Goal: Information Seeking & Learning: Learn about a topic

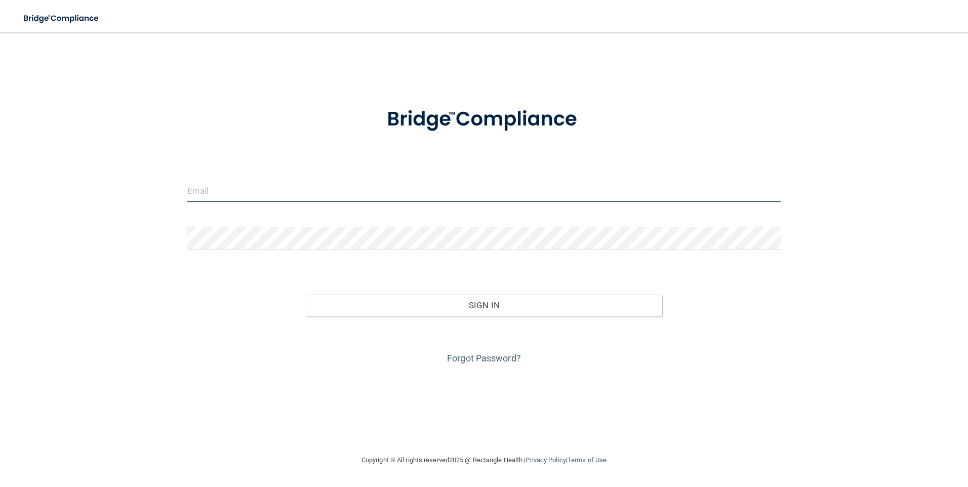
click at [379, 194] on input "email" at bounding box center [484, 190] width 594 height 23
type input "[PERSON_NAME][EMAIL_ADDRESS][PERSON_NAME][DOMAIN_NAME]"
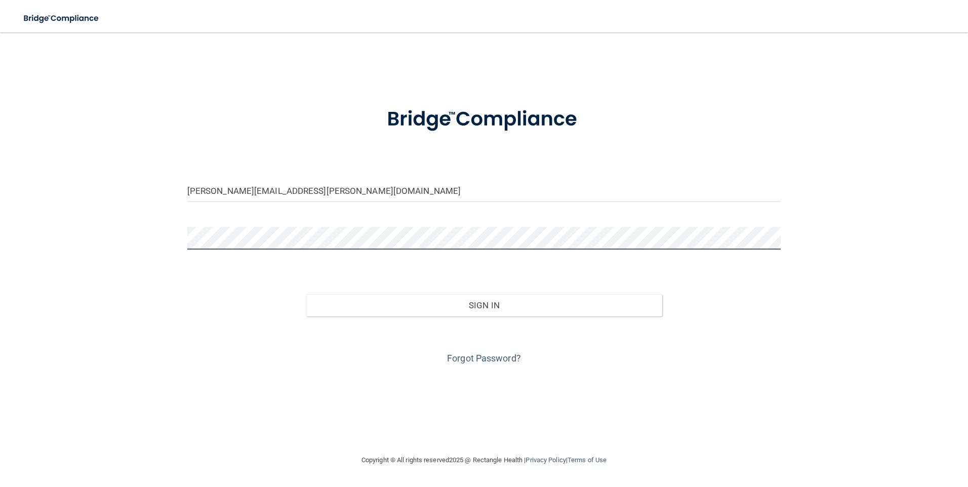
click at [306, 294] on button "Sign In" at bounding box center [484, 305] width 356 height 22
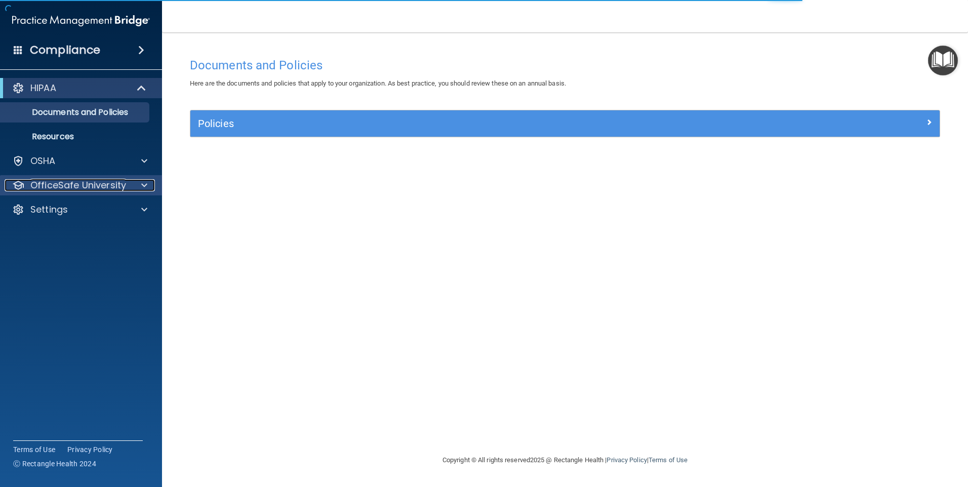
click at [120, 182] on p "OfficeSafe University" at bounding box center [78, 185] width 96 height 12
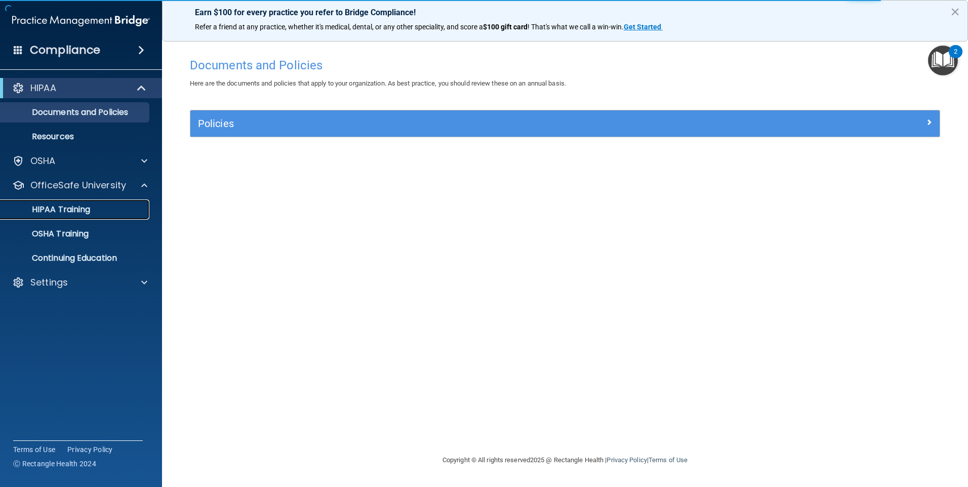
click at [123, 206] on div "HIPAA Training" at bounding box center [76, 210] width 138 height 10
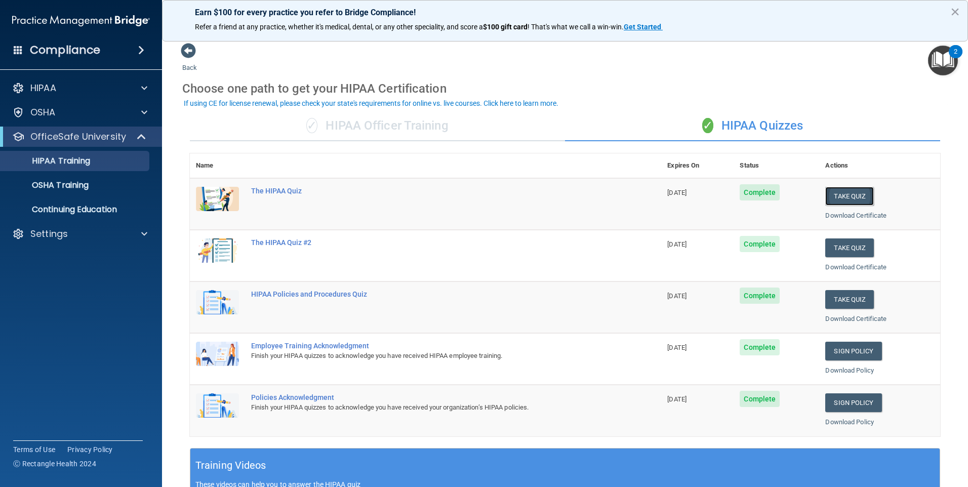
click at [850, 194] on button "Take Quiz" at bounding box center [849, 196] width 49 height 19
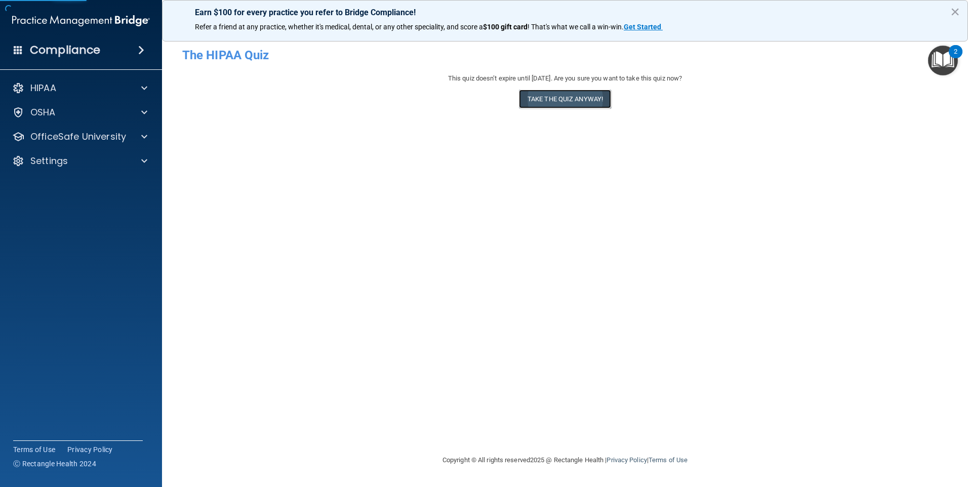
click at [555, 104] on button "Take the quiz anyway!" at bounding box center [565, 99] width 92 height 19
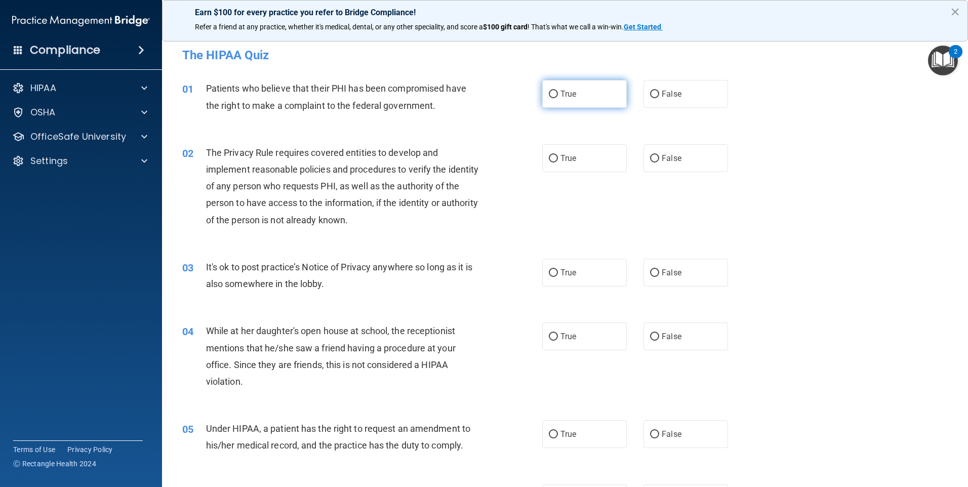
click at [568, 104] on label "True" at bounding box center [584, 94] width 85 height 28
click at [558, 98] on input "True" at bounding box center [553, 95] width 9 height 8
radio input "true"
click at [650, 274] on input "False" at bounding box center [654, 273] width 9 height 8
radio input "true"
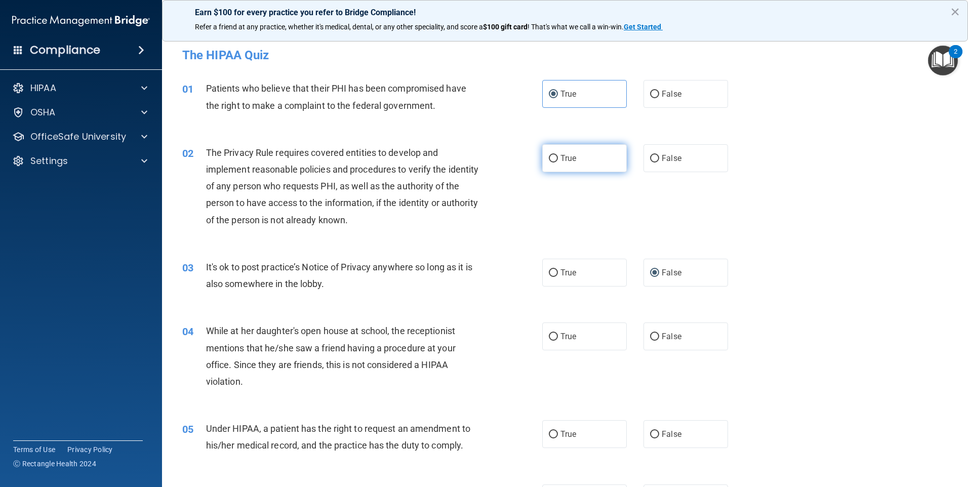
click at [574, 159] on label "True" at bounding box center [584, 158] width 85 height 28
click at [558, 159] on input "True" at bounding box center [553, 159] width 9 height 8
radio input "true"
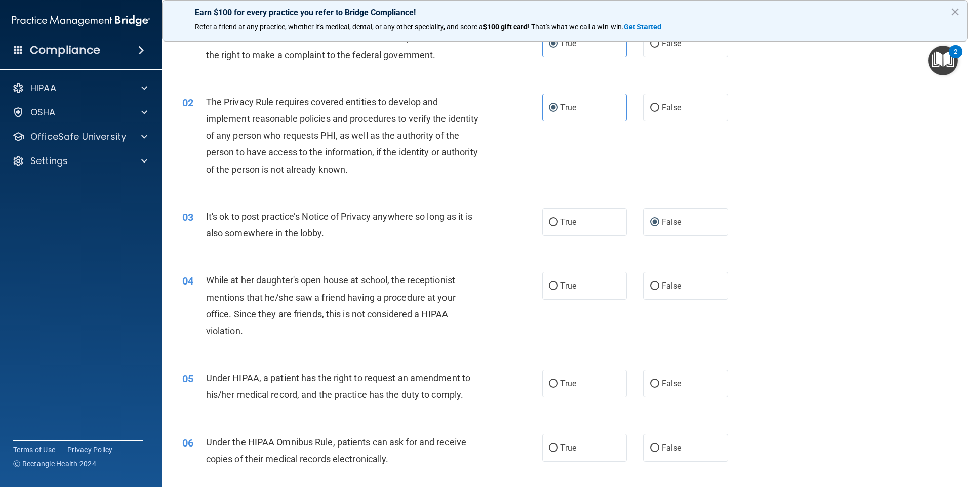
scroll to position [101, 0]
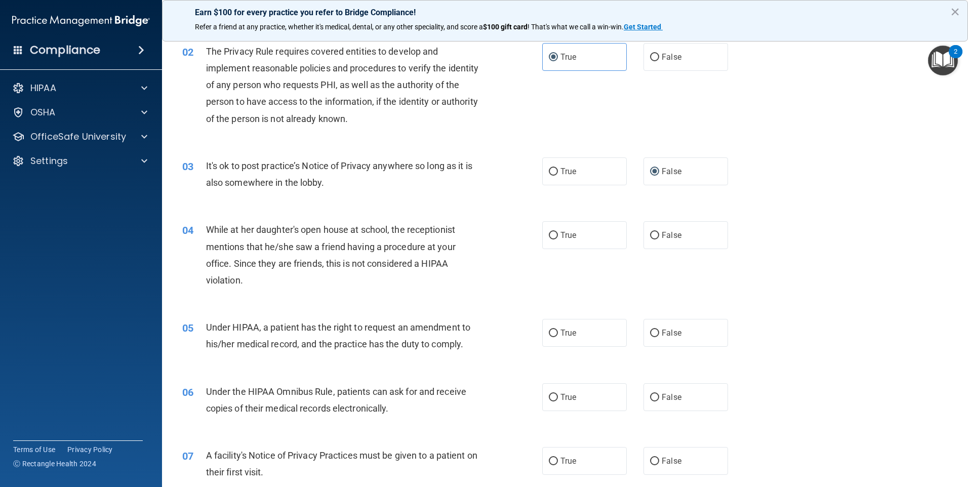
click at [943, 70] on img "Open Resource Center, 2 new notifications" at bounding box center [943, 61] width 30 height 30
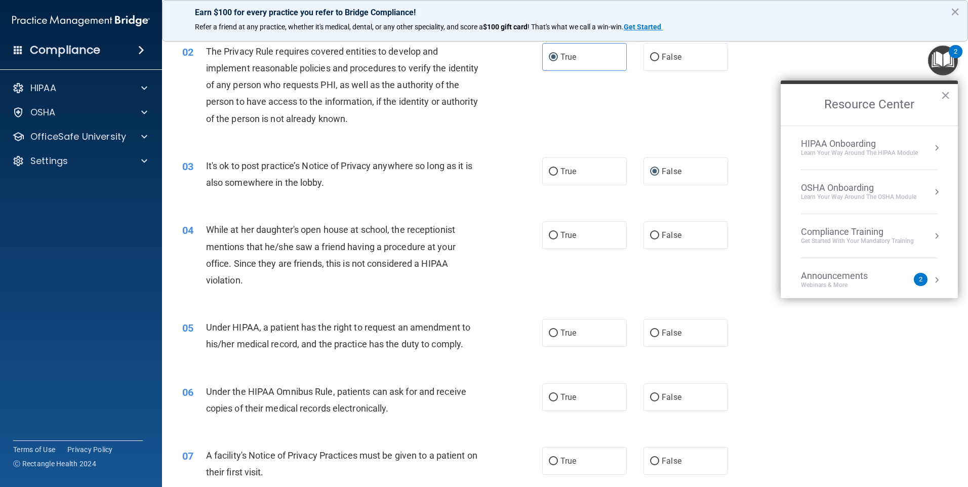
click at [735, 95] on div "02 The Privacy Rule requires covered entities to develop and implement reasonab…" at bounding box center [565, 87] width 781 height 114
click at [945, 97] on button "×" at bounding box center [946, 95] width 10 height 16
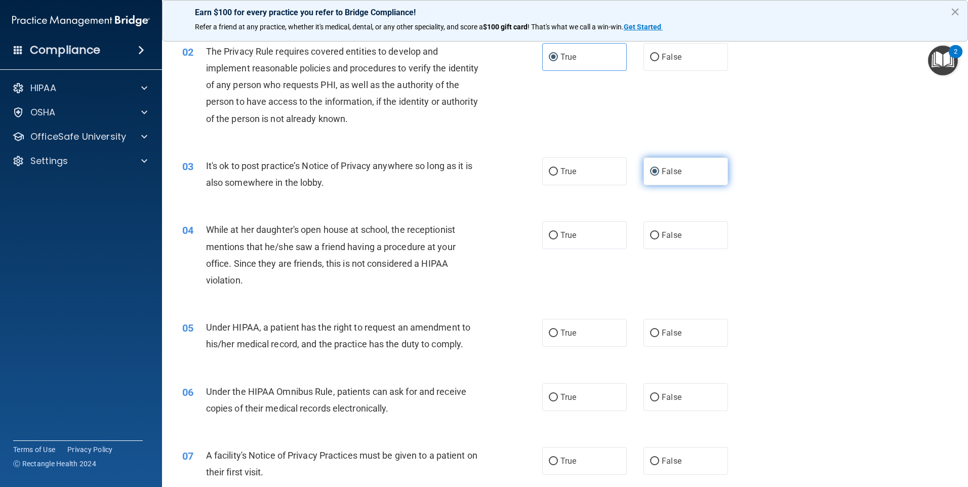
click at [650, 171] on input "False" at bounding box center [654, 172] width 9 height 8
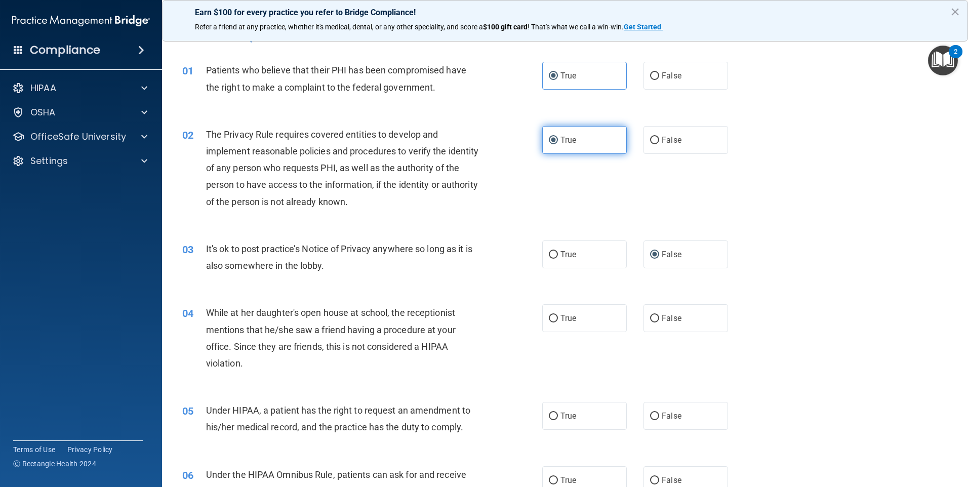
scroll to position [0, 0]
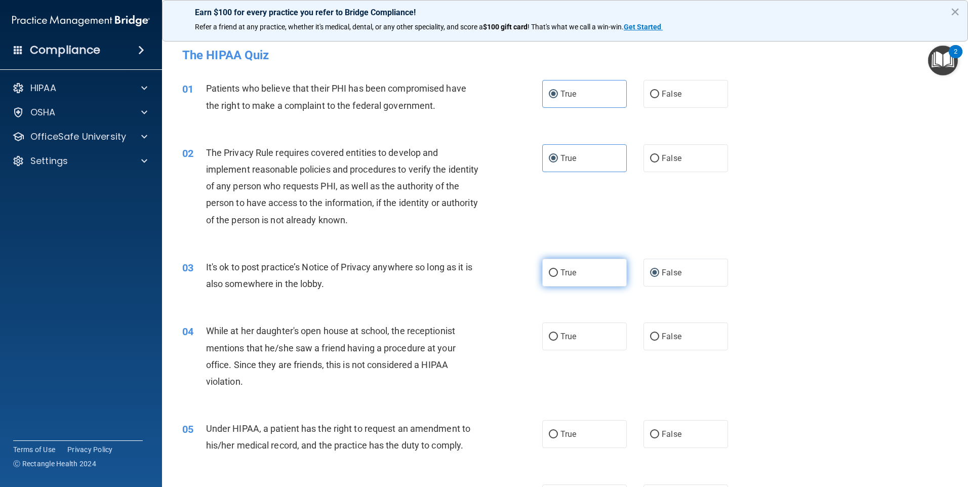
click at [550, 269] on input "True" at bounding box center [553, 273] width 9 height 8
radio input "true"
radio input "false"
click at [550, 337] on input "True" at bounding box center [553, 337] width 9 height 8
radio input "true"
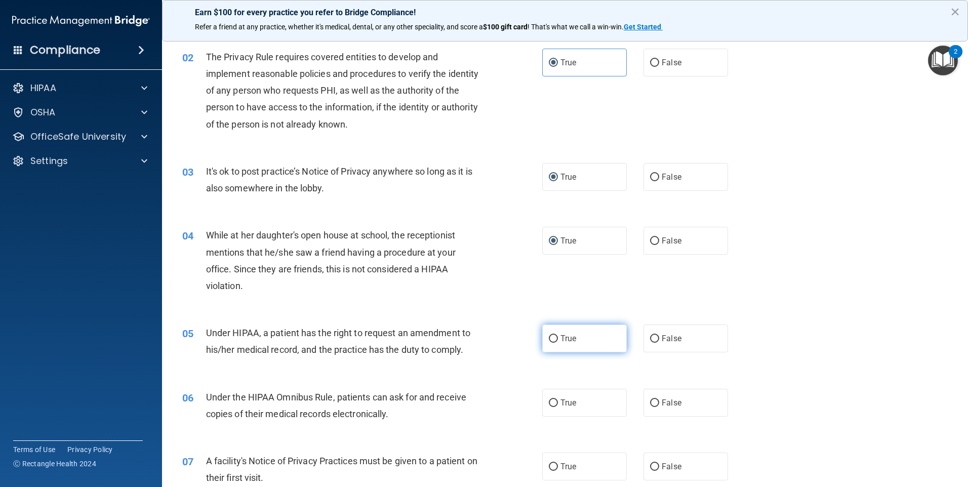
scroll to position [101, 0]
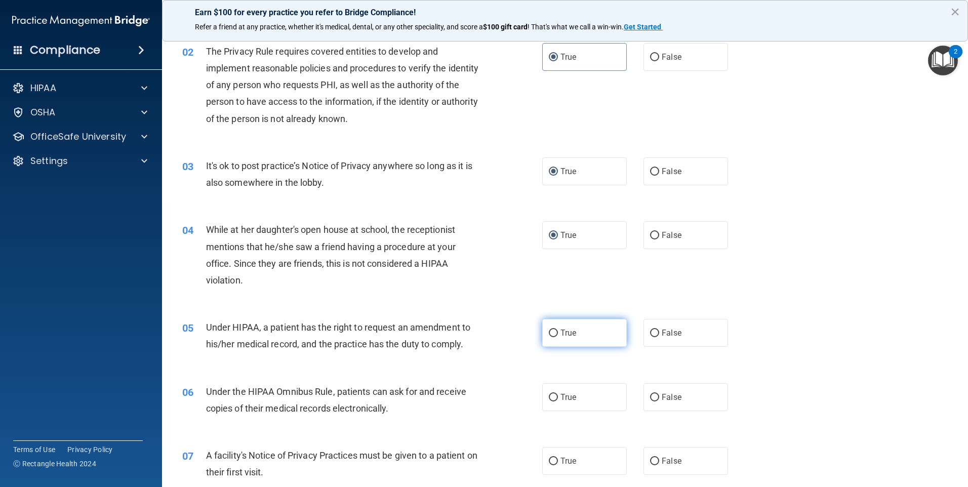
click at [551, 339] on label "True" at bounding box center [584, 333] width 85 height 28
click at [551, 337] on input "True" at bounding box center [553, 334] width 9 height 8
radio input "true"
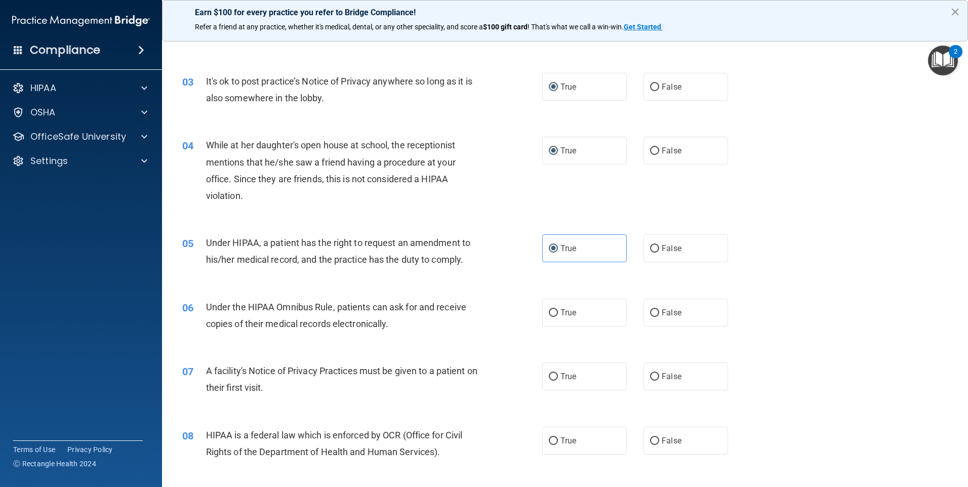
scroll to position [203, 0]
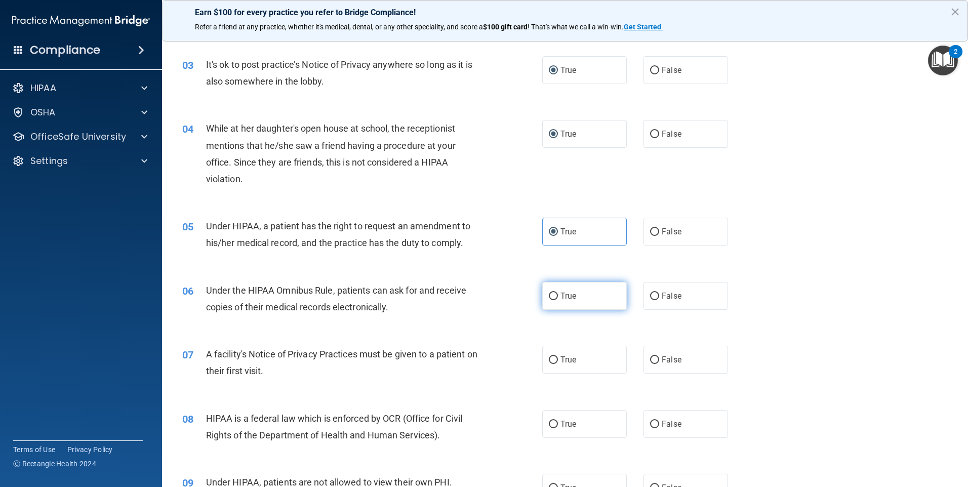
click at [554, 298] on input "True" at bounding box center [553, 297] width 9 height 8
radio input "true"
click at [553, 363] on input "True" at bounding box center [553, 360] width 9 height 8
radio input "true"
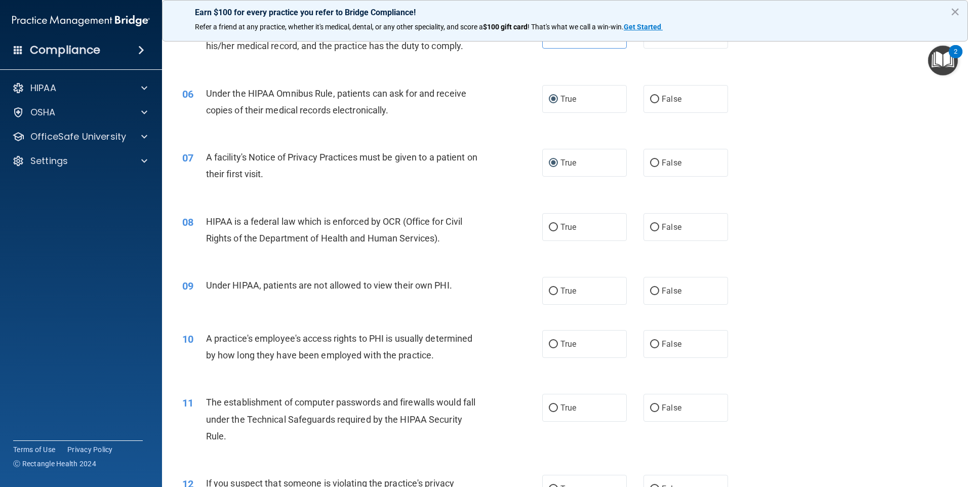
scroll to position [405, 0]
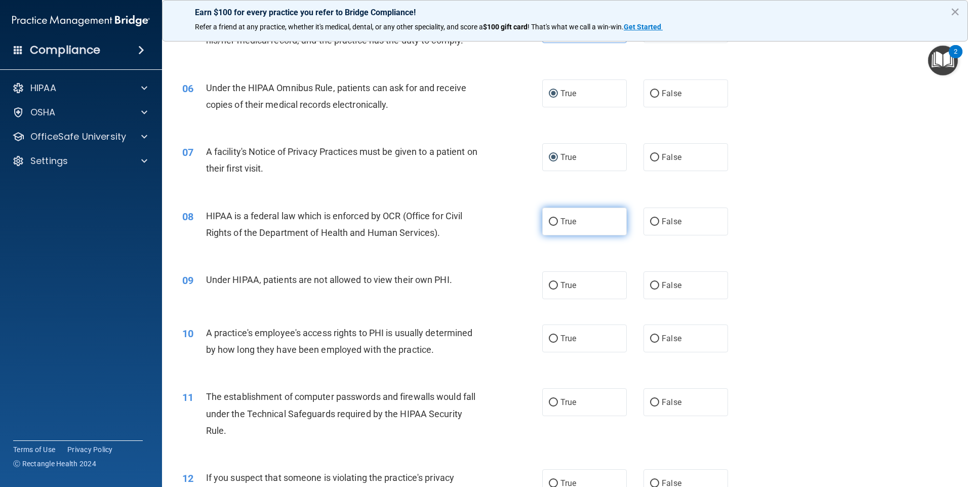
click at [551, 222] on input "True" at bounding box center [553, 222] width 9 height 8
radio input "true"
click at [550, 283] on input "True" at bounding box center [553, 286] width 9 height 8
radio input "true"
click at [553, 341] on input "True" at bounding box center [553, 339] width 9 height 8
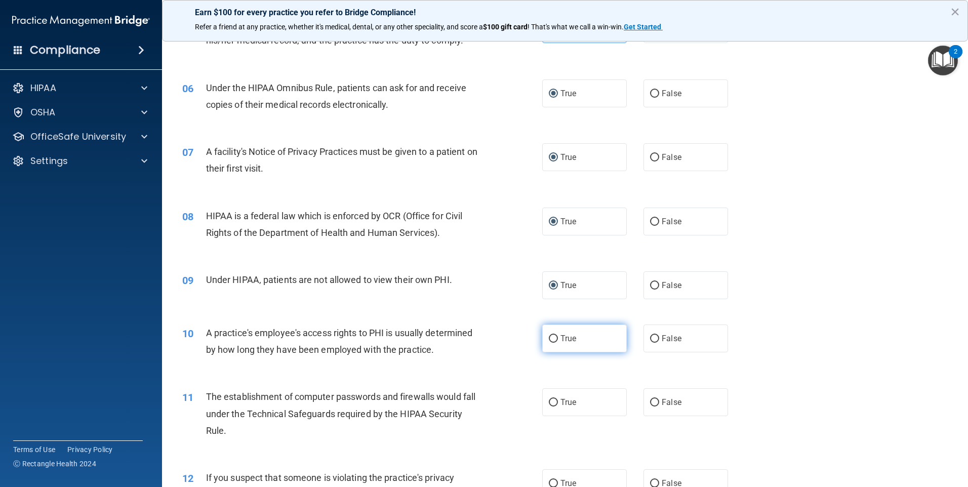
radio input "true"
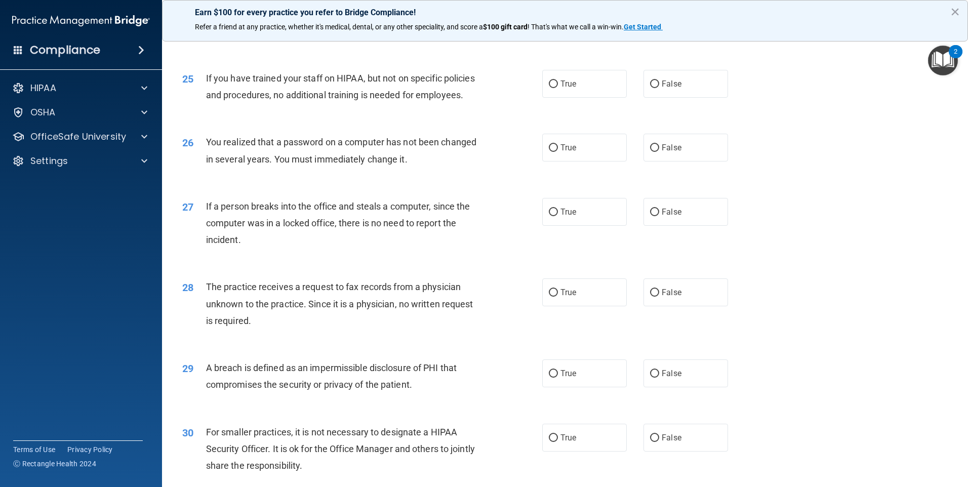
scroll to position [1926, 0]
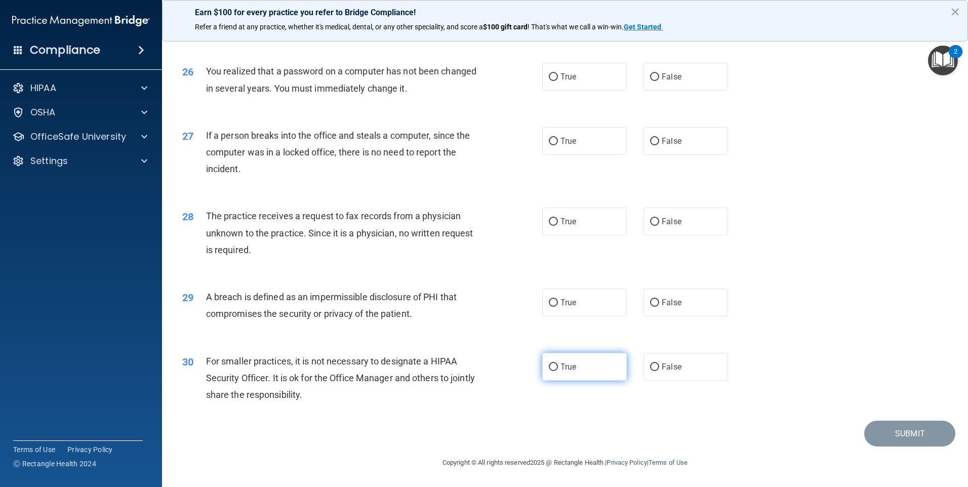
click at [555, 366] on label "True" at bounding box center [584, 367] width 85 height 28
click at [555, 366] on input "True" at bounding box center [553, 368] width 9 height 8
radio input "true"
click at [549, 303] on input "True" at bounding box center [553, 303] width 9 height 8
radio input "true"
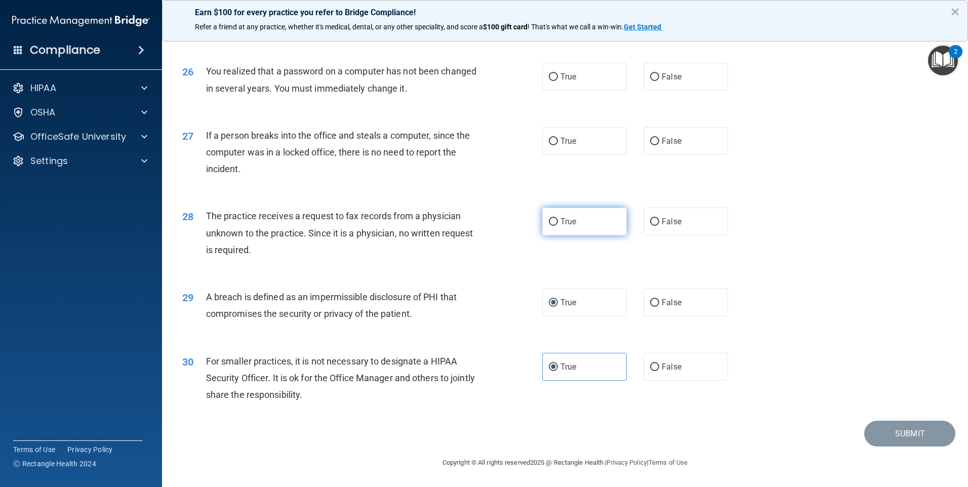
click at [560, 222] on span "True" at bounding box center [568, 222] width 16 height 10
click at [557, 222] on input "True" at bounding box center [553, 222] width 9 height 8
radio input "true"
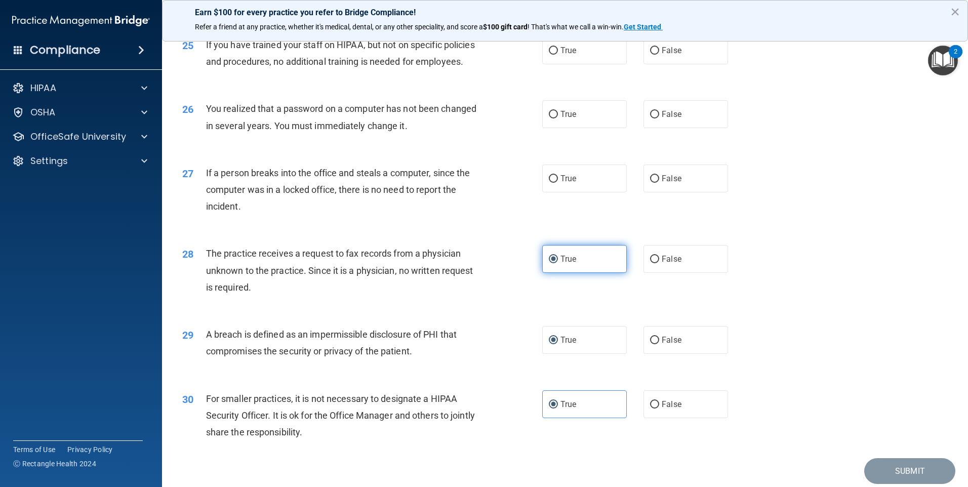
scroll to position [1825, 0]
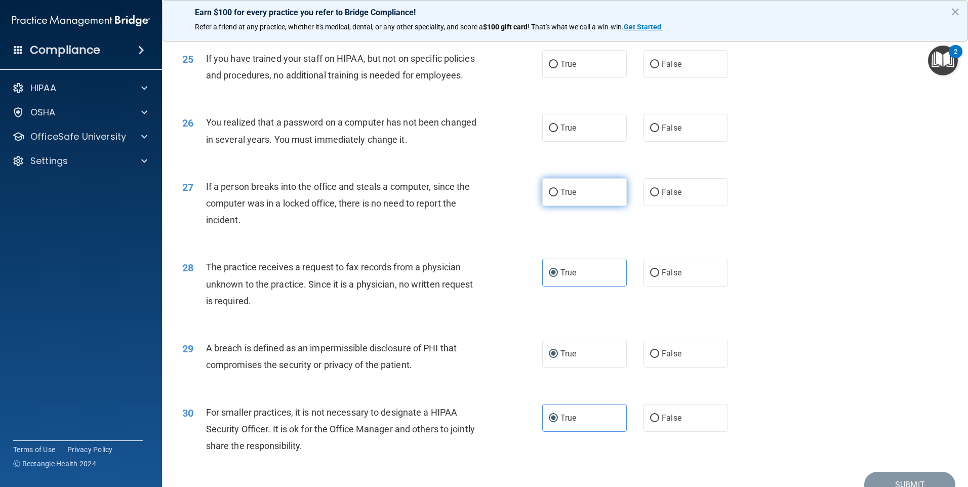
click at [549, 196] on input "True" at bounding box center [553, 193] width 9 height 8
radio input "true"
click at [555, 142] on label "True" at bounding box center [584, 128] width 85 height 28
click at [555, 132] on input "True" at bounding box center [553, 129] width 9 height 8
radio input "true"
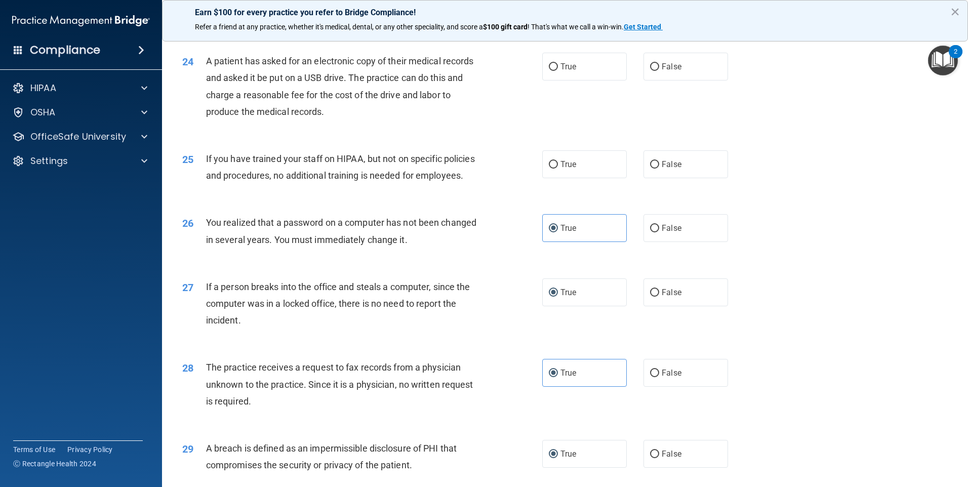
scroll to position [1723, 0]
click at [550, 170] on input "True" at bounding box center [553, 166] width 9 height 8
radio input "true"
click at [549, 72] on input "True" at bounding box center [553, 68] width 9 height 8
radio input "true"
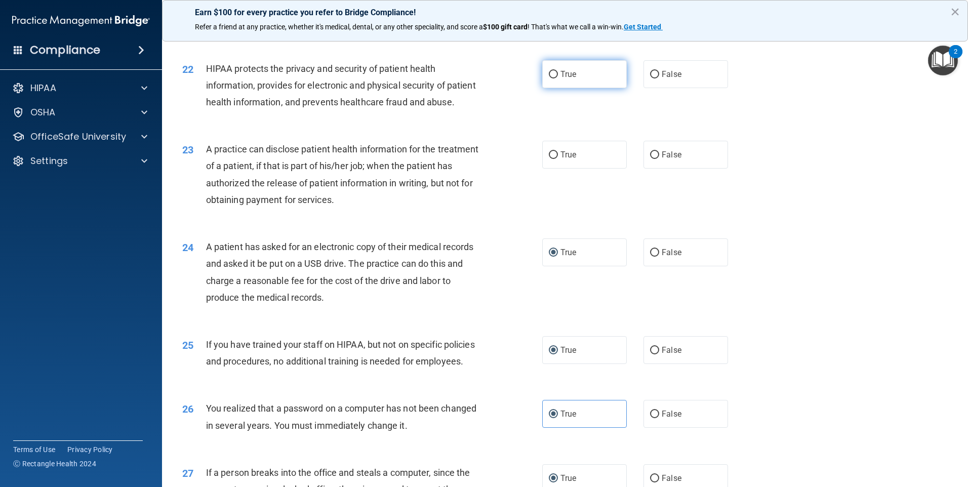
scroll to position [1521, 0]
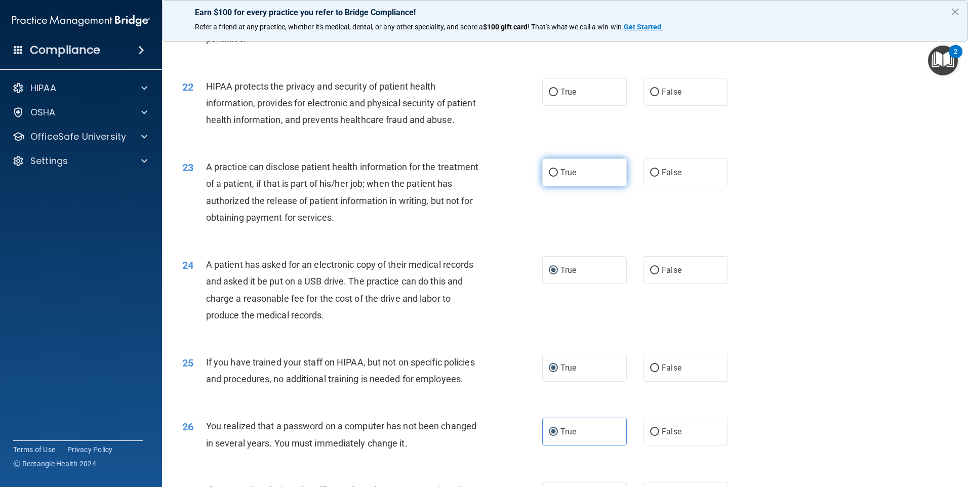
click at [549, 177] on input "True" at bounding box center [553, 173] width 9 height 8
radio input "true"
click at [549, 96] on input "True" at bounding box center [553, 93] width 9 height 8
radio input "true"
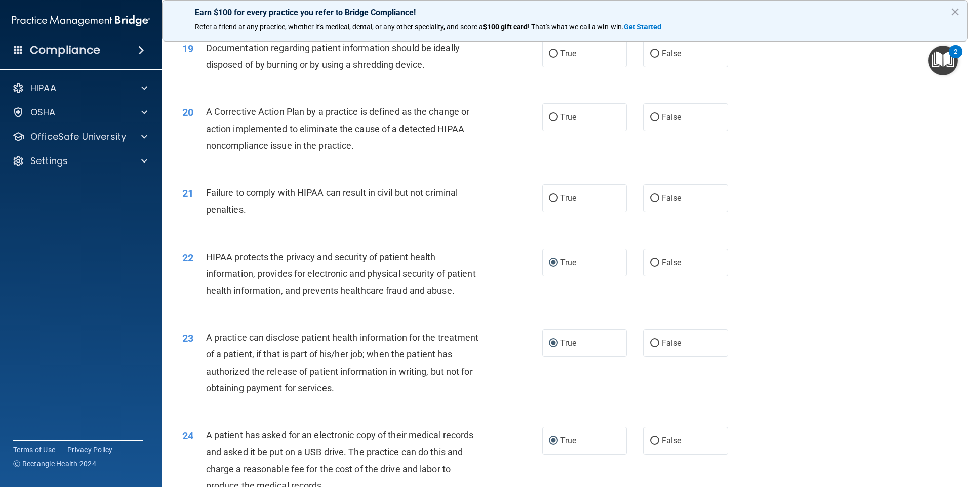
scroll to position [1318, 0]
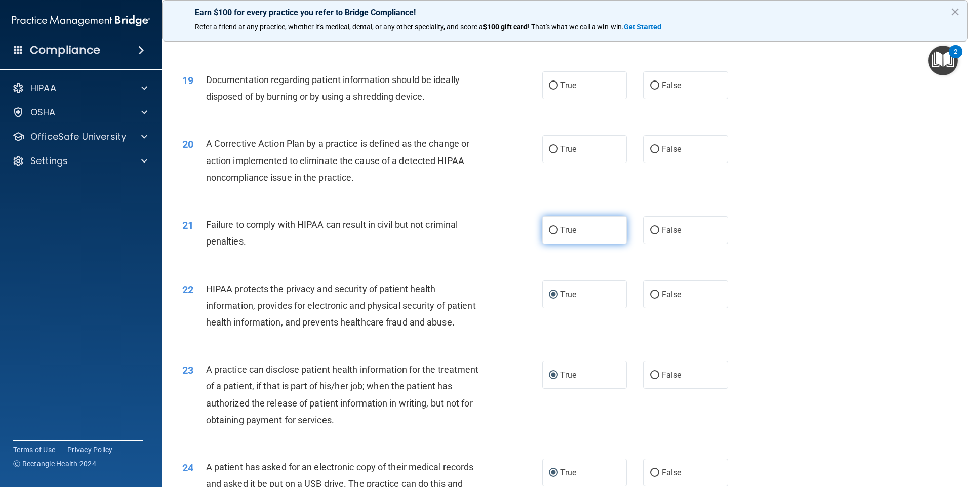
drag, startPoint x: 545, startPoint y: 249, endPoint x: 551, endPoint y: 235, distance: 14.8
click at [549, 234] on input "True" at bounding box center [553, 231] width 9 height 8
radio input "true"
click at [549, 153] on input "True" at bounding box center [553, 150] width 9 height 8
radio input "true"
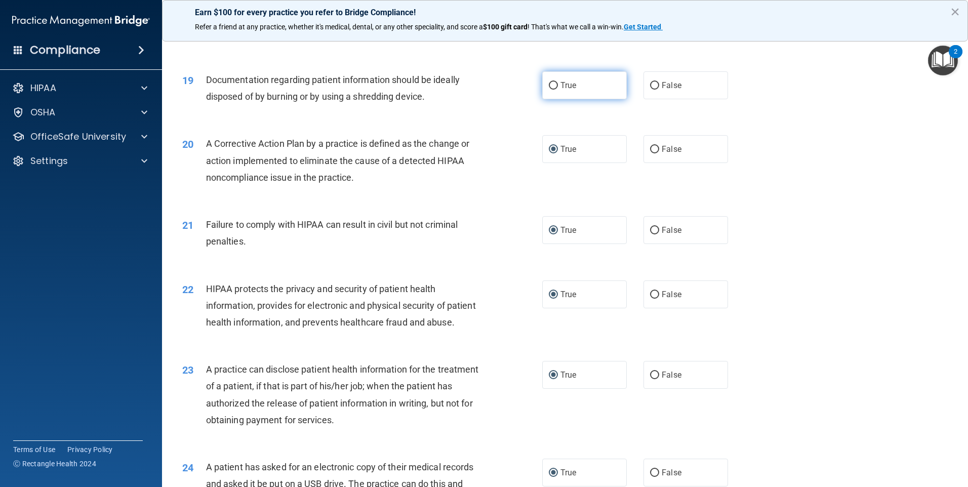
click at [551, 90] on input "True" at bounding box center [553, 86] width 9 height 8
radio input "true"
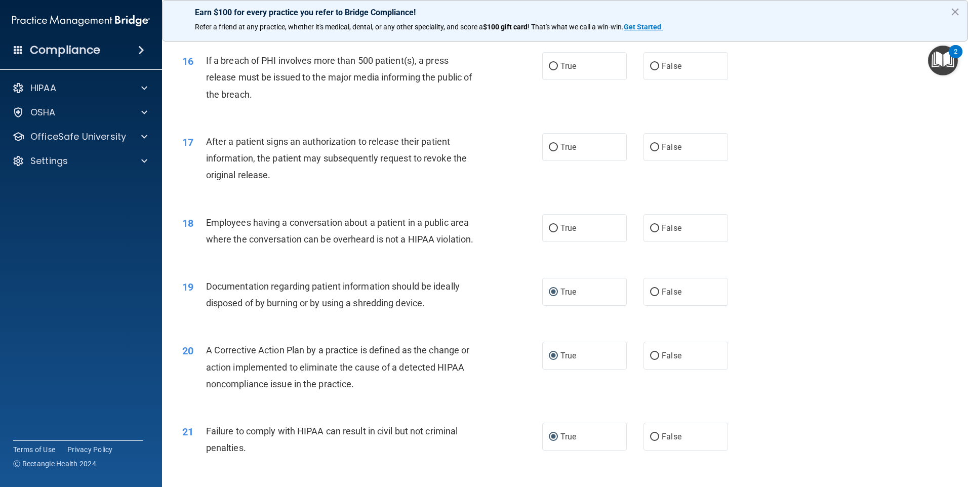
scroll to position [1065, 0]
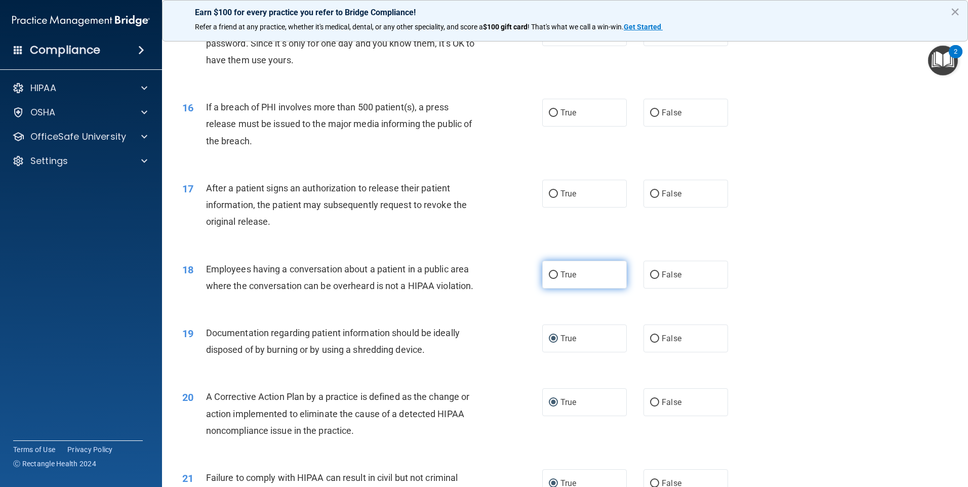
click at [544, 289] on label "True" at bounding box center [584, 275] width 85 height 28
click at [549, 279] on input "True" at bounding box center [553, 275] width 9 height 8
radio input "true"
click at [553, 198] on input "True" at bounding box center [553, 194] width 9 height 8
radio input "true"
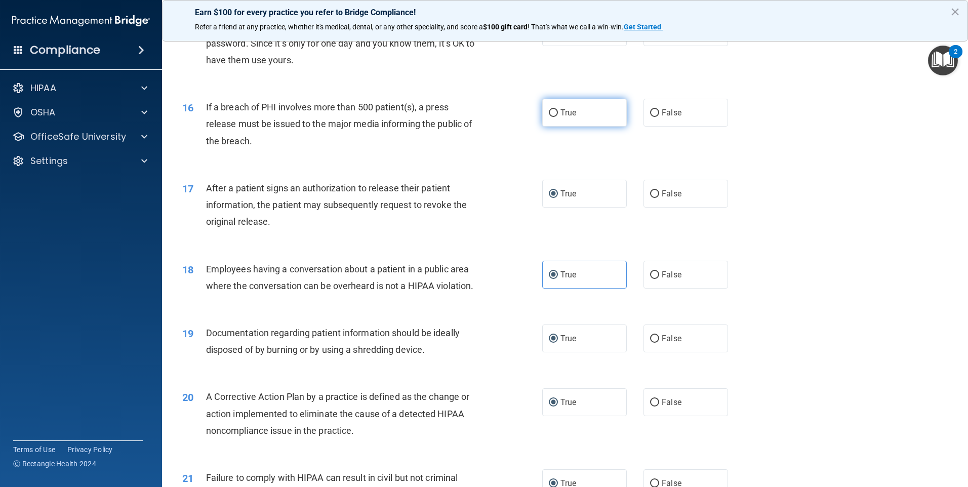
click at [553, 117] on input "True" at bounding box center [553, 113] width 9 height 8
radio input "true"
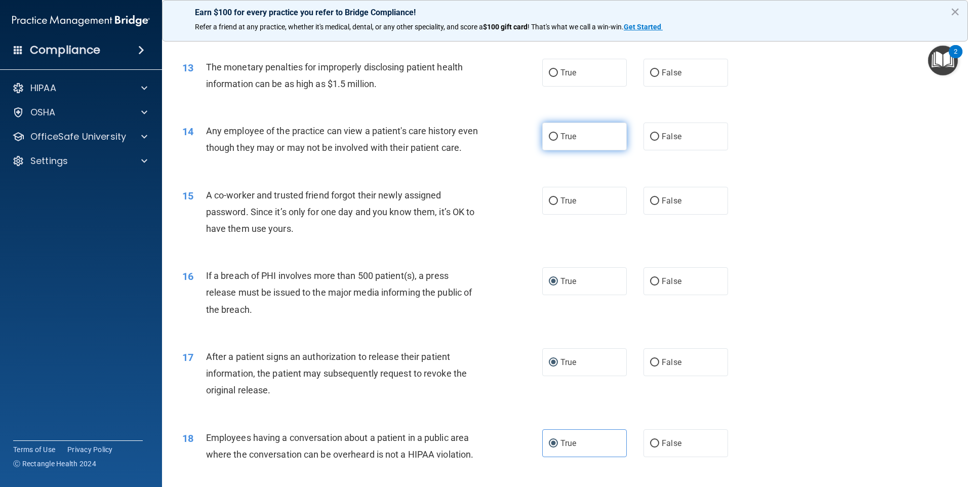
scroll to position [812, 0]
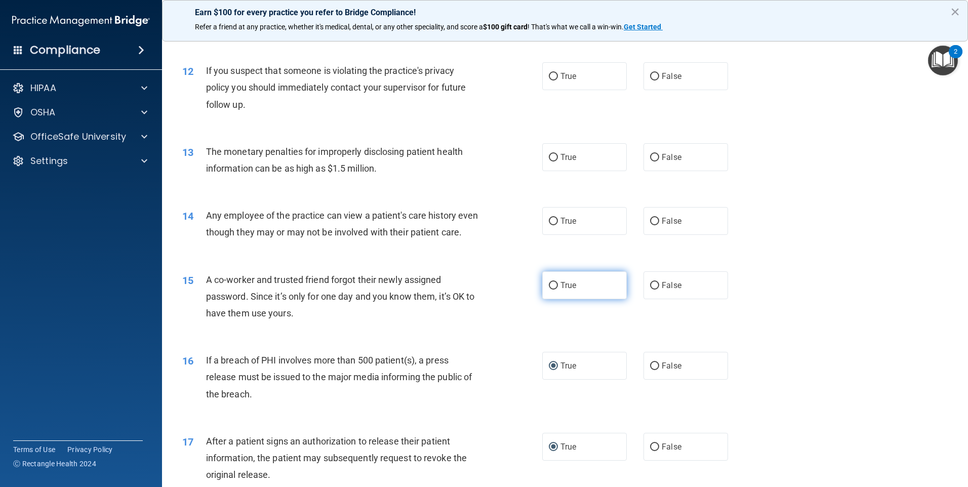
click at [556, 299] on label "True" at bounding box center [584, 285] width 85 height 28
click at [556, 290] on input "True" at bounding box center [553, 286] width 9 height 8
radio input "true"
click at [560, 220] on span "True" at bounding box center [568, 221] width 16 height 10
click at [557, 220] on input "True" at bounding box center [553, 222] width 9 height 8
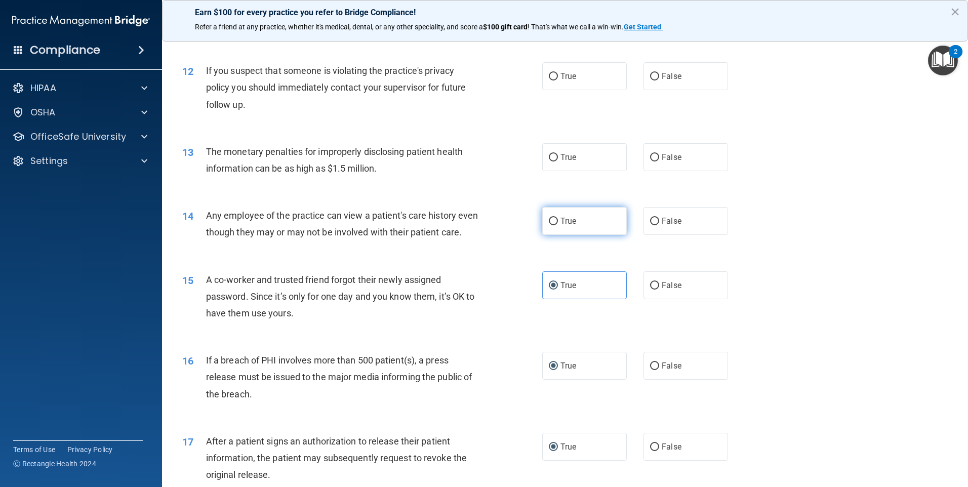
radio input "true"
click at [553, 163] on label "True" at bounding box center [584, 157] width 85 height 28
click at [553, 162] on input "True" at bounding box center [553, 158] width 9 height 8
radio input "true"
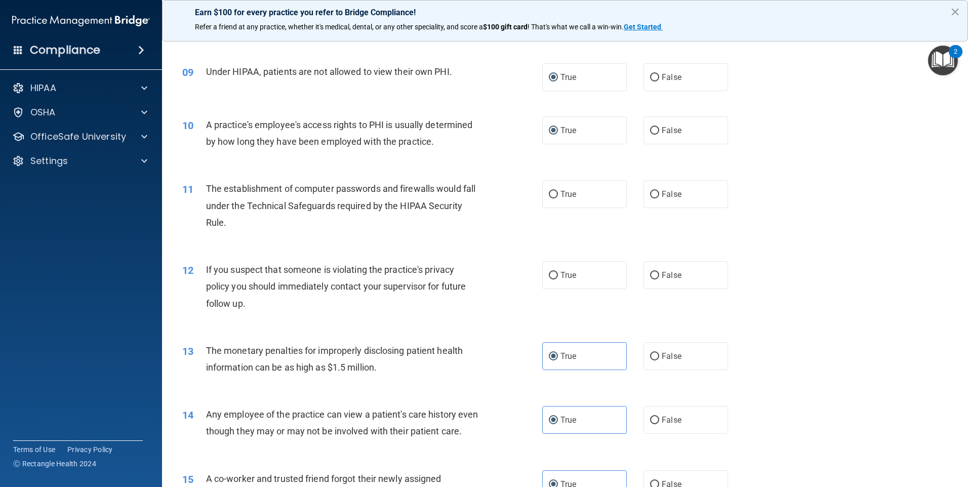
scroll to position [610, 0]
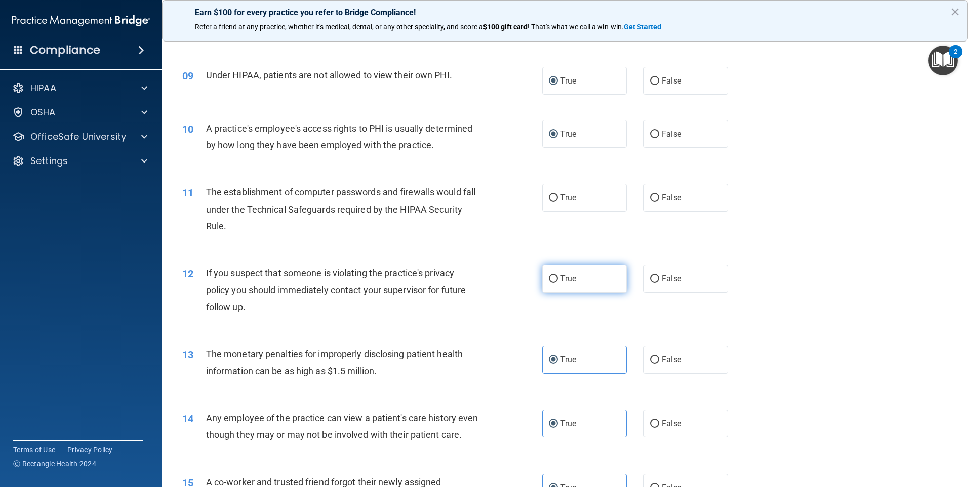
click at [551, 275] on input "True" at bounding box center [553, 279] width 9 height 8
radio input "true"
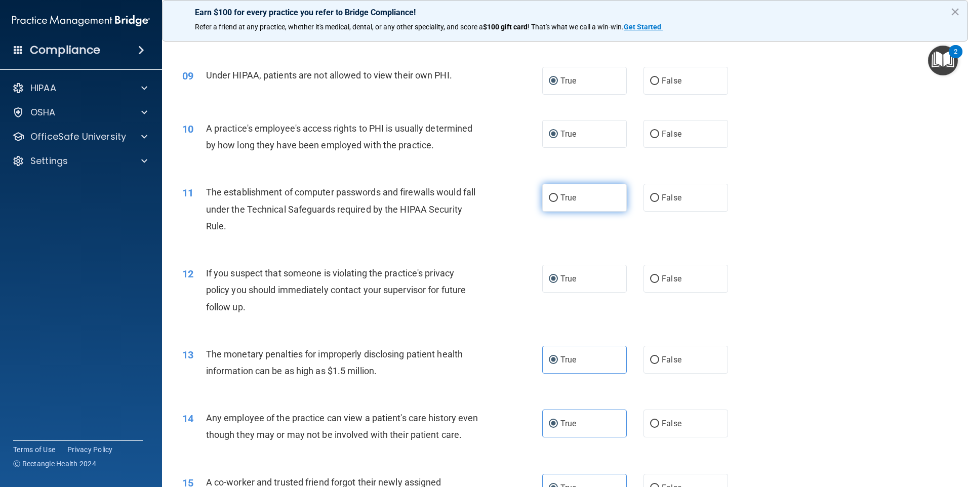
click at [553, 198] on input "True" at bounding box center [553, 198] width 9 height 8
radio input "true"
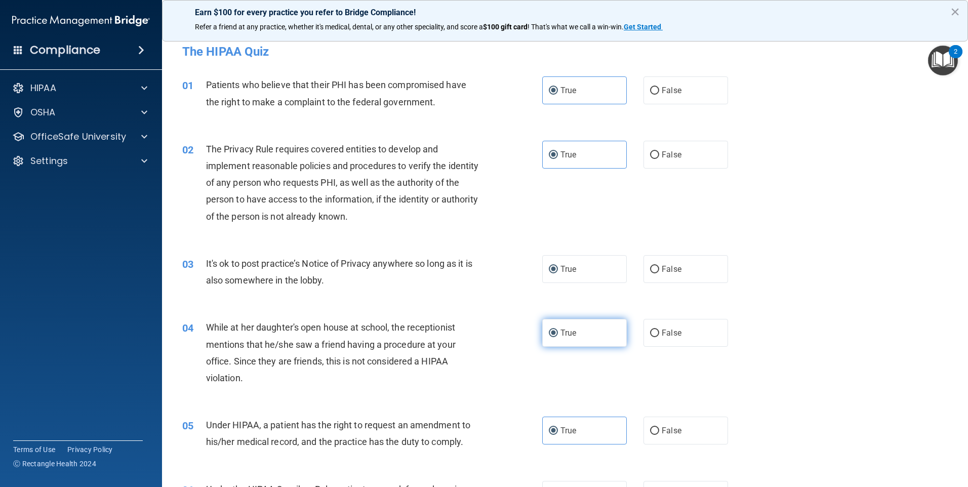
scroll to position [0, 0]
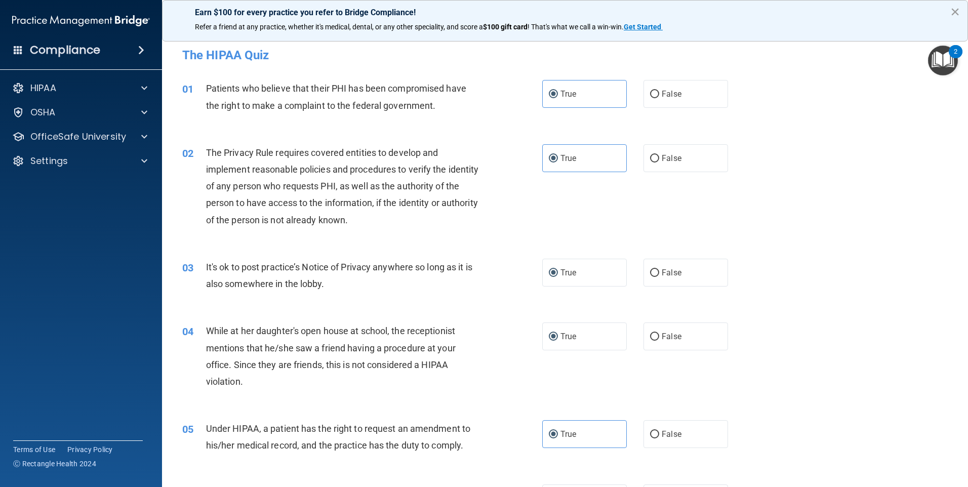
click at [956, 10] on button "×" at bounding box center [955, 12] width 10 height 16
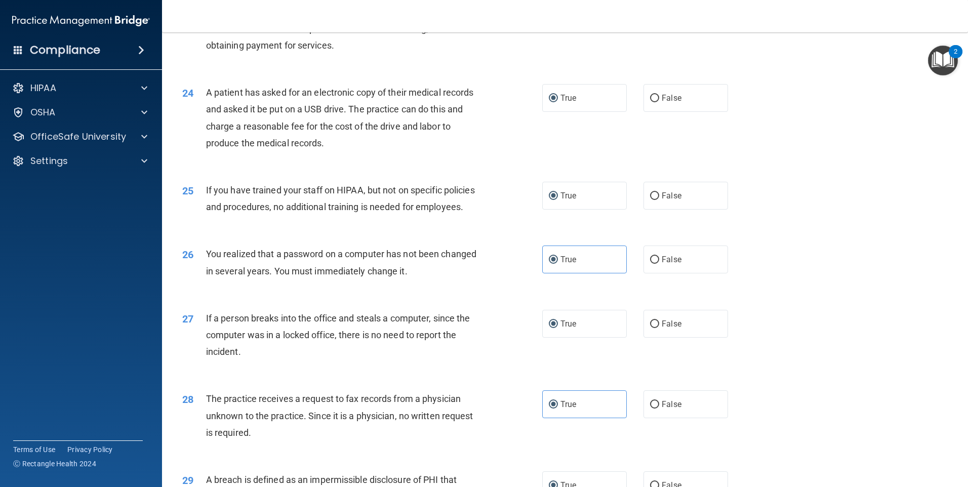
scroll to position [1926, 0]
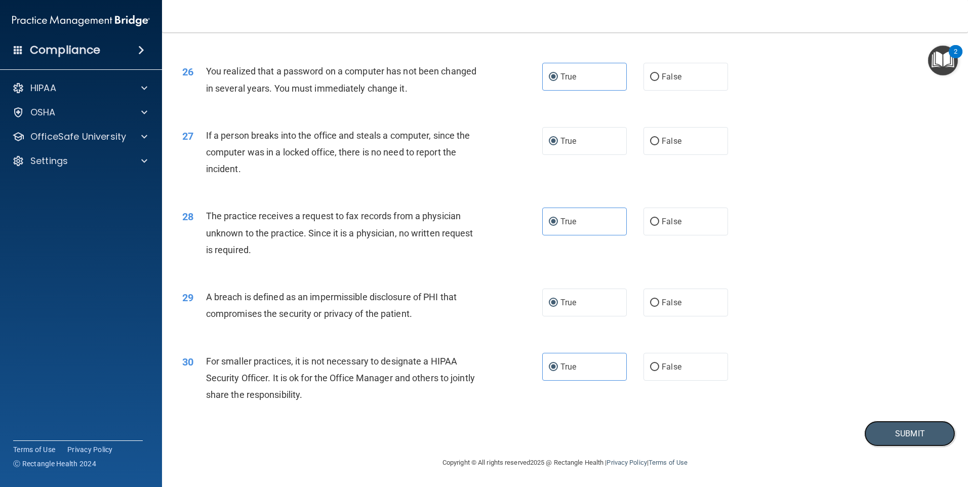
drag, startPoint x: 896, startPoint y: 432, endPoint x: 803, endPoint y: 255, distance: 200.4
click at [896, 435] on button "Submit" at bounding box center [909, 434] width 91 height 26
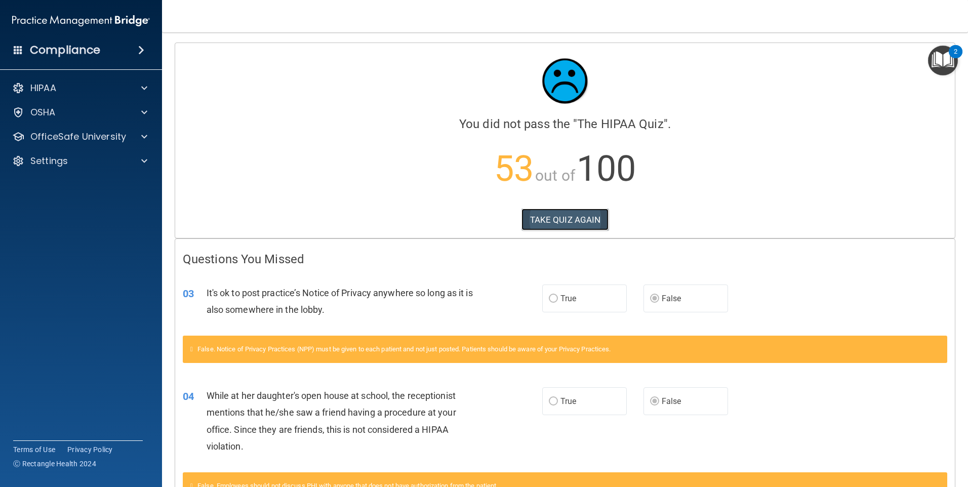
click at [577, 222] on button "TAKE QUIZ AGAIN" at bounding box center [565, 220] width 88 height 22
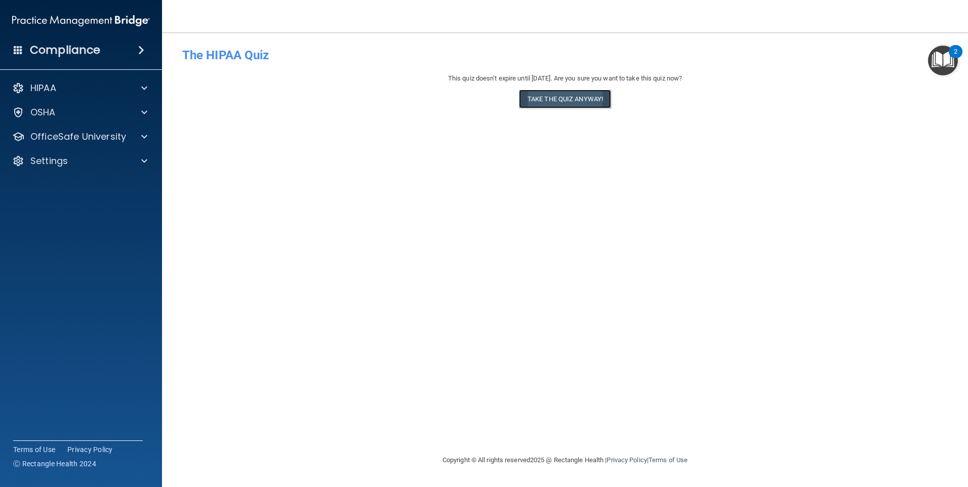
click at [568, 103] on button "Take the quiz anyway!" at bounding box center [565, 99] width 92 height 19
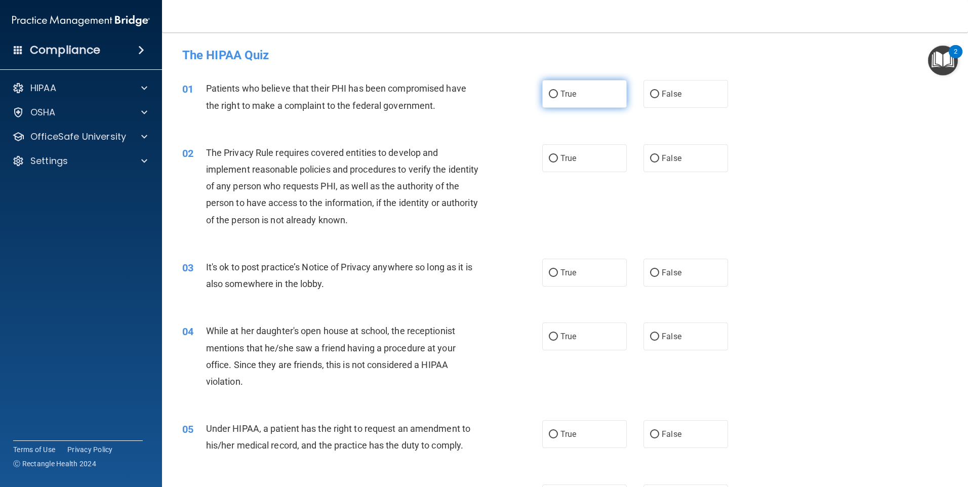
click at [552, 89] on label "True" at bounding box center [584, 94] width 85 height 28
click at [552, 91] on input "True" at bounding box center [553, 95] width 9 height 8
radio input "true"
click at [551, 158] on input "True" at bounding box center [553, 159] width 9 height 8
radio input "true"
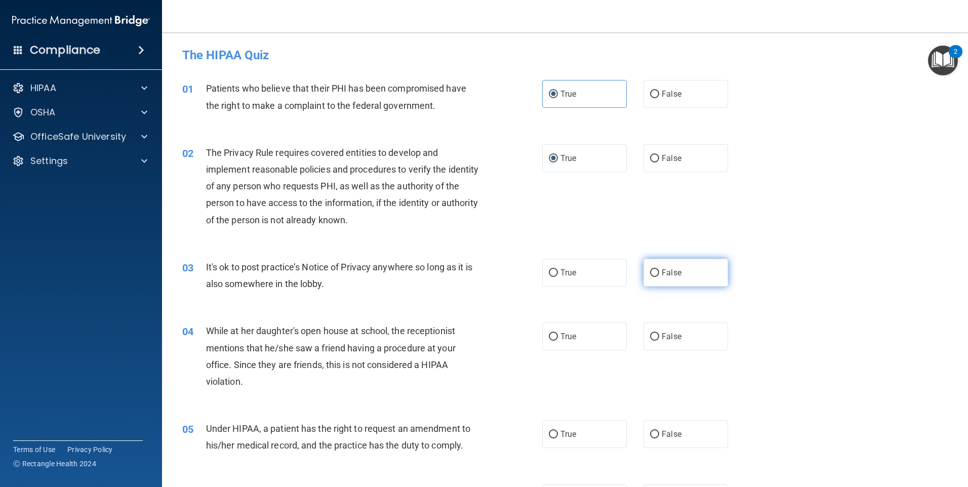
click at [663, 279] on label "False" at bounding box center [686, 273] width 85 height 28
click at [659, 277] on input "False" at bounding box center [654, 273] width 9 height 8
radio input "true"
click at [651, 336] on input "False" at bounding box center [654, 337] width 9 height 8
radio input "true"
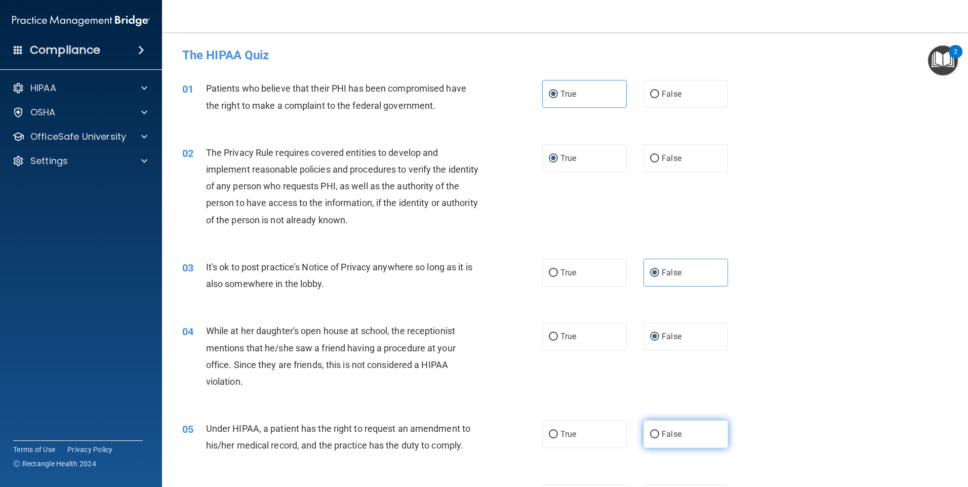
click at [651, 435] on input "False" at bounding box center [654, 435] width 9 height 8
radio input "true"
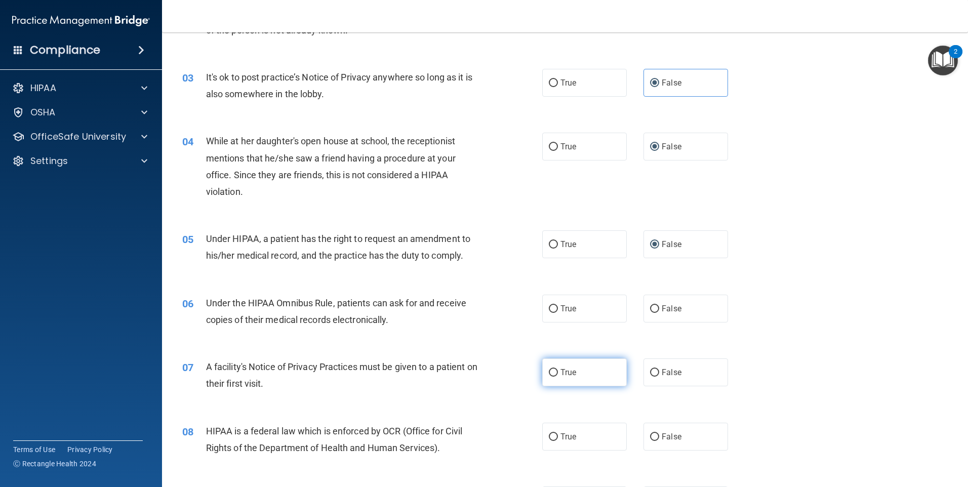
scroll to position [203, 0]
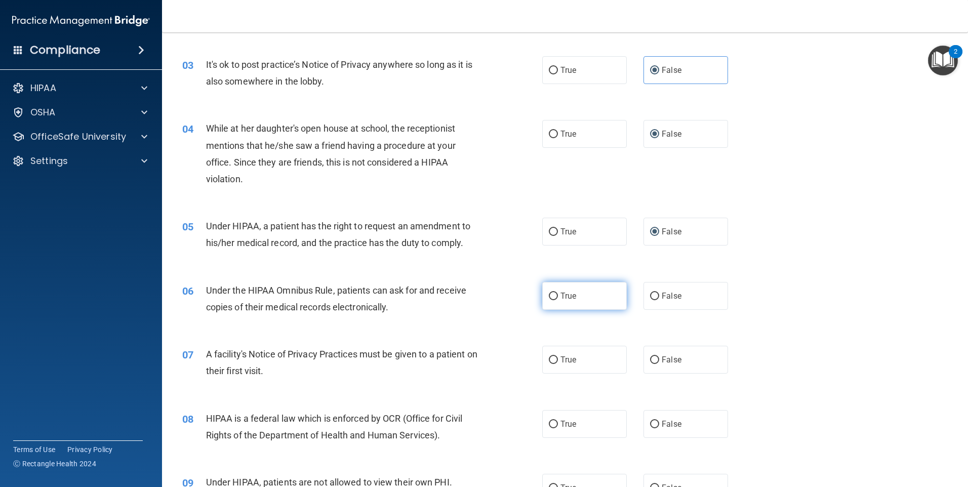
click at [553, 298] on input "True" at bounding box center [553, 297] width 9 height 8
radio input "true"
click at [550, 360] on input "True" at bounding box center [553, 360] width 9 height 8
radio input "true"
click at [554, 421] on input "True" at bounding box center [553, 425] width 9 height 8
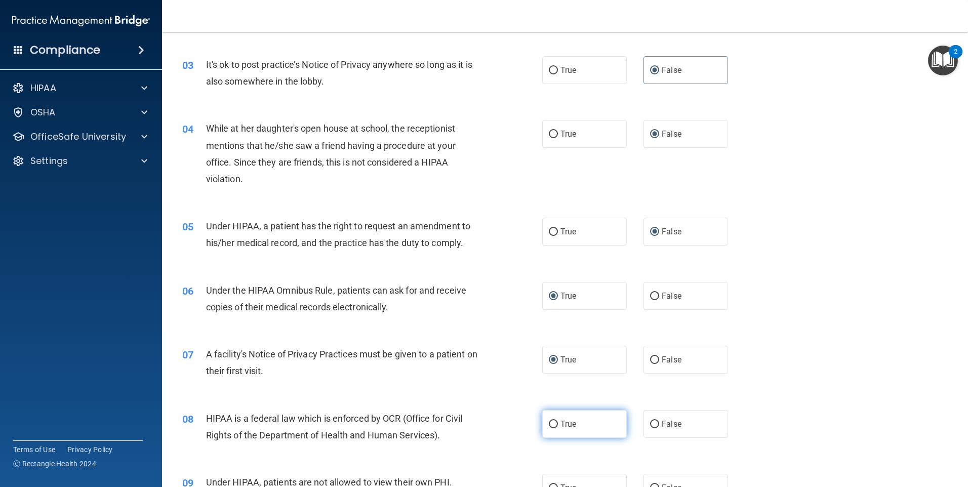
radio input "true"
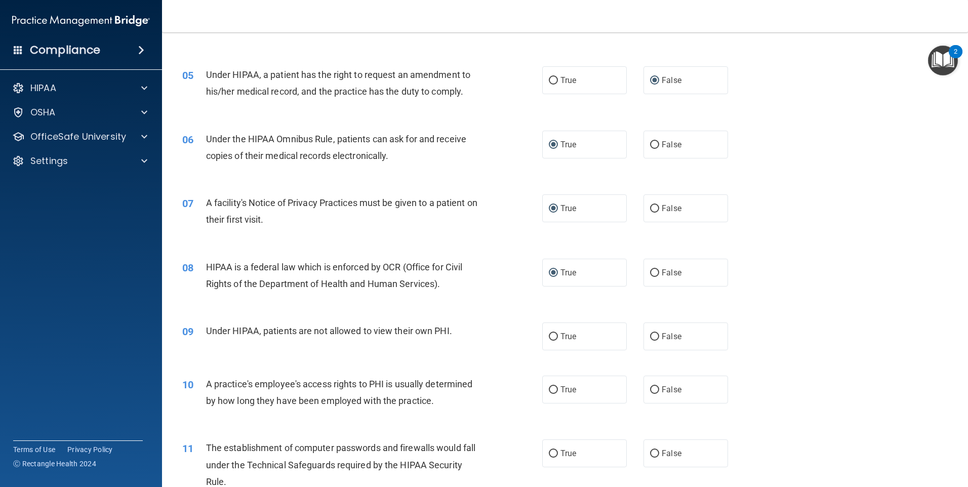
scroll to position [354, 0]
click at [650, 333] on input "False" at bounding box center [654, 337] width 9 height 8
radio input "true"
click at [644, 391] on label "False" at bounding box center [686, 389] width 85 height 28
click at [650, 391] on input "False" at bounding box center [654, 390] width 9 height 8
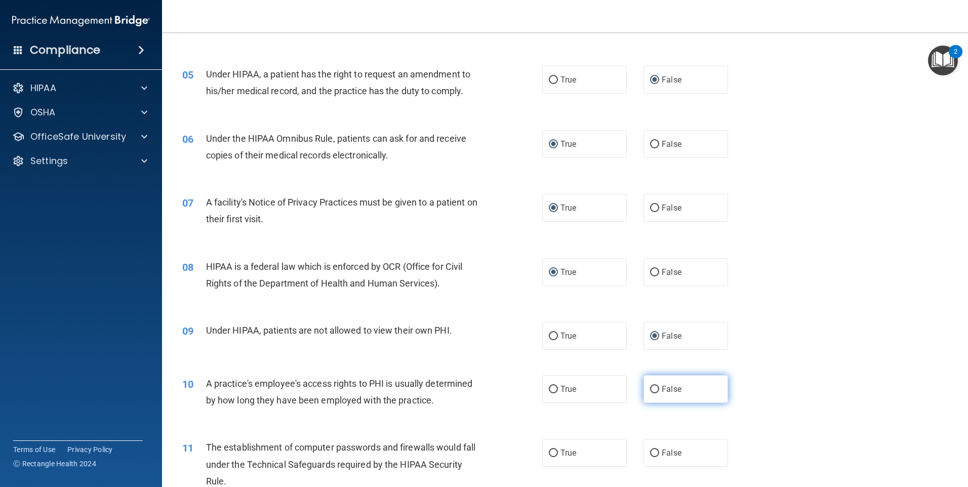
radio input "true"
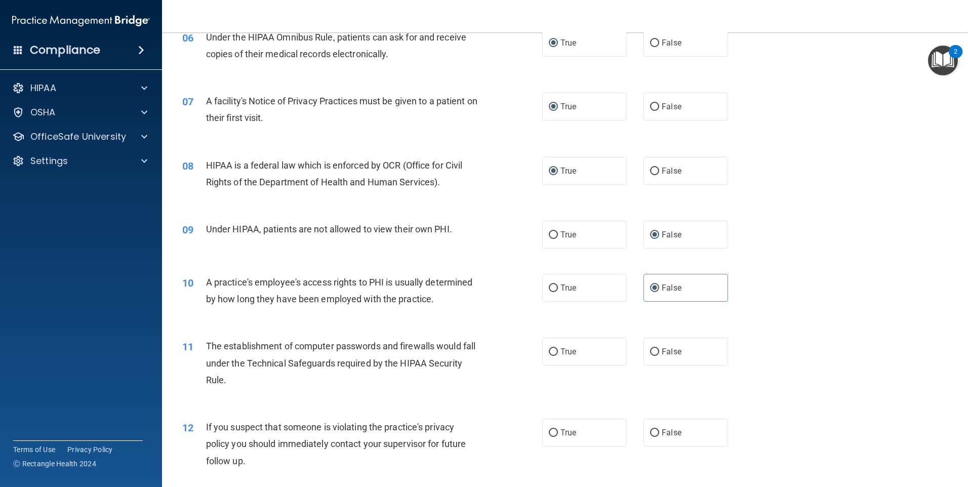
scroll to position [506, 0]
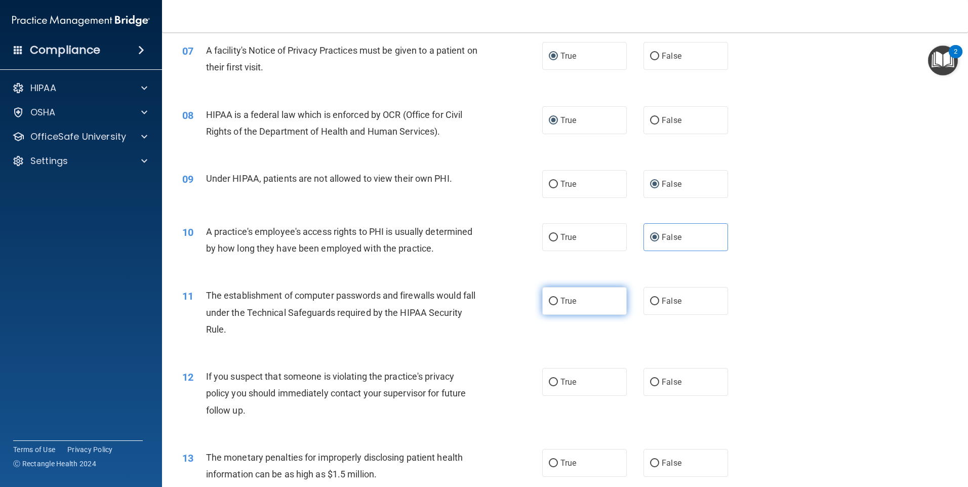
click at [549, 301] on input "True" at bounding box center [553, 302] width 9 height 8
radio input "true"
click at [550, 382] on input "True" at bounding box center [553, 383] width 9 height 8
radio input "true"
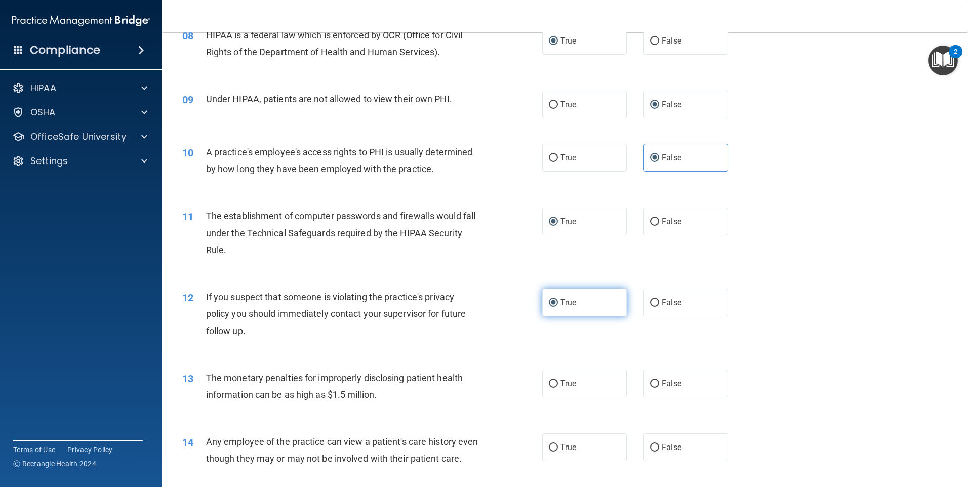
scroll to position [658, 0]
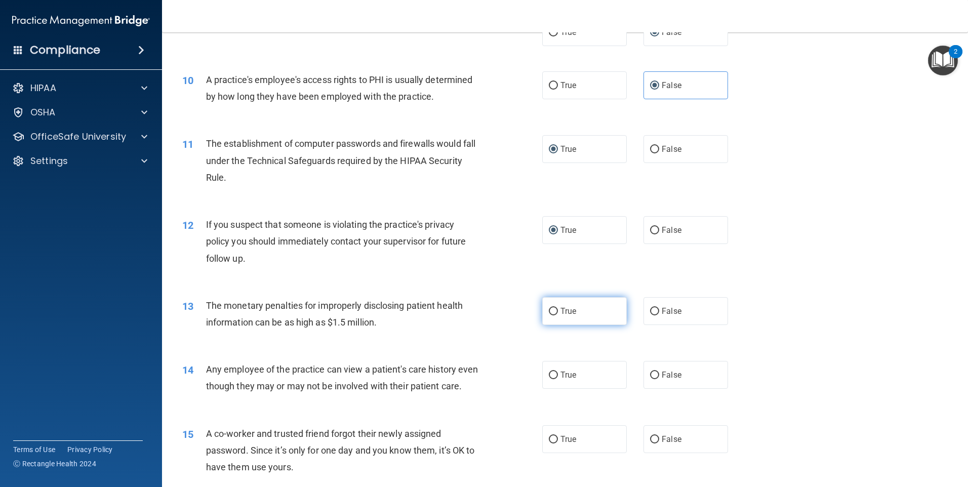
click at [545, 316] on label "True" at bounding box center [584, 311] width 85 height 28
click at [549, 315] on input "True" at bounding box center [553, 312] width 9 height 8
radio input "true"
click at [652, 372] on input "False" at bounding box center [654, 376] width 9 height 8
radio input "true"
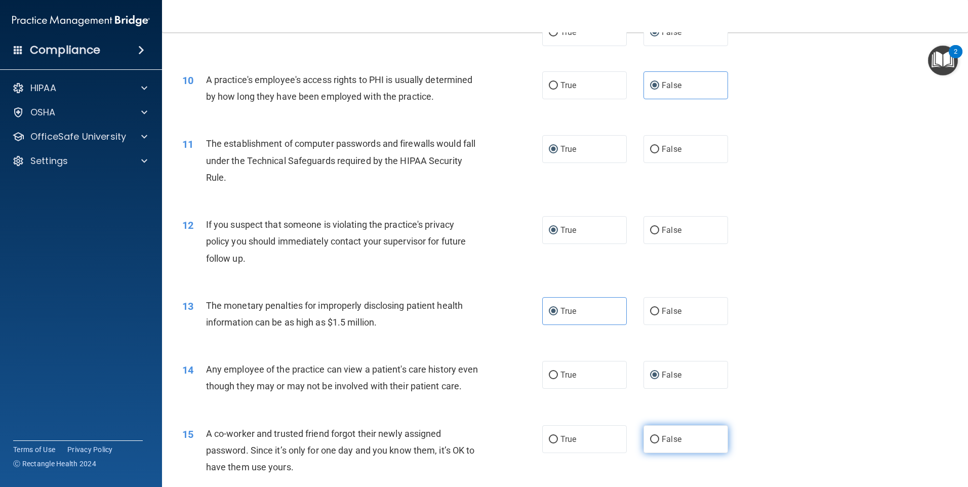
click at [648, 448] on label "False" at bounding box center [686, 439] width 85 height 28
click at [650, 444] on input "False" at bounding box center [654, 440] width 9 height 8
radio input "true"
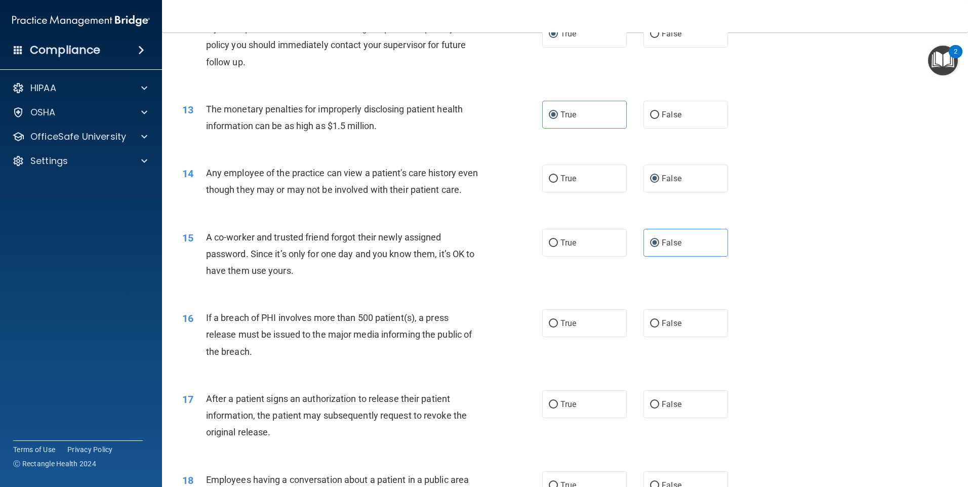
scroll to position [861, 0]
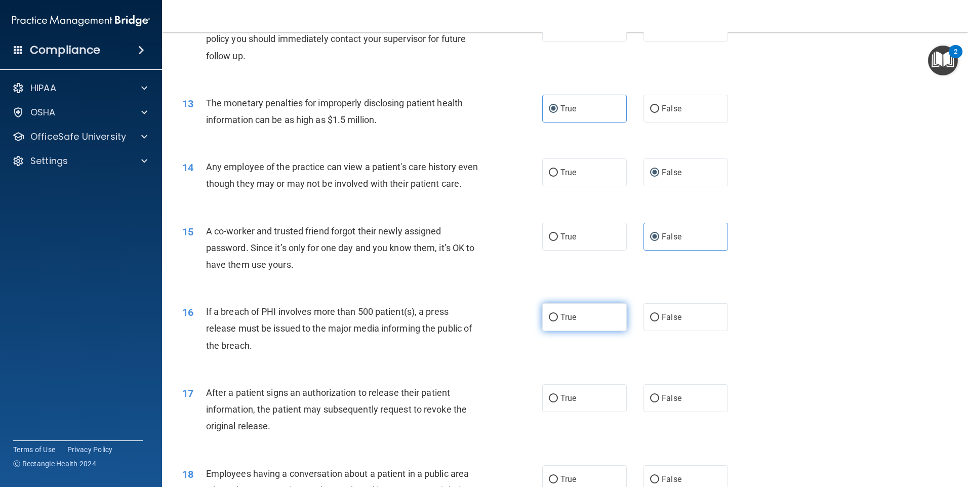
click at [560, 322] on span "True" at bounding box center [568, 317] width 16 height 10
click at [557, 321] on input "True" at bounding box center [553, 318] width 9 height 8
radio input "true"
click at [557, 410] on label "True" at bounding box center [584, 398] width 85 height 28
click at [557, 403] on input "True" at bounding box center [553, 399] width 9 height 8
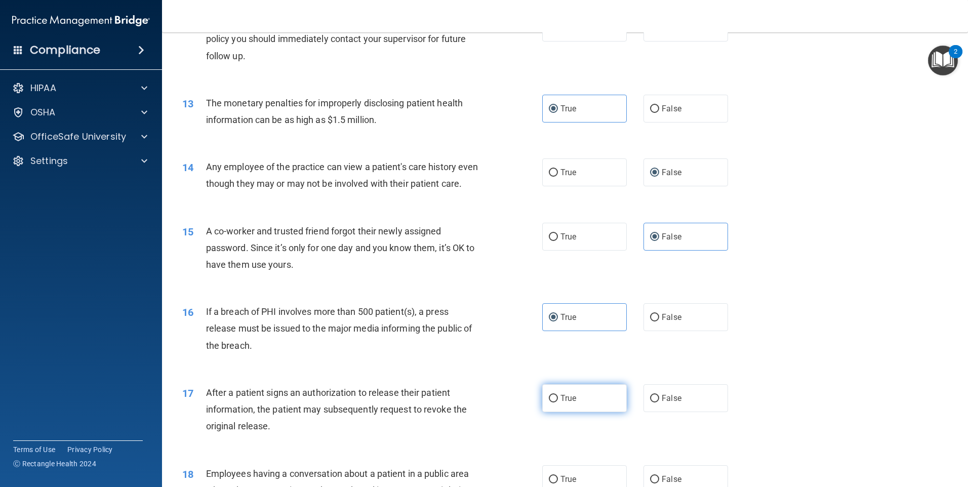
radio input "true"
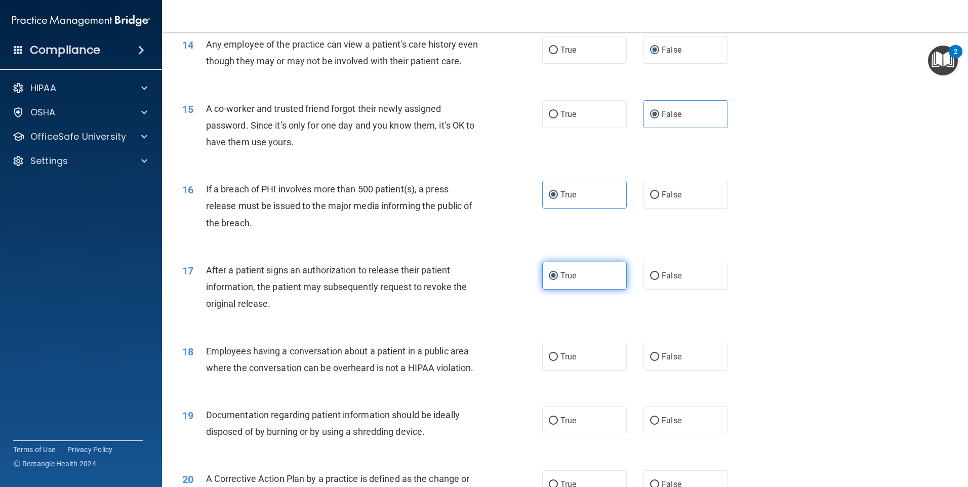
scroll to position [1013, 0]
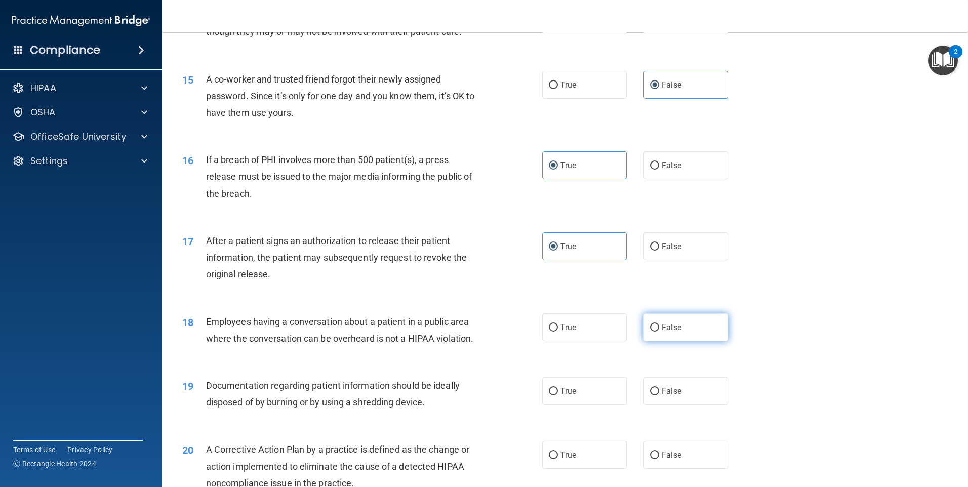
click at [657, 341] on label "False" at bounding box center [686, 327] width 85 height 28
click at [657, 332] on input "False" at bounding box center [654, 328] width 9 height 8
radio input "true"
click at [579, 405] on label "True" at bounding box center [584, 391] width 85 height 28
click at [558, 395] on input "True" at bounding box center [553, 392] width 9 height 8
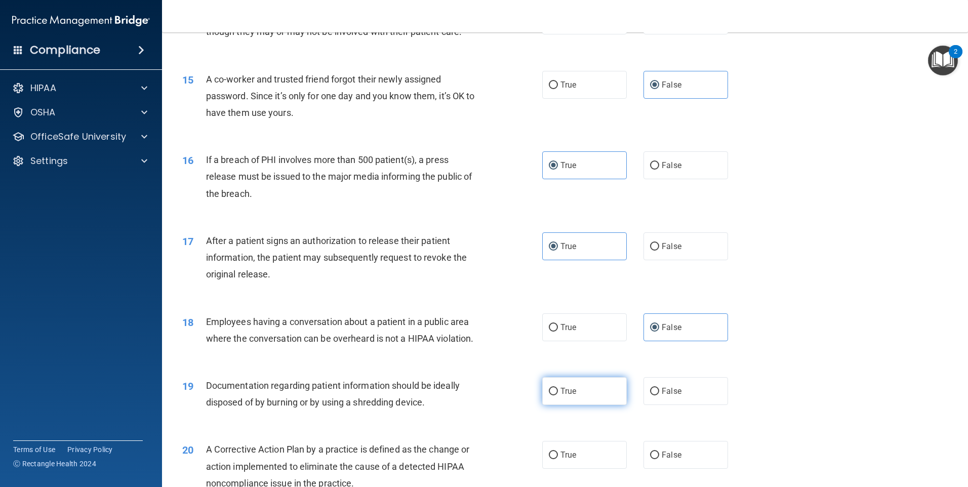
radio input "true"
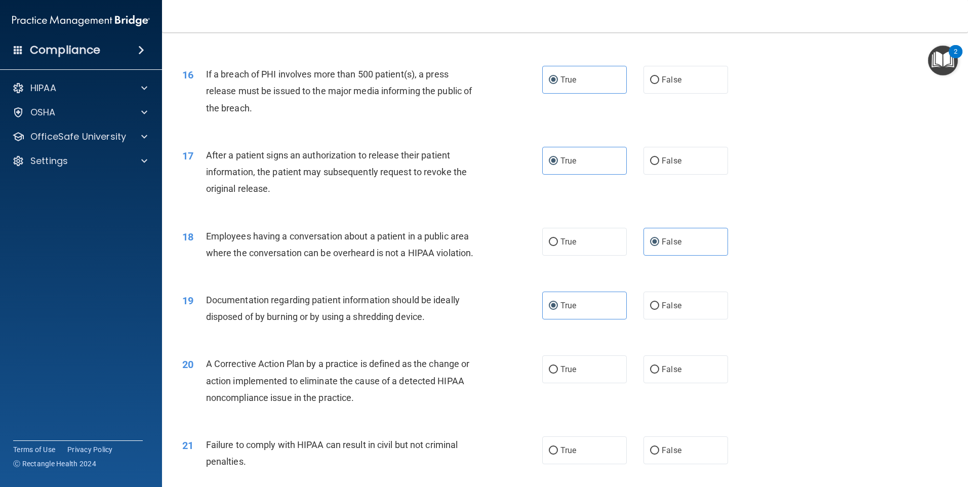
scroll to position [1114, 0]
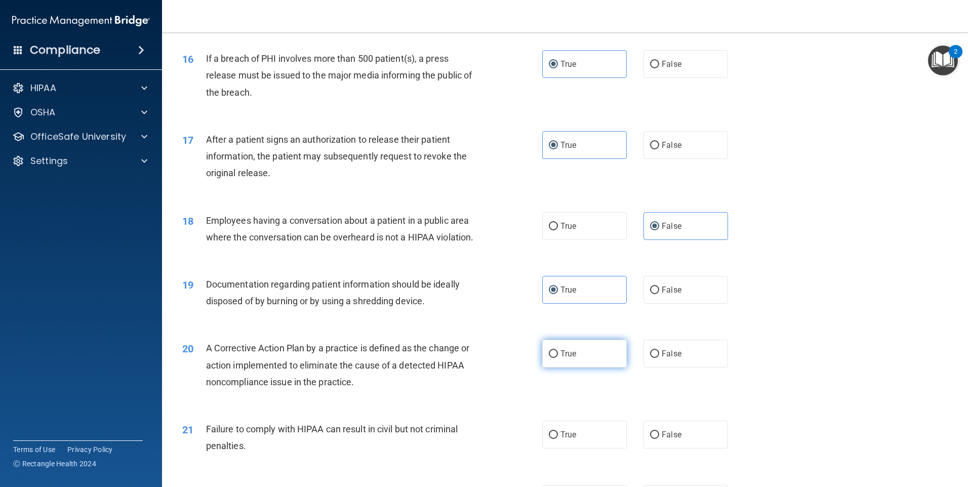
click at [567, 358] on span "True" at bounding box center [568, 354] width 16 height 10
click at [558, 358] on input "True" at bounding box center [553, 354] width 9 height 8
radio input "true"
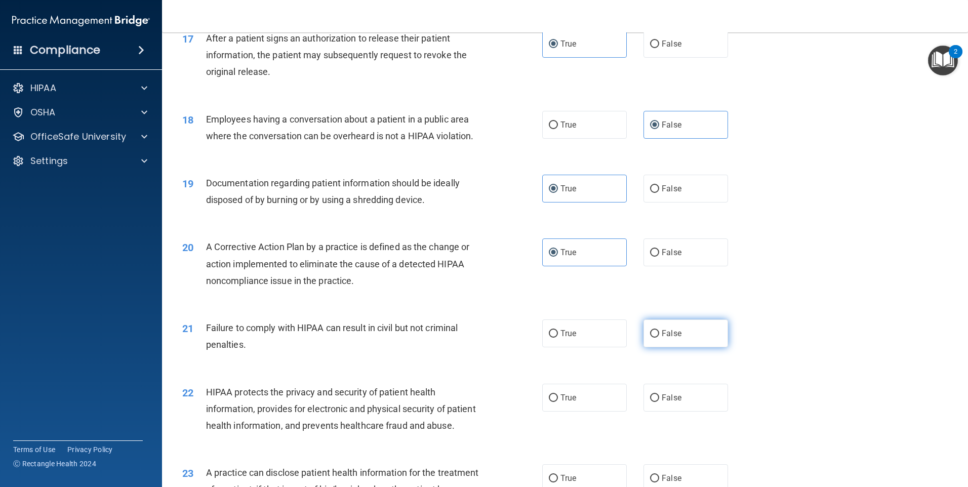
click at [654, 338] on input "False" at bounding box center [654, 334] width 9 height 8
radio input "true"
click at [569, 403] on span "True" at bounding box center [568, 398] width 16 height 10
click at [558, 402] on input "True" at bounding box center [553, 398] width 9 height 8
radio input "true"
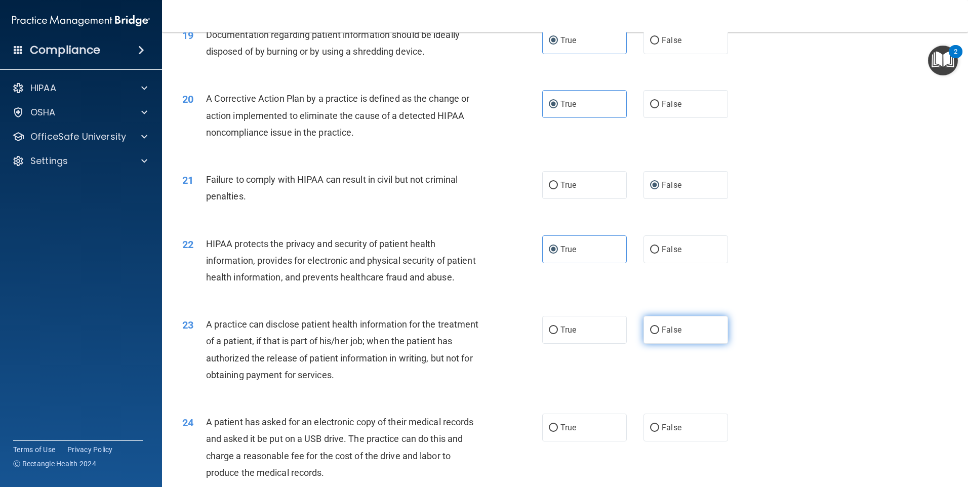
scroll to position [1367, 0]
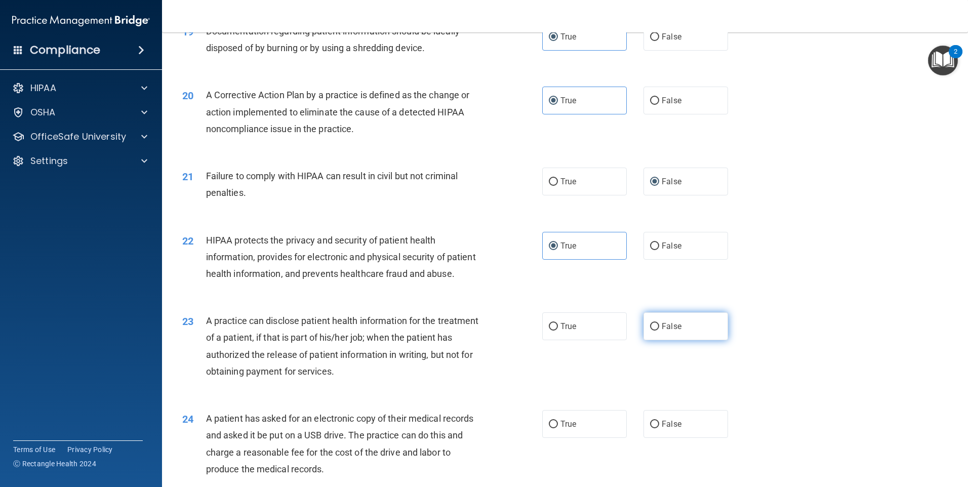
click at [662, 331] on span "False" at bounding box center [672, 326] width 20 height 10
click at [659, 331] on input "False" at bounding box center [654, 327] width 9 height 8
radio input "true"
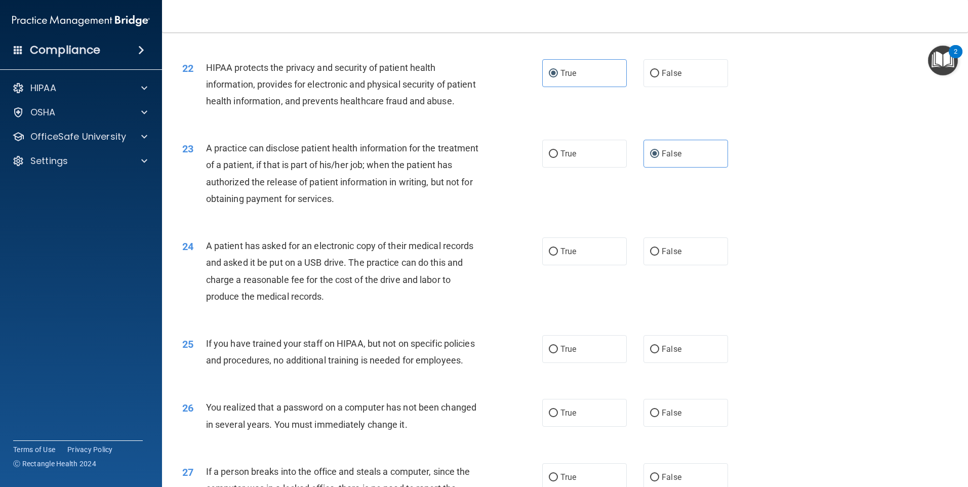
scroll to position [1570, 0]
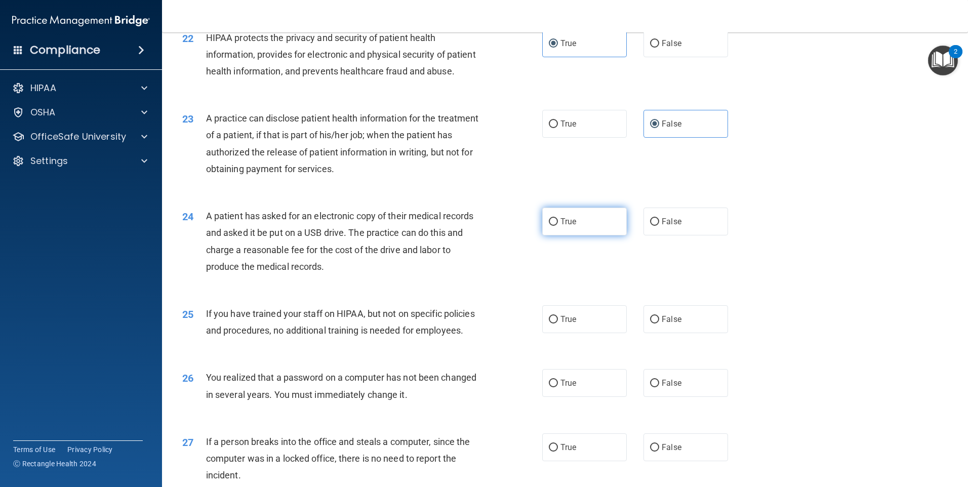
click at [558, 235] on label "True" at bounding box center [584, 222] width 85 height 28
click at [558, 226] on input "True" at bounding box center [553, 222] width 9 height 8
radio input "true"
click at [662, 324] on span "False" at bounding box center [672, 319] width 20 height 10
click at [659, 324] on input "False" at bounding box center [654, 320] width 9 height 8
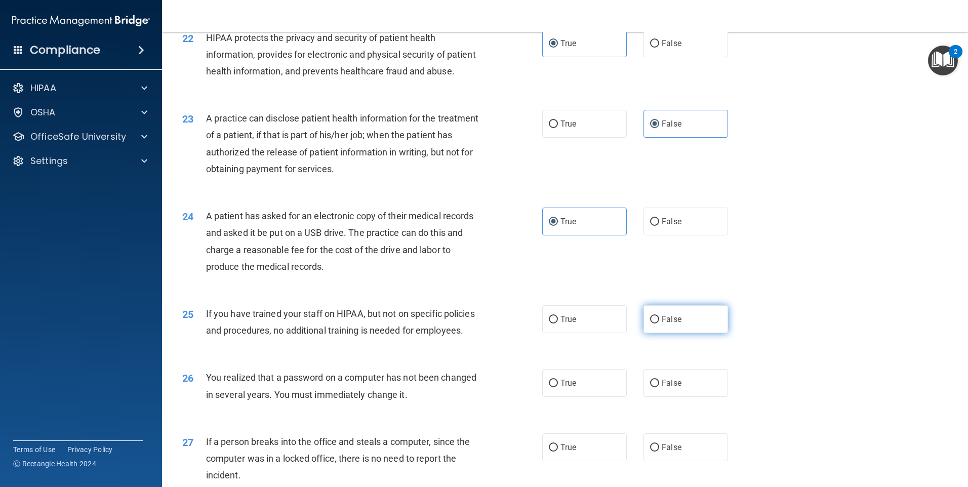
radio input "true"
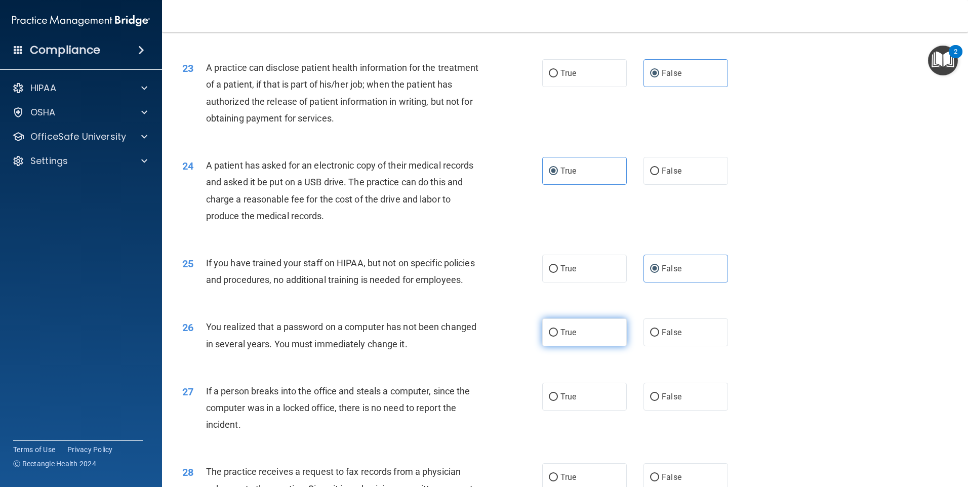
click at [572, 337] on span "True" at bounding box center [568, 333] width 16 height 10
click at [558, 337] on input "True" at bounding box center [553, 333] width 9 height 8
radio input "true"
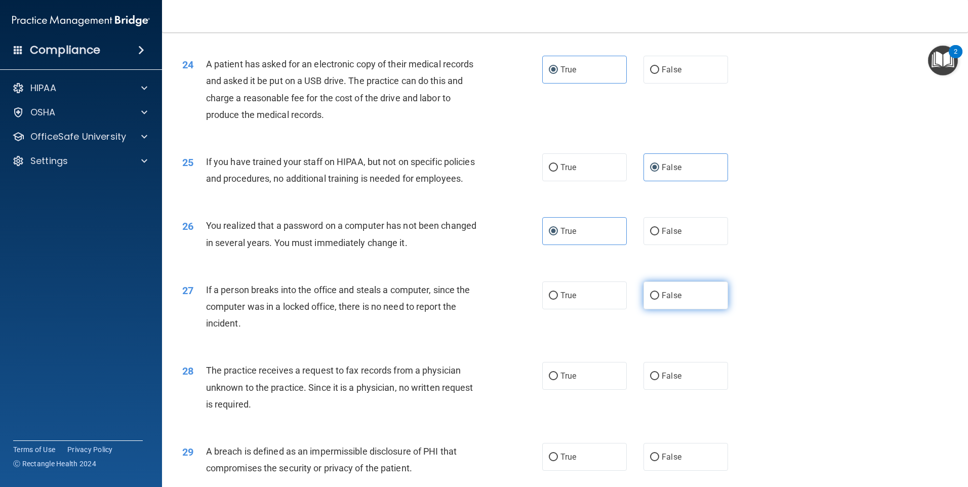
click at [670, 309] on label "False" at bounding box center [686, 295] width 85 height 28
click at [659, 300] on input "False" at bounding box center [654, 296] width 9 height 8
radio input "true"
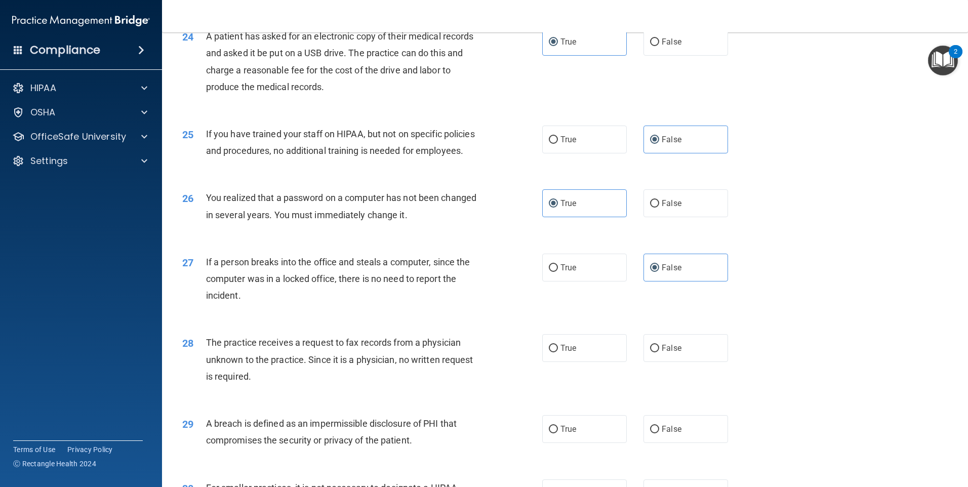
scroll to position [1772, 0]
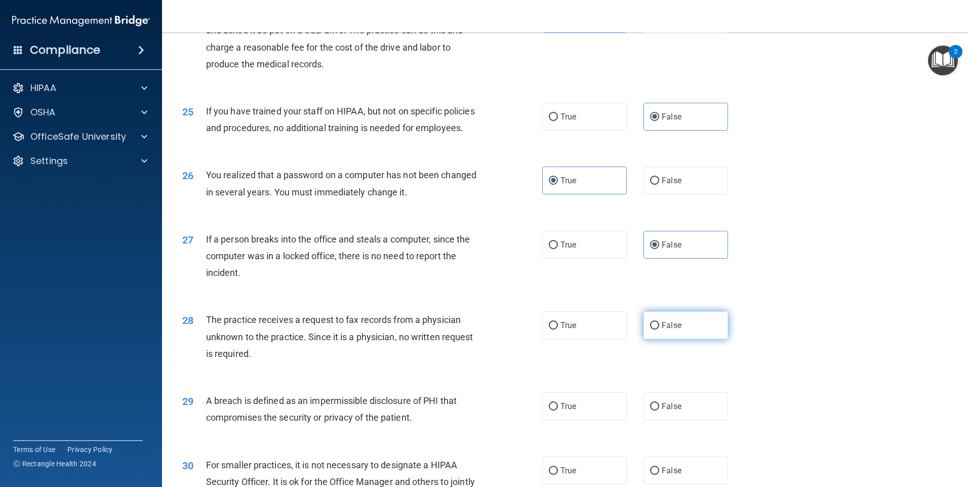
click at [655, 339] on label "False" at bounding box center [686, 325] width 85 height 28
click at [655, 330] on input "False" at bounding box center [654, 326] width 9 height 8
radio input "true"
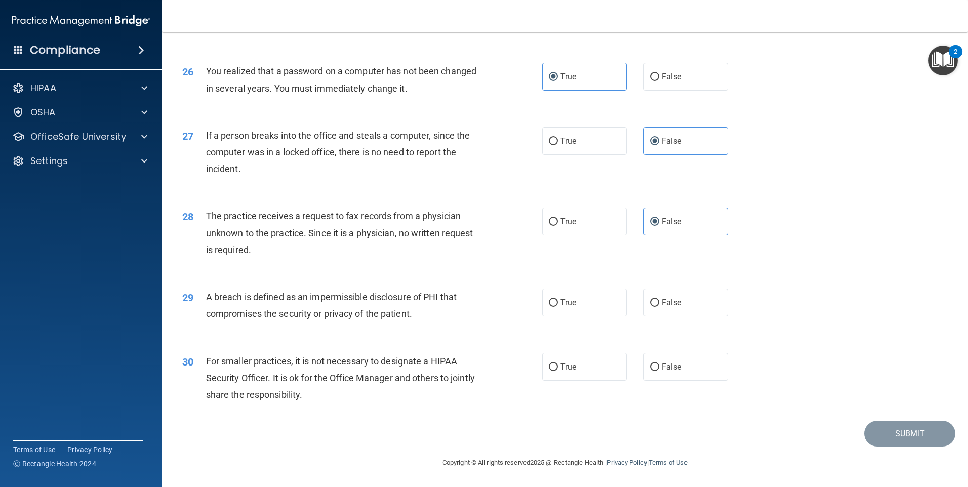
scroll to position [1926, 0]
click at [561, 292] on label "True" at bounding box center [584, 303] width 85 height 28
click at [558, 299] on input "True" at bounding box center [553, 303] width 9 height 8
radio input "true"
click at [650, 366] on input "False" at bounding box center [654, 368] width 9 height 8
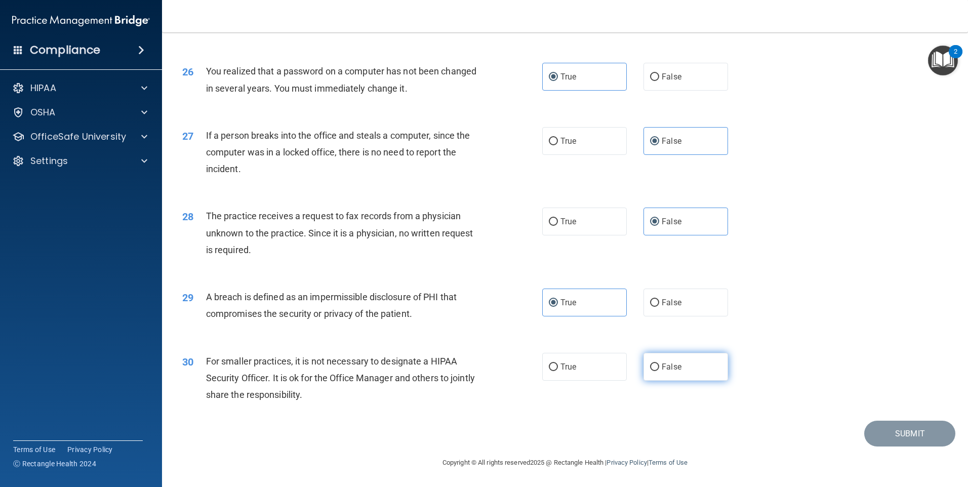
radio input "true"
click at [884, 427] on button "Submit" at bounding box center [909, 434] width 91 height 26
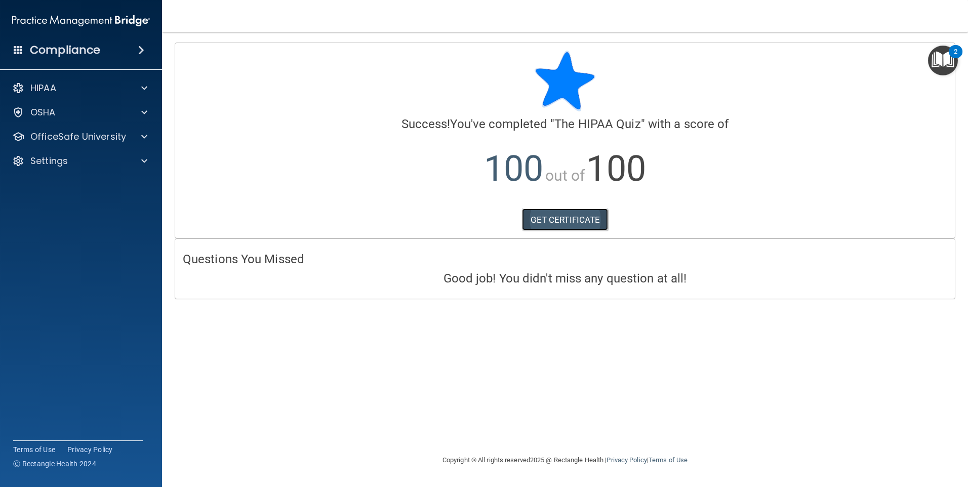
click at [585, 222] on link "GET CERTIFICATE" at bounding box center [565, 220] width 87 height 22
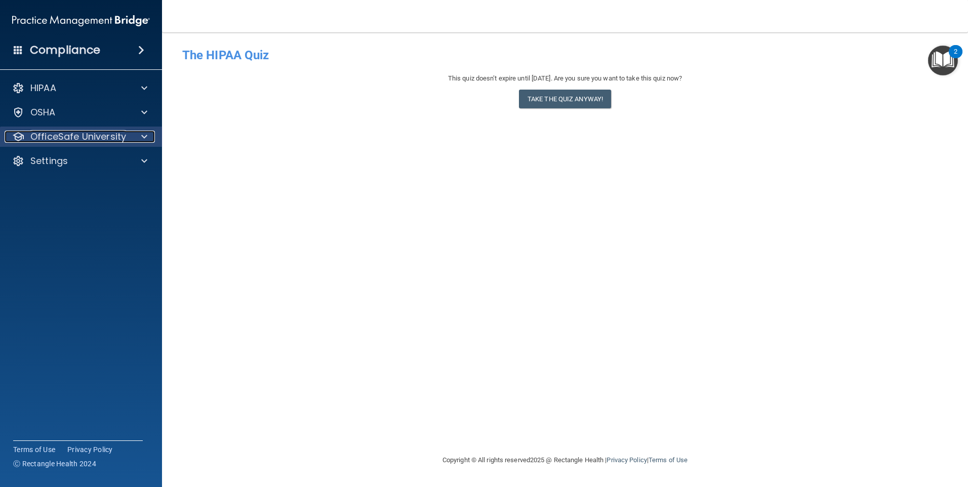
click at [78, 140] on p "OfficeSafe University" at bounding box center [78, 137] width 96 height 12
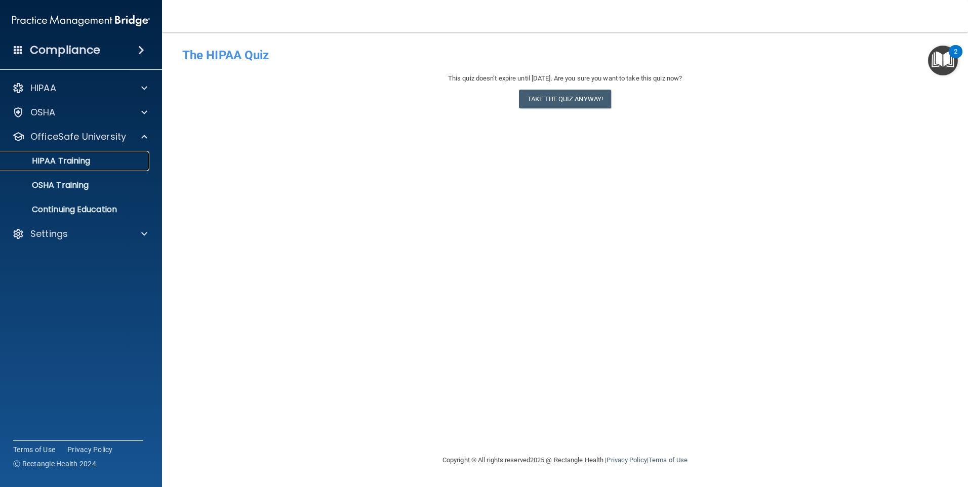
click at [104, 162] on div "HIPAA Training" at bounding box center [76, 161] width 138 height 10
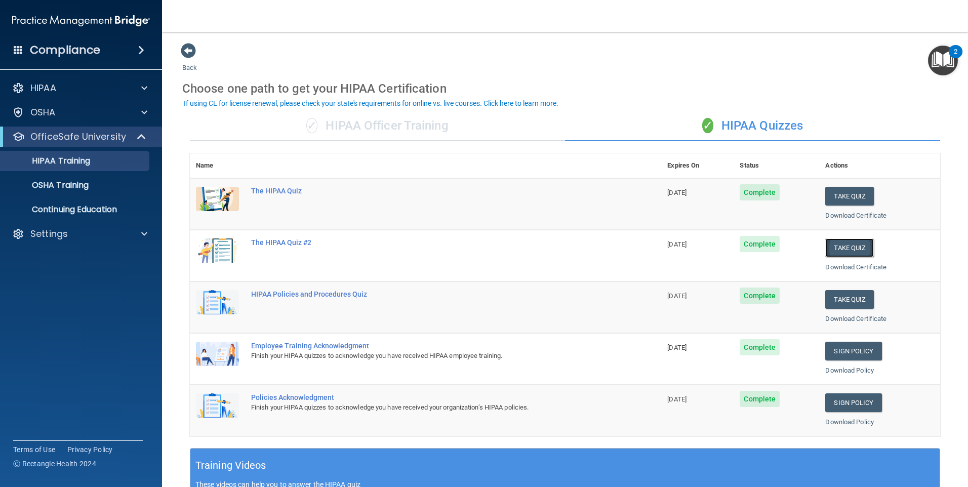
click at [856, 249] on button "Take Quiz" at bounding box center [849, 247] width 49 height 19
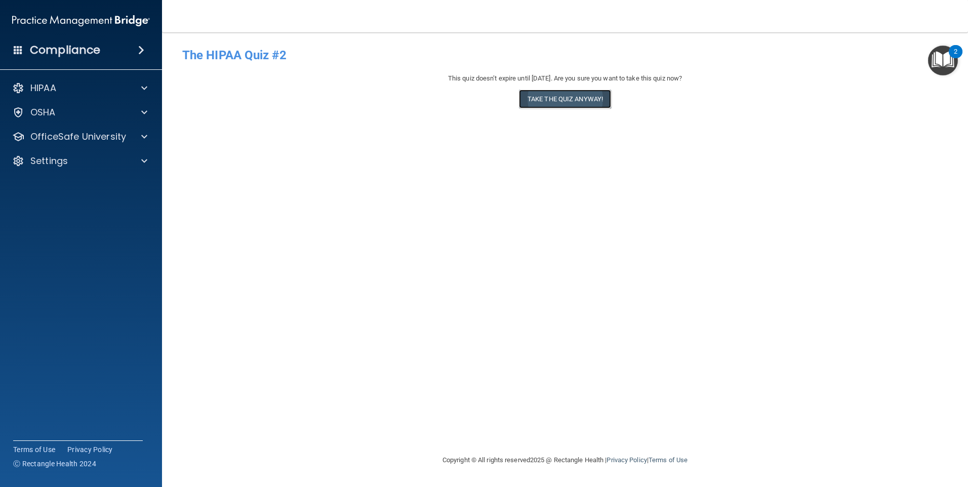
click at [558, 94] on button "Take the quiz anyway!" at bounding box center [565, 99] width 92 height 19
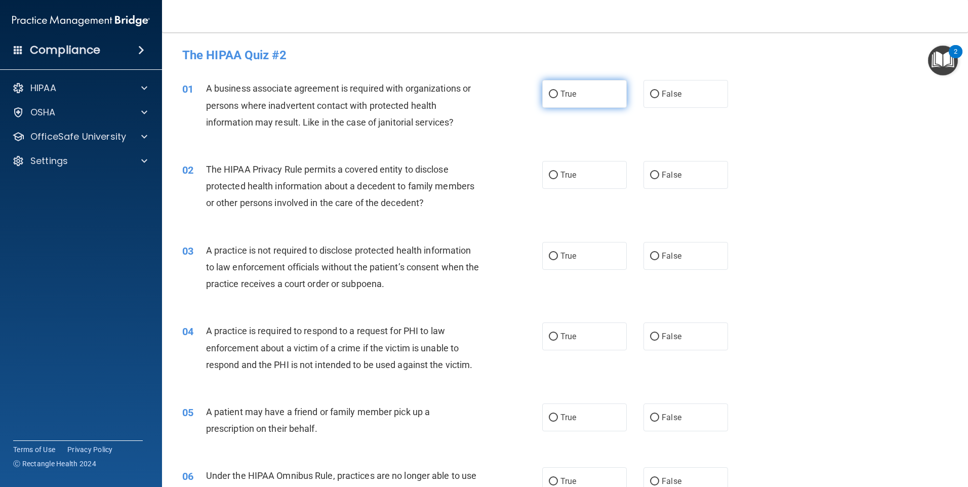
click at [544, 94] on label "True" at bounding box center [584, 94] width 85 height 28
click at [549, 94] on input "True" at bounding box center [553, 95] width 9 height 8
radio input "true"
click at [549, 178] on input "True" at bounding box center [553, 176] width 9 height 8
radio input "true"
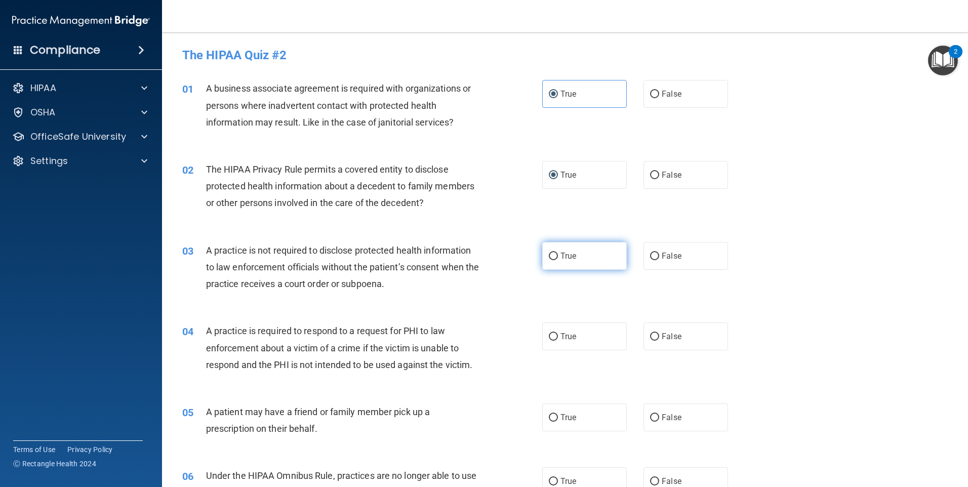
click at [553, 249] on label "True" at bounding box center [584, 256] width 85 height 28
click at [553, 253] on input "True" at bounding box center [553, 257] width 9 height 8
radio input "true"
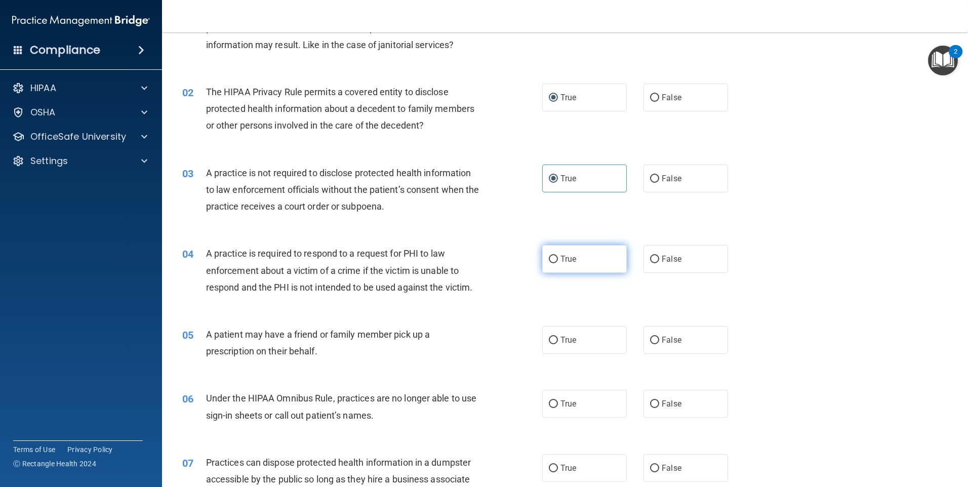
scroll to position [101, 0]
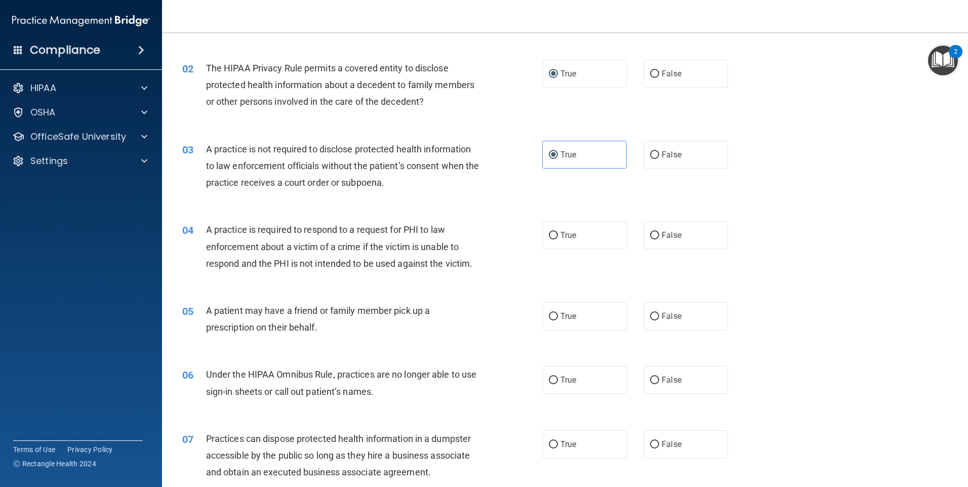
click at [554, 221] on div "04 A practice is required to respond to a request for PHI to law enforcement ab…" at bounding box center [565, 249] width 781 height 81
click at [550, 235] on input "True" at bounding box center [553, 236] width 9 height 8
radio input "true"
drag, startPoint x: 545, startPoint y: 303, endPoint x: 550, endPoint y: 318, distance: 15.5
click at [546, 307] on label "True" at bounding box center [584, 316] width 85 height 28
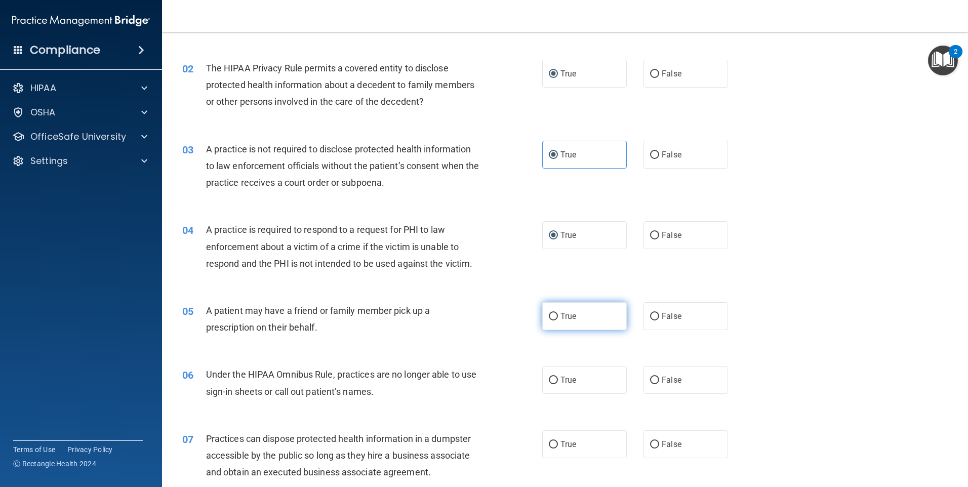
click at [549, 313] on input "True" at bounding box center [553, 317] width 9 height 8
radio input "true"
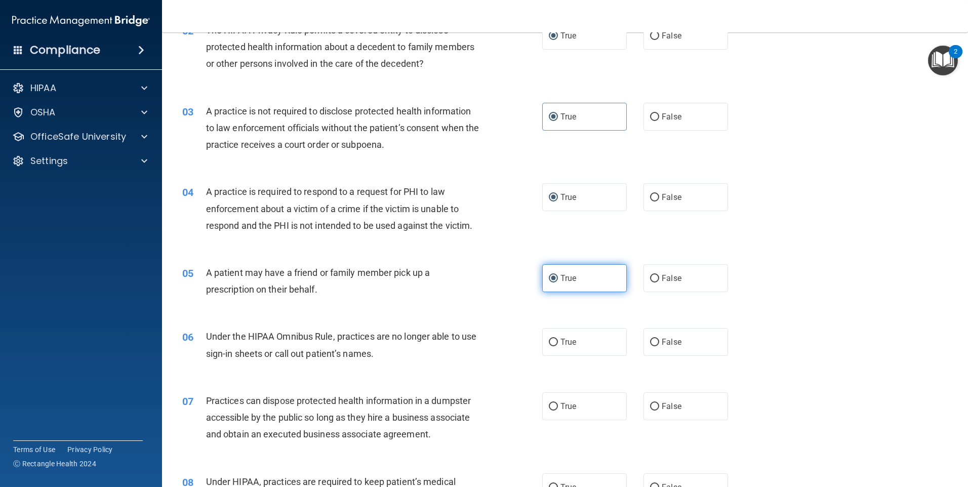
scroll to position [203, 0]
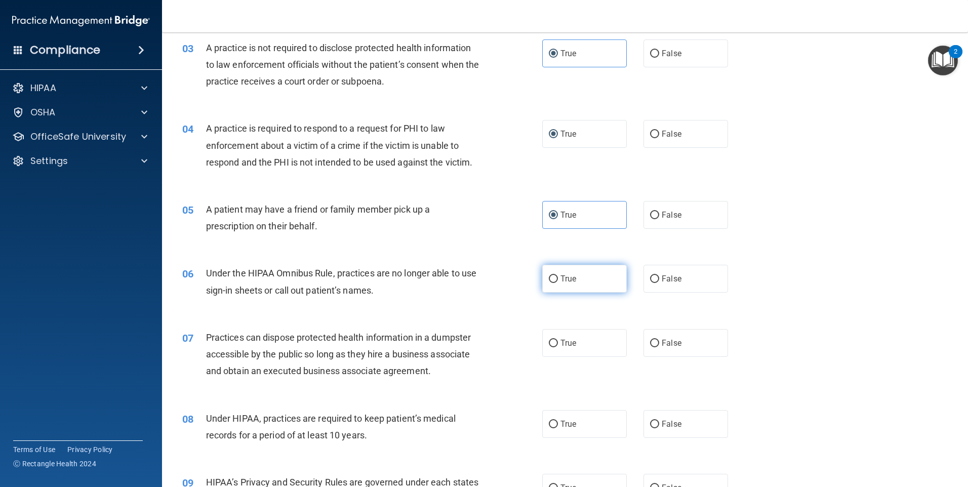
click at [549, 276] on input "True" at bounding box center [553, 279] width 9 height 8
radio input "true"
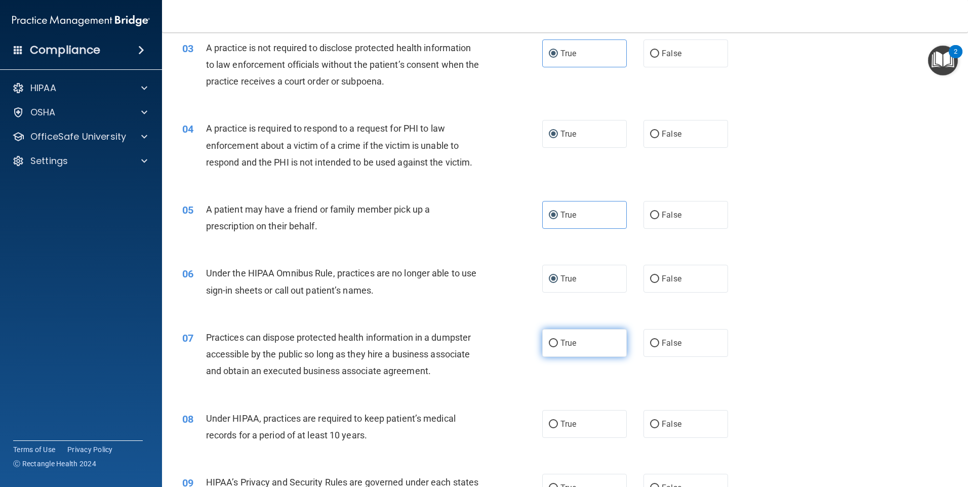
click at [550, 336] on label "True" at bounding box center [584, 343] width 85 height 28
click at [550, 340] on input "True" at bounding box center [553, 344] width 9 height 8
radio input "true"
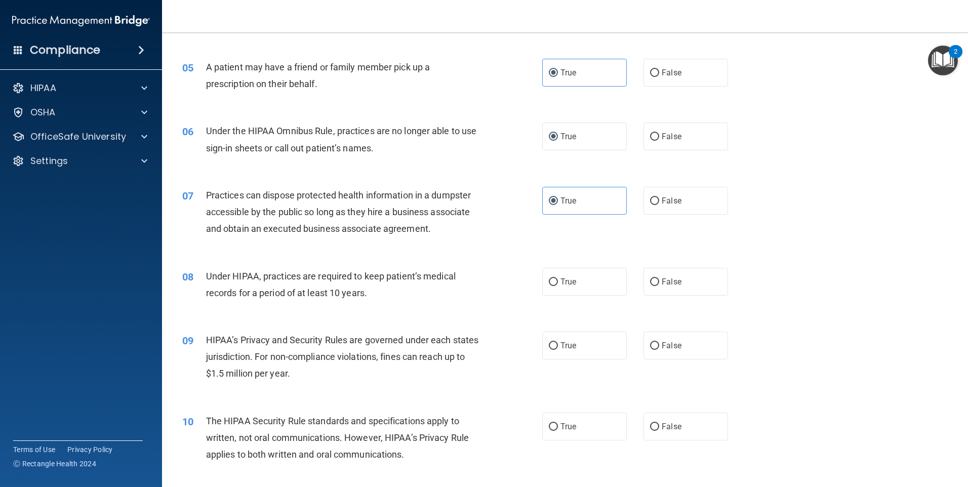
scroll to position [354, 0]
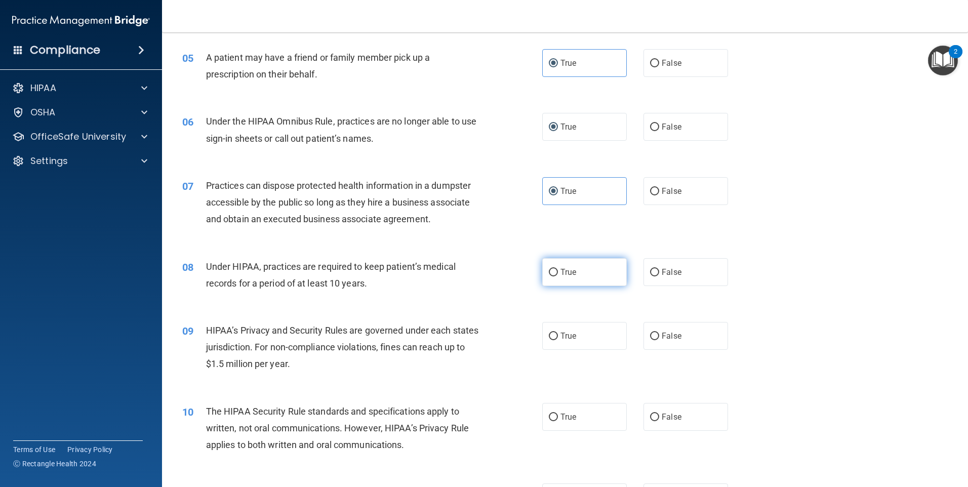
click at [548, 277] on label "True" at bounding box center [584, 272] width 85 height 28
click at [549, 276] on input "True" at bounding box center [553, 273] width 9 height 8
radio input "true"
click at [551, 342] on label "True" at bounding box center [584, 336] width 85 height 28
click at [551, 340] on input "True" at bounding box center [553, 337] width 9 height 8
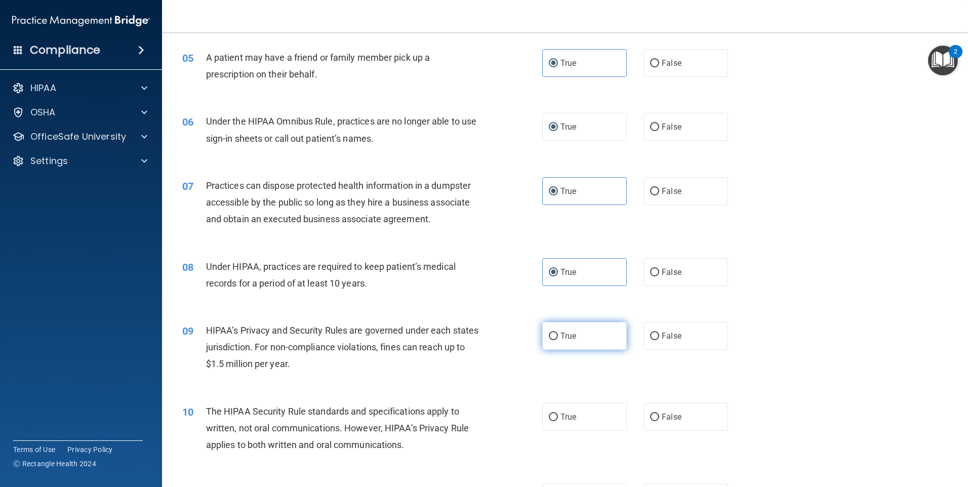
radio input "true"
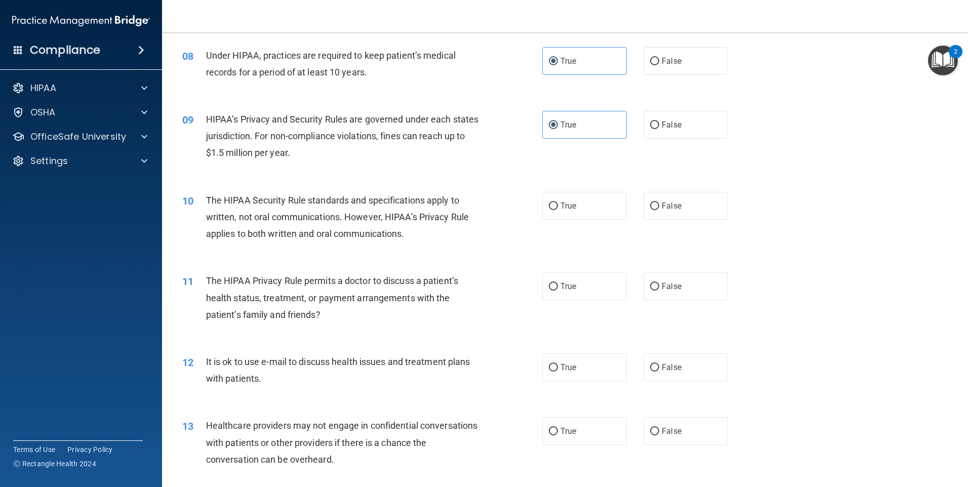
scroll to position [608, 0]
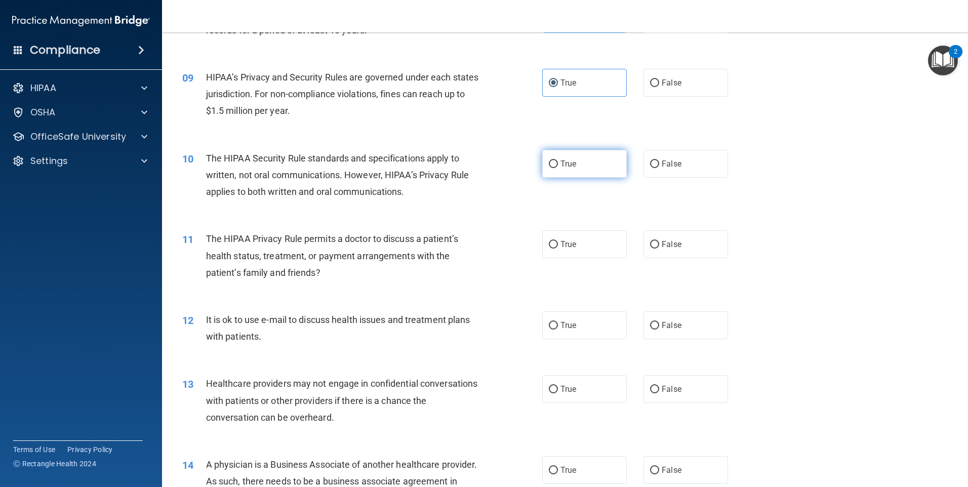
click at [550, 163] on input "True" at bounding box center [553, 164] width 9 height 8
radio input "true"
click at [558, 238] on label "True" at bounding box center [584, 244] width 85 height 28
click at [558, 241] on input "True" at bounding box center [553, 245] width 9 height 8
radio input "true"
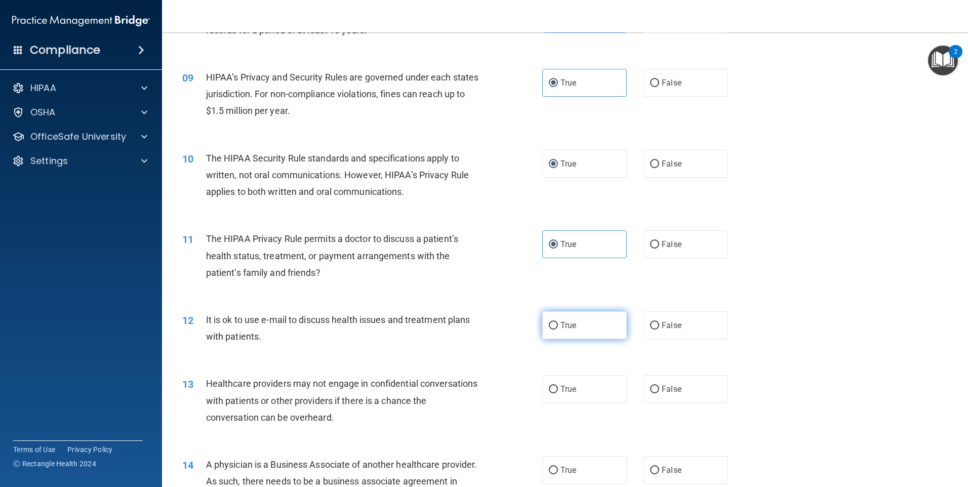
click at [565, 321] on span "True" at bounding box center [568, 325] width 16 height 10
click at [558, 322] on input "True" at bounding box center [553, 326] width 9 height 8
radio input "true"
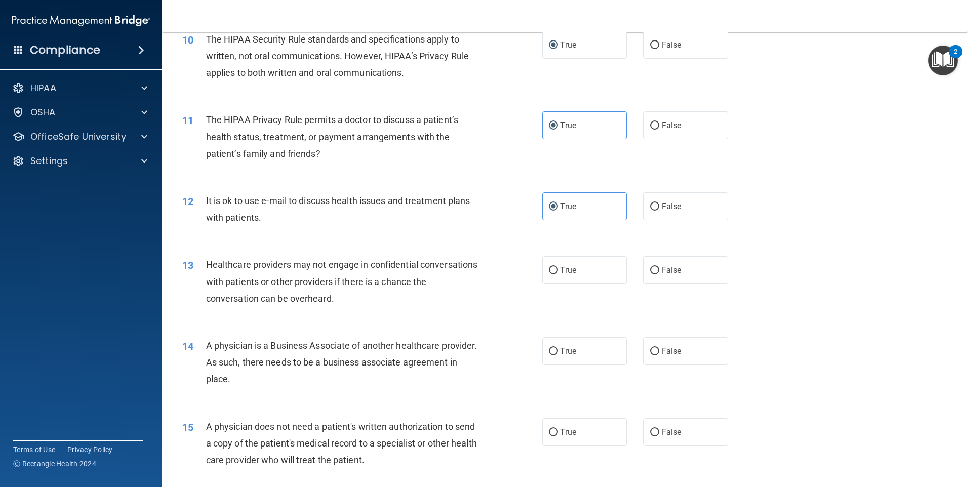
scroll to position [759, 0]
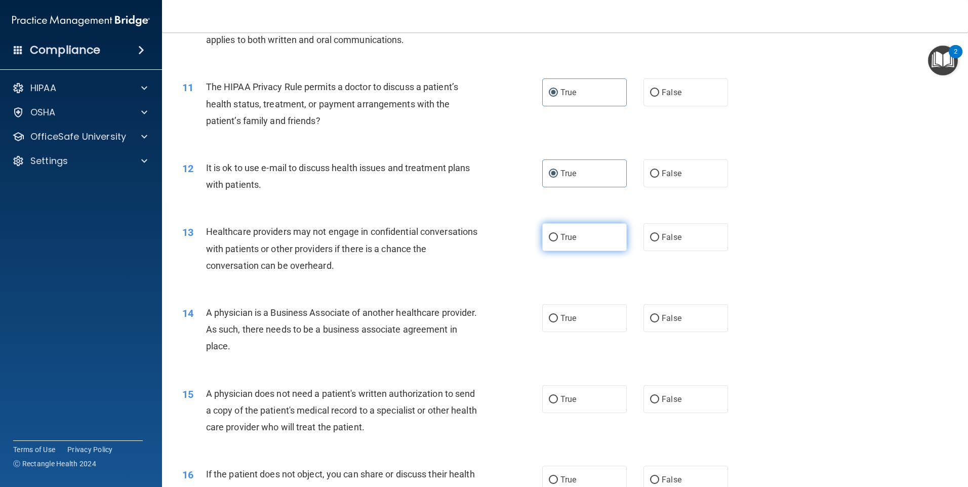
click at [554, 240] on label "True" at bounding box center [584, 237] width 85 height 28
click at [554, 240] on input "True" at bounding box center [553, 238] width 9 height 8
radio input "true"
click at [549, 319] on input "True" at bounding box center [553, 319] width 9 height 8
radio input "true"
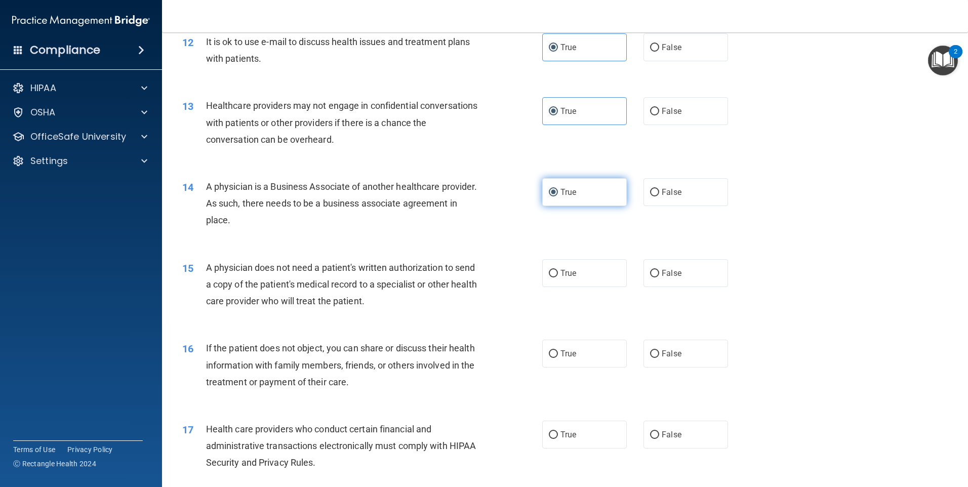
scroll to position [1013, 0]
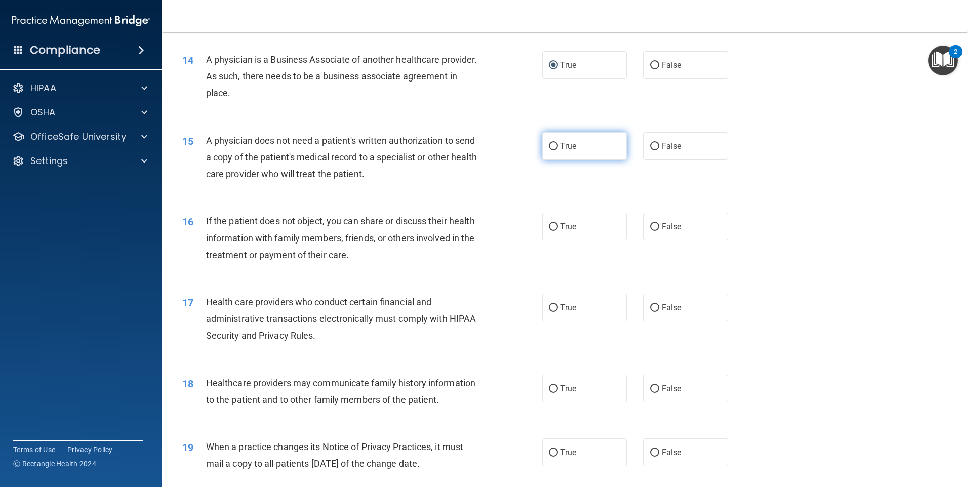
click at [542, 138] on label "True" at bounding box center [584, 146] width 85 height 28
click at [549, 143] on input "True" at bounding box center [553, 147] width 9 height 8
radio input "true"
click at [550, 223] on input "True" at bounding box center [553, 227] width 9 height 8
radio input "true"
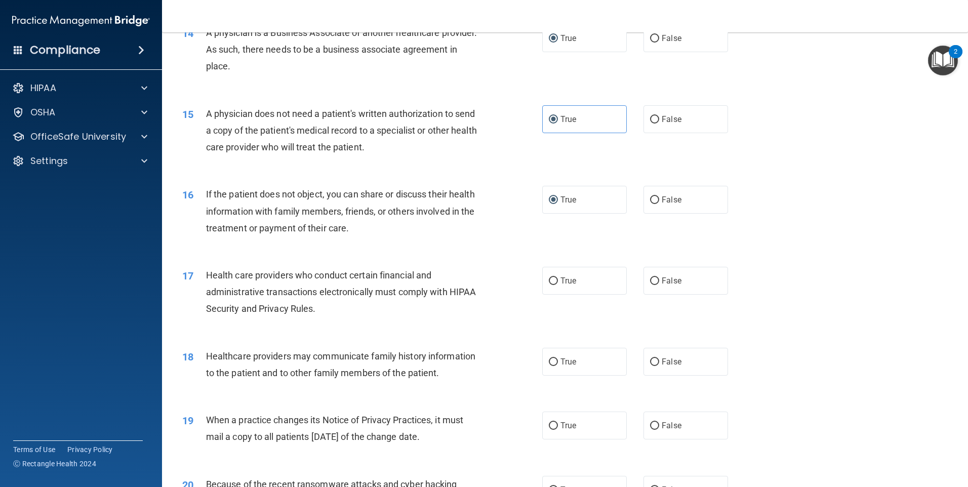
scroll to position [1164, 0]
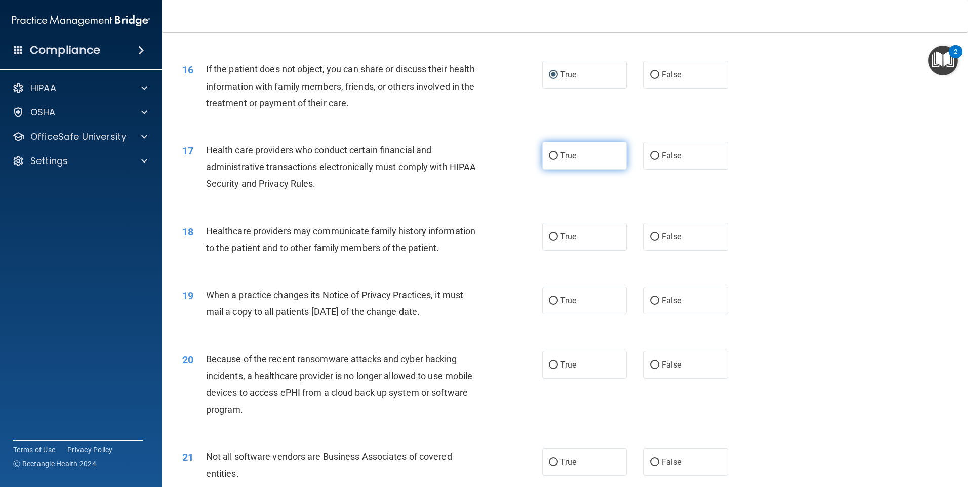
click at [567, 155] on span "True" at bounding box center [568, 156] width 16 height 10
click at [558, 155] on input "True" at bounding box center [553, 156] width 9 height 8
radio input "true"
click at [562, 239] on span "True" at bounding box center [568, 237] width 16 height 10
click at [558, 239] on input "True" at bounding box center [553, 237] width 9 height 8
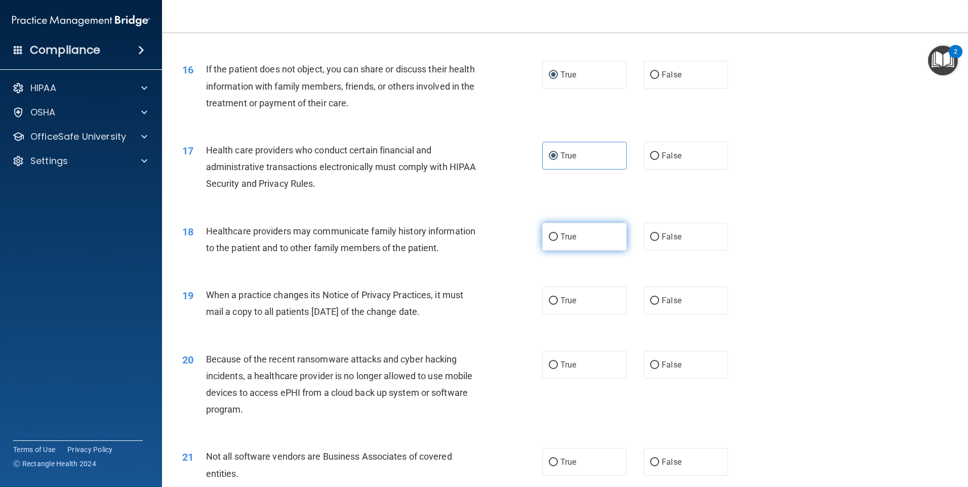
radio input "true"
click at [569, 300] on span "True" at bounding box center [568, 301] width 16 height 10
click at [558, 300] on input "True" at bounding box center [553, 301] width 9 height 8
radio input "true"
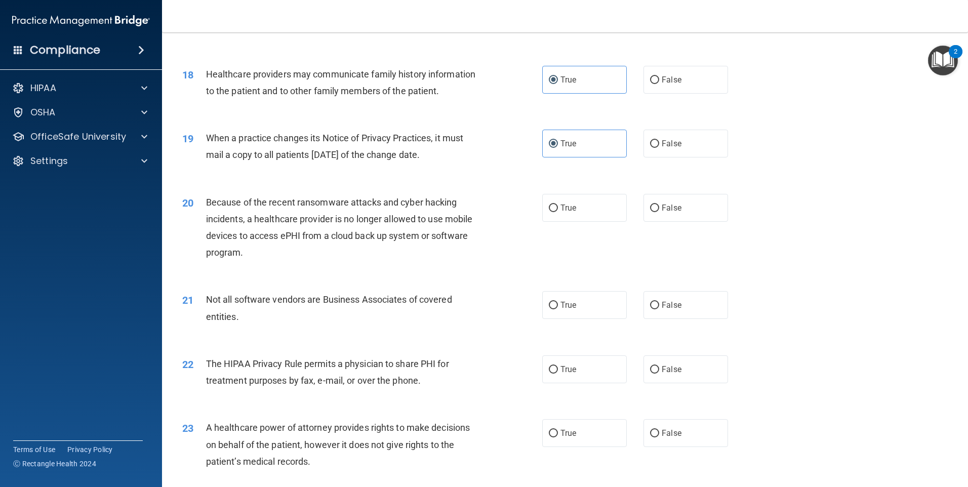
scroll to position [1367, 0]
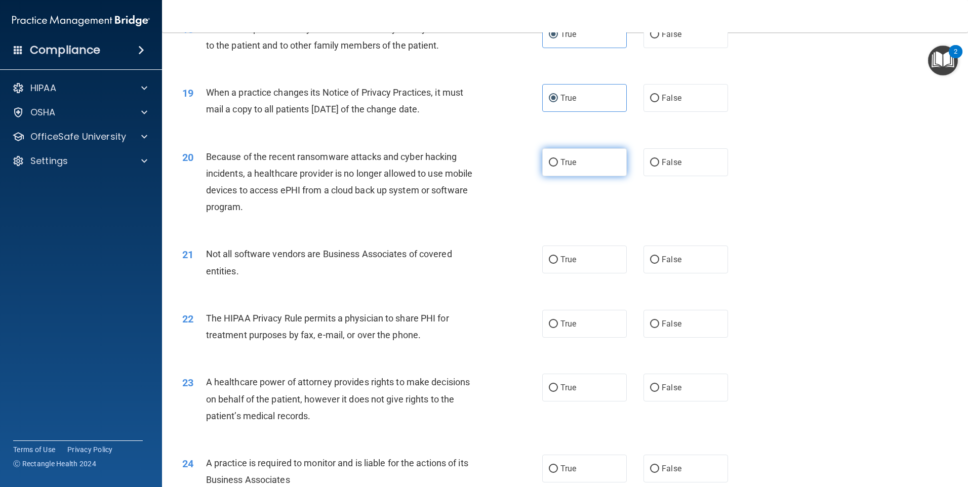
click at [571, 163] on span "True" at bounding box center [568, 162] width 16 height 10
click at [558, 163] on input "True" at bounding box center [553, 163] width 9 height 8
radio input "true"
click at [580, 269] on label "True" at bounding box center [584, 260] width 85 height 28
click at [558, 264] on input "True" at bounding box center [553, 260] width 9 height 8
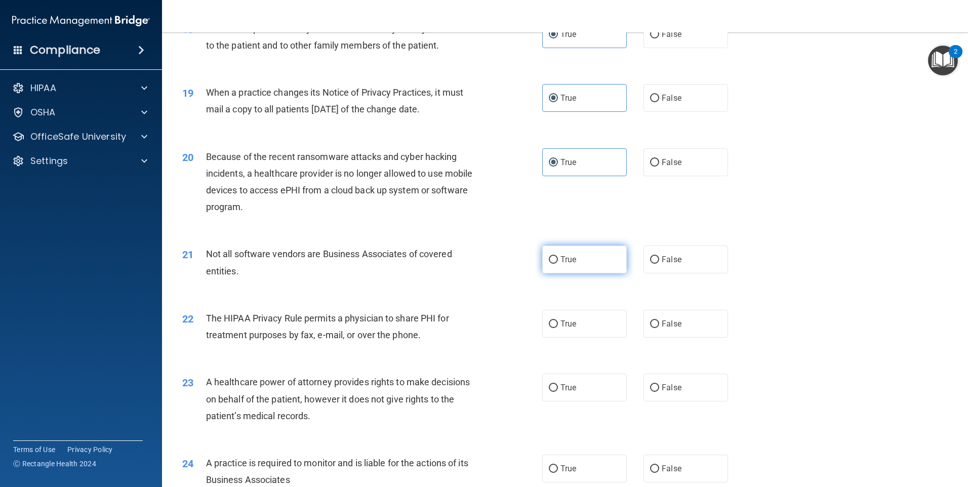
radio input "true"
click at [561, 328] on span "True" at bounding box center [568, 324] width 16 height 10
click at [558, 328] on input "True" at bounding box center [553, 324] width 9 height 8
radio input "true"
click at [560, 393] on label "True" at bounding box center [584, 388] width 85 height 28
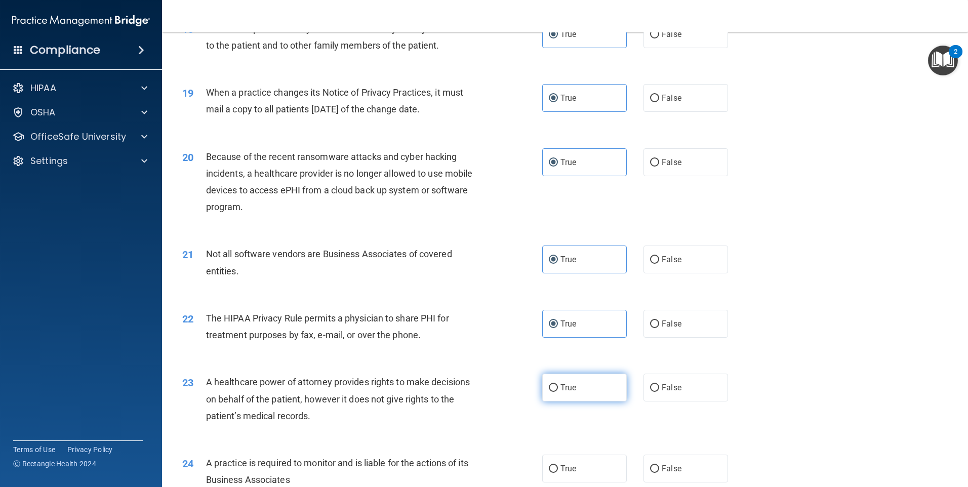
click at [558, 392] on input "True" at bounding box center [553, 388] width 9 height 8
radio input "true"
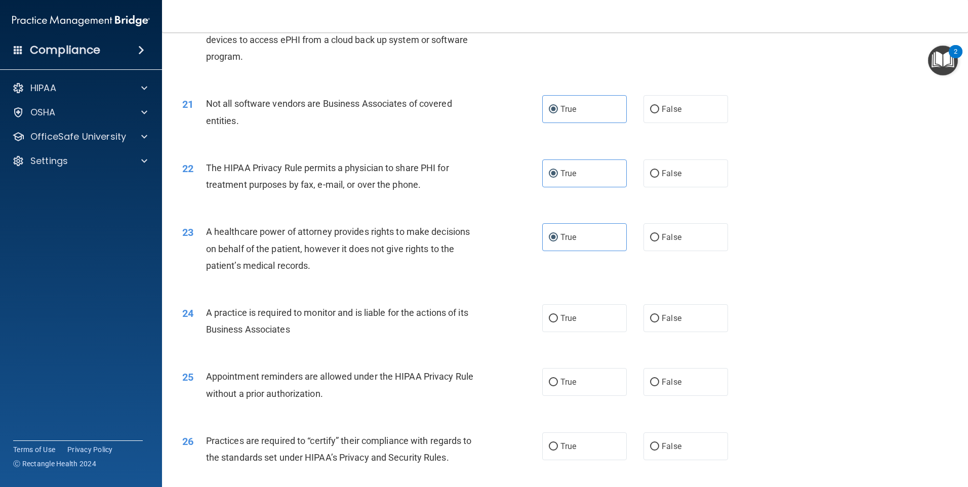
scroll to position [1519, 0]
click at [569, 323] on label "True" at bounding box center [584, 317] width 85 height 28
click at [558, 321] on input "True" at bounding box center [553, 317] width 9 height 8
radio input "true"
click at [572, 384] on span "True" at bounding box center [568, 381] width 16 height 10
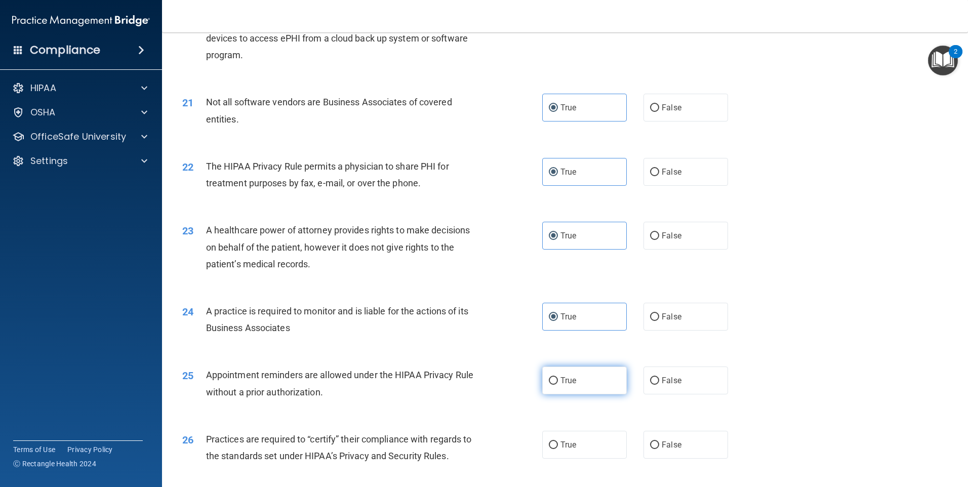
click at [558, 384] on input "True" at bounding box center [553, 381] width 9 height 8
radio input "true"
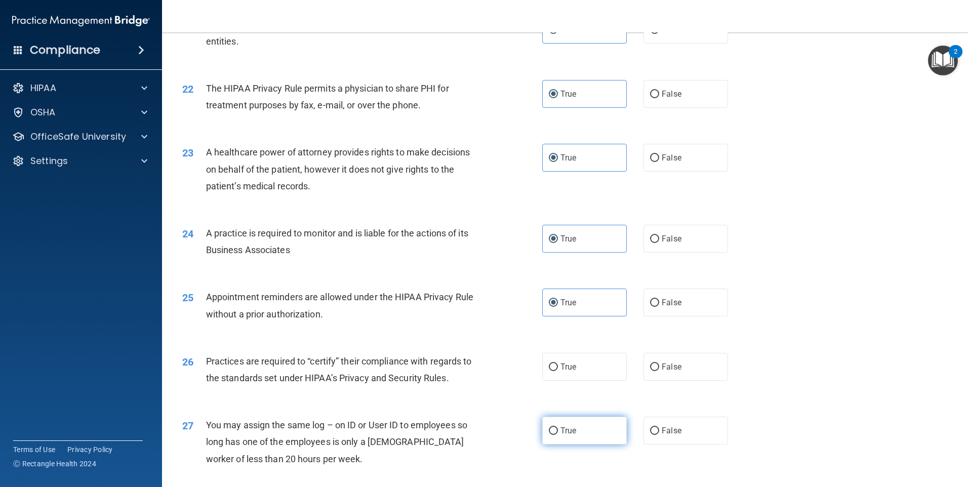
scroll to position [1671, 0]
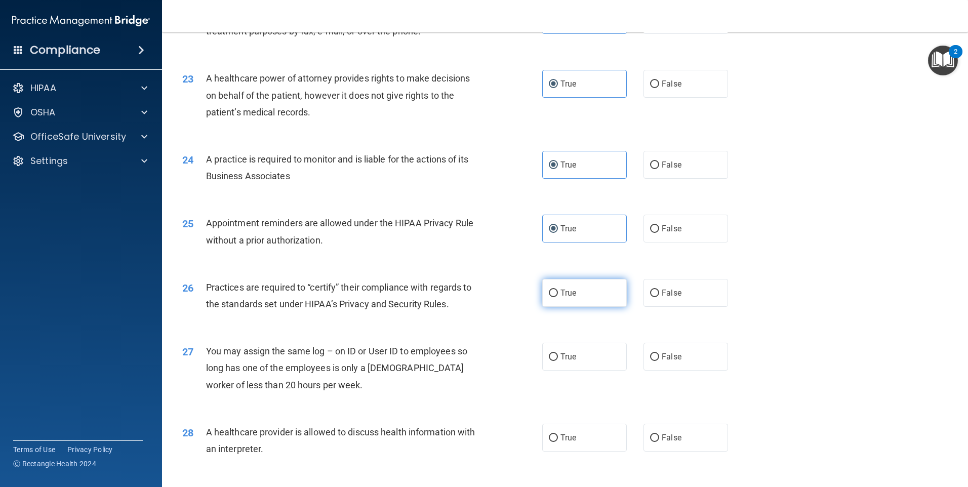
click at [570, 289] on span "True" at bounding box center [568, 293] width 16 height 10
click at [558, 290] on input "True" at bounding box center [553, 294] width 9 height 8
radio input "true"
click at [560, 357] on span "True" at bounding box center [568, 357] width 16 height 10
click at [558, 357] on input "True" at bounding box center [553, 357] width 9 height 8
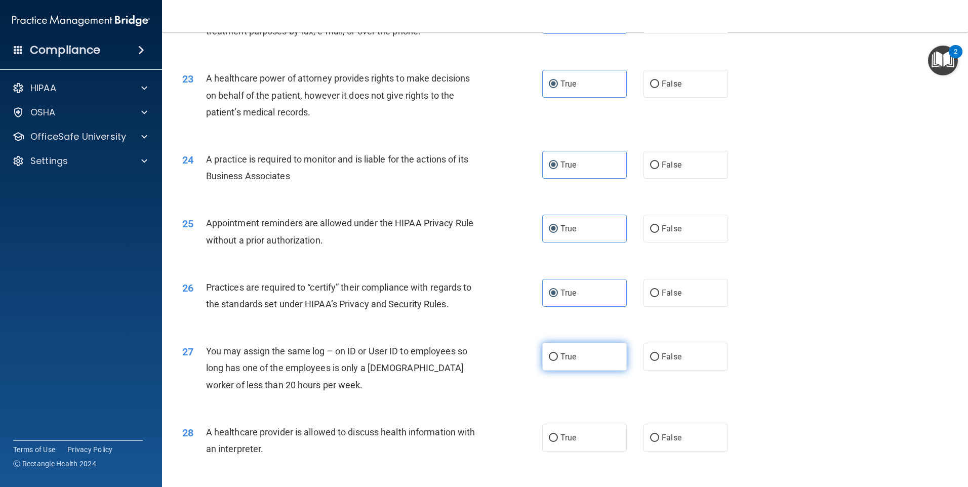
radio input "true"
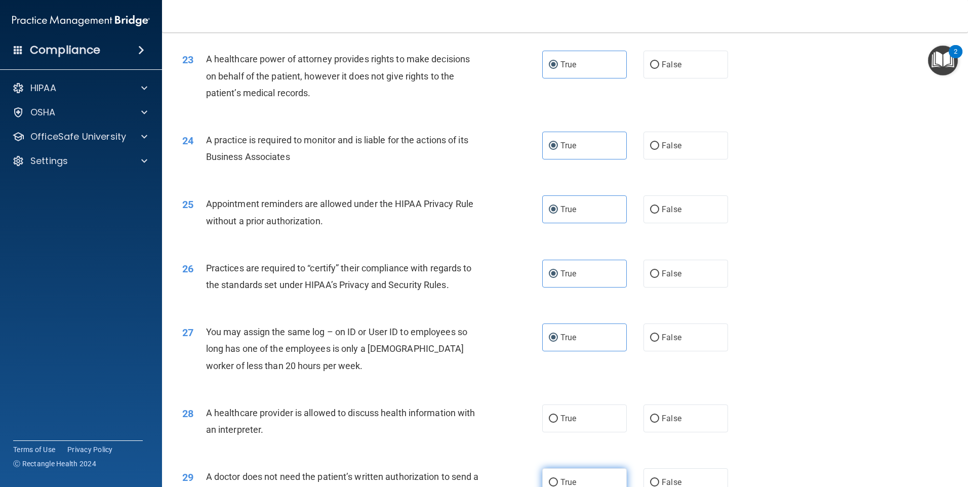
scroll to position [1721, 0]
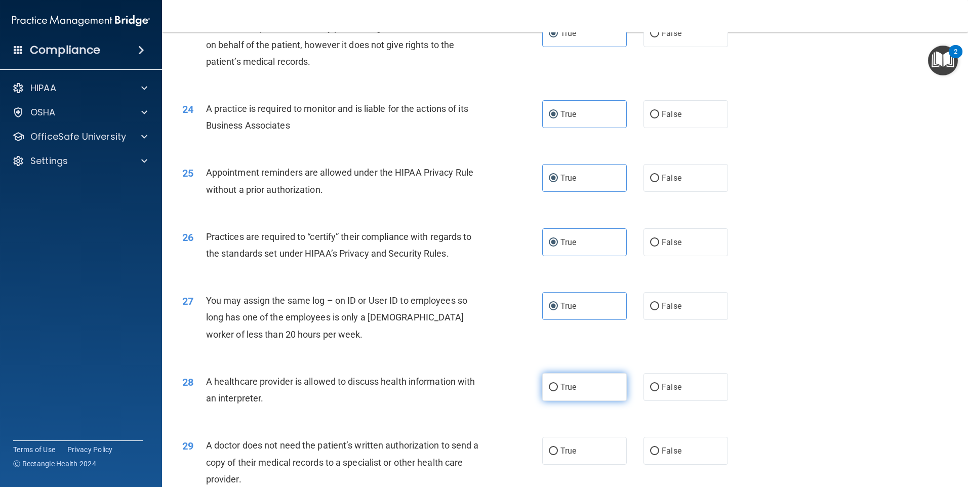
click at [584, 389] on label "True" at bounding box center [584, 387] width 85 height 28
click at [558, 389] on input "True" at bounding box center [553, 388] width 9 height 8
radio input "true"
click at [566, 456] on label "True" at bounding box center [584, 451] width 85 height 28
click at [558, 455] on input "True" at bounding box center [553, 452] width 9 height 8
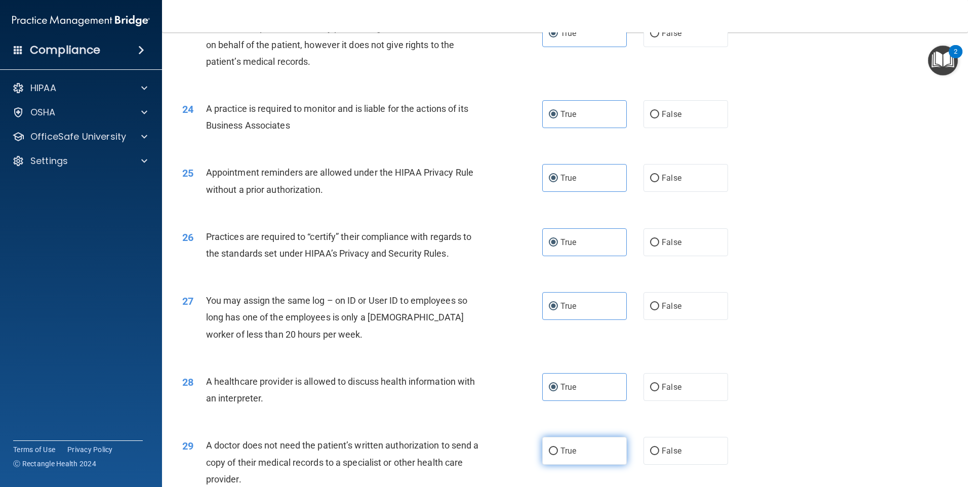
radio input "true"
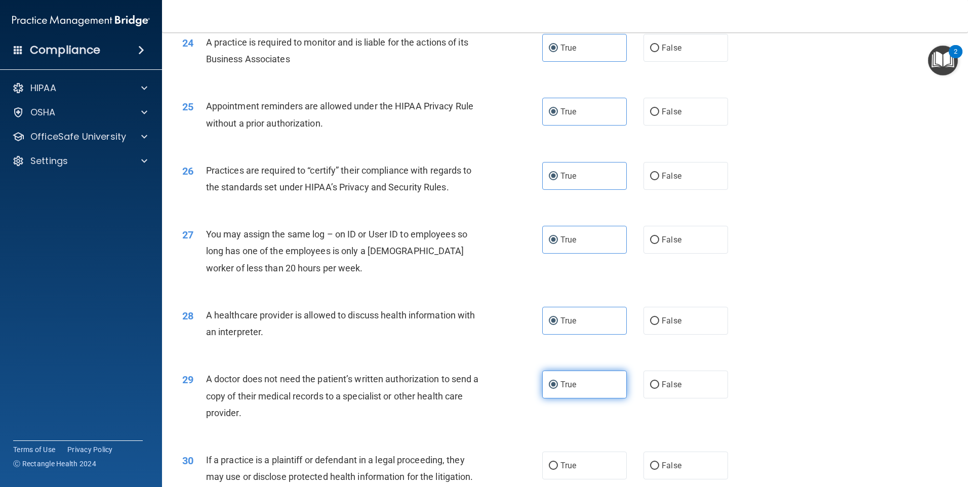
scroll to position [1870, 0]
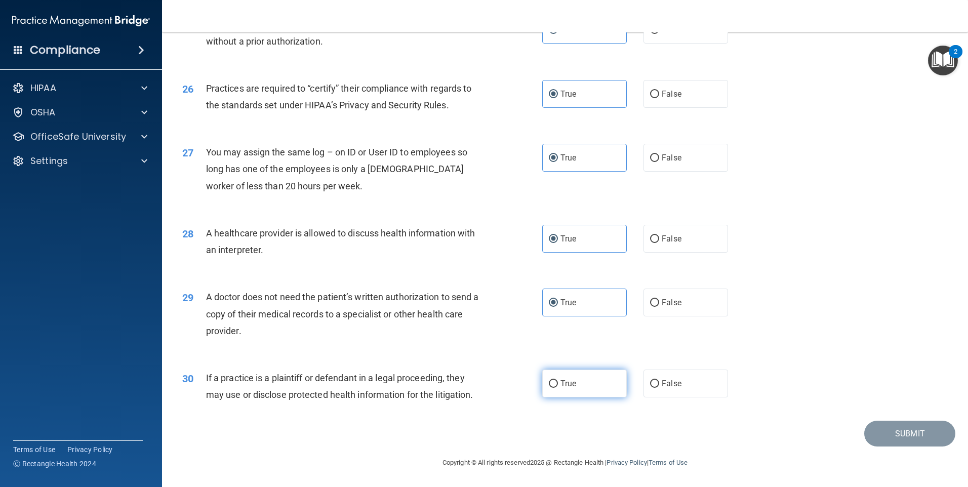
click at [567, 382] on span "True" at bounding box center [568, 384] width 16 height 10
click at [558, 382] on input "True" at bounding box center [553, 384] width 9 height 8
radio input "true"
click at [912, 428] on button "Submit" at bounding box center [909, 434] width 91 height 26
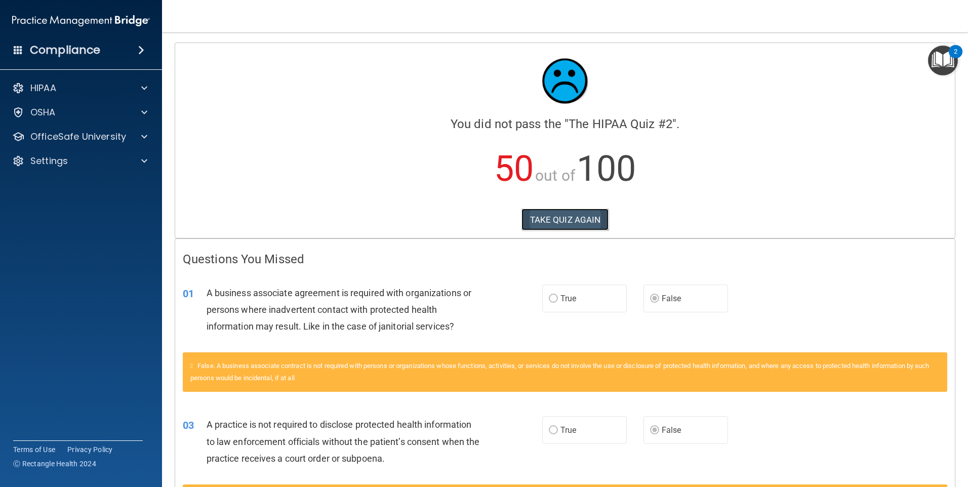
click at [559, 225] on button "TAKE QUIZ AGAIN" at bounding box center [565, 220] width 88 height 22
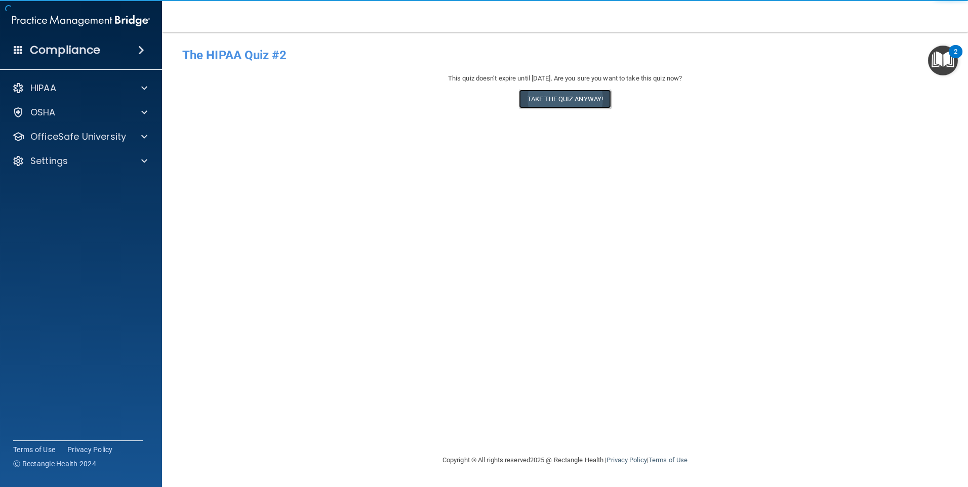
click at [592, 101] on button "Take the quiz anyway!" at bounding box center [565, 99] width 92 height 19
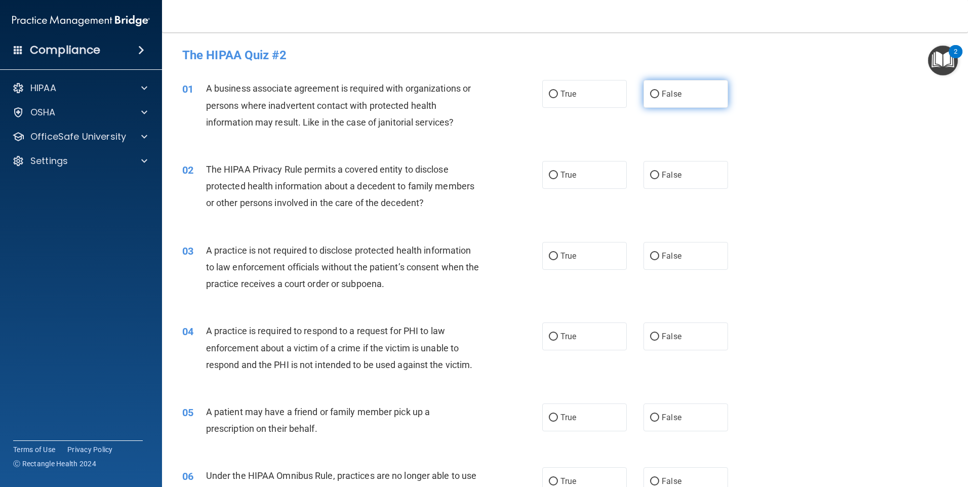
click at [651, 95] on input "False" at bounding box center [654, 95] width 9 height 8
radio input "true"
click at [551, 169] on label "True" at bounding box center [584, 175] width 85 height 28
click at [551, 172] on input "True" at bounding box center [553, 176] width 9 height 8
radio input "true"
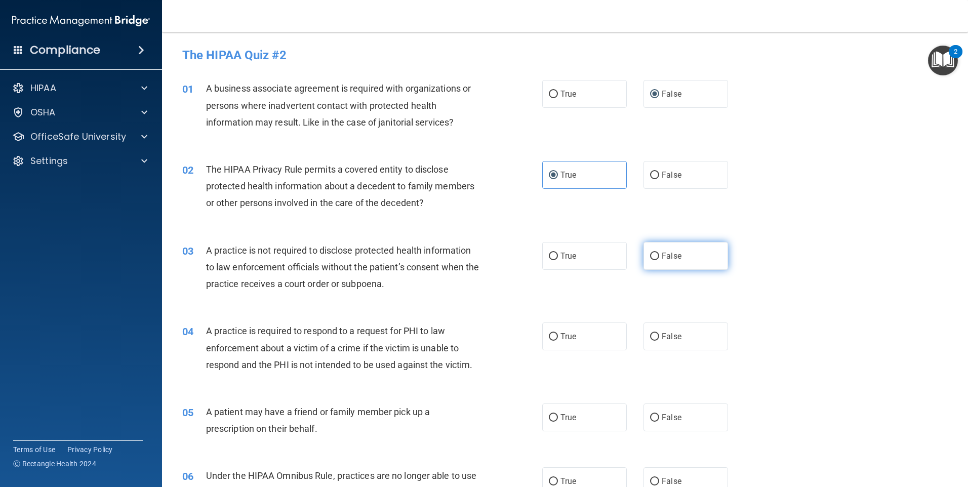
click at [653, 251] on label "False" at bounding box center [686, 256] width 85 height 28
click at [653, 253] on input "False" at bounding box center [654, 257] width 9 height 8
radio input "true"
click at [557, 329] on label "True" at bounding box center [584, 337] width 85 height 28
click at [557, 333] on input "True" at bounding box center [553, 337] width 9 height 8
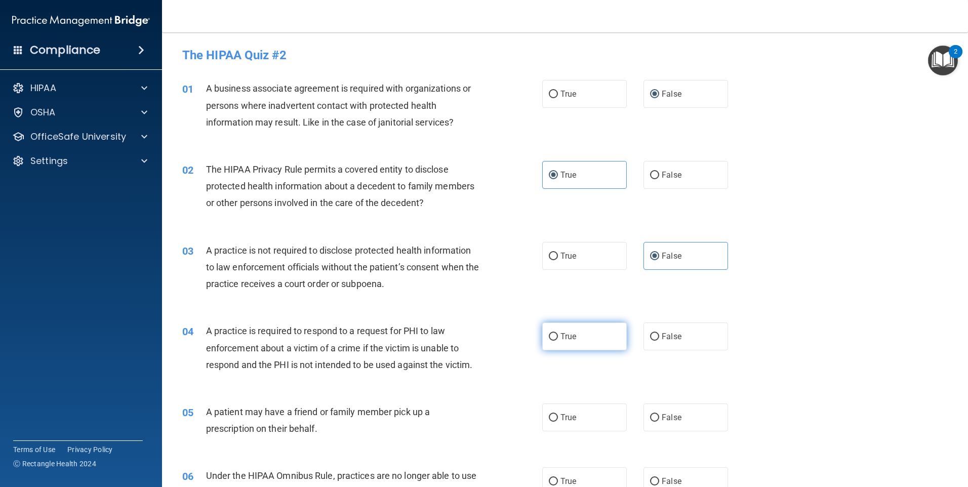
radio input "true"
click at [553, 413] on label "True" at bounding box center [584, 418] width 85 height 28
click at [553, 414] on input "True" at bounding box center [553, 418] width 9 height 8
radio input "true"
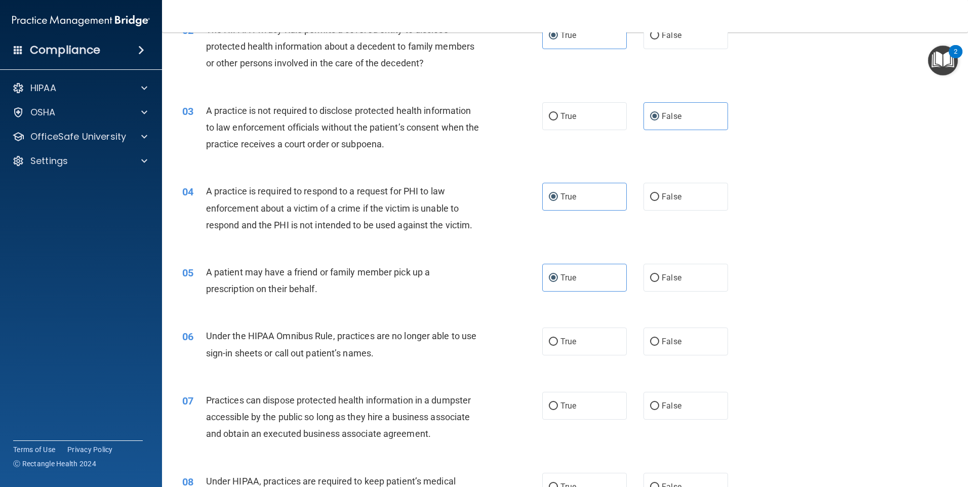
scroll to position [152, 0]
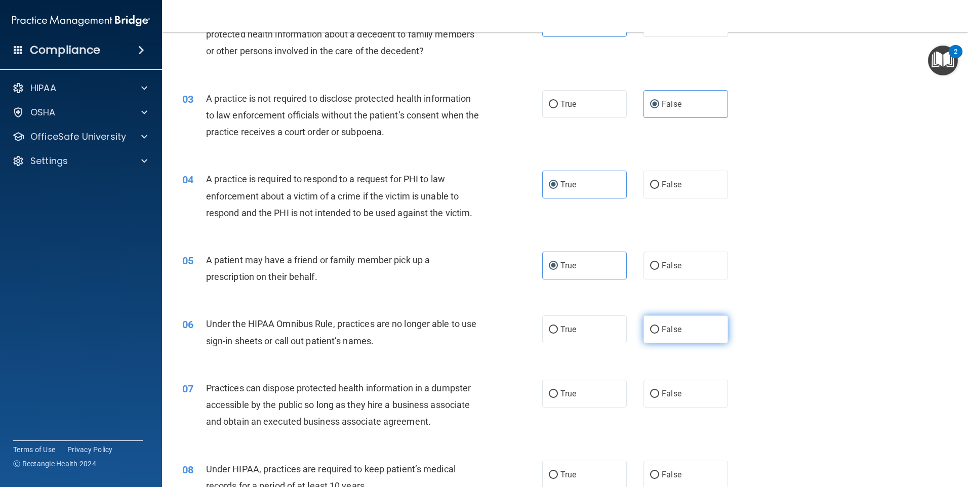
click at [662, 334] on span "False" at bounding box center [672, 330] width 20 height 10
click at [659, 334] on input "False" at bounding box center [654, 330] width 9 height 8
radio input "true"
click at [653, 399] on label "False" at bounding box center [686, 394] width 85 height 28
click at [653, 398] on input "False" at bounding box center [654, 394] width 9 height 8
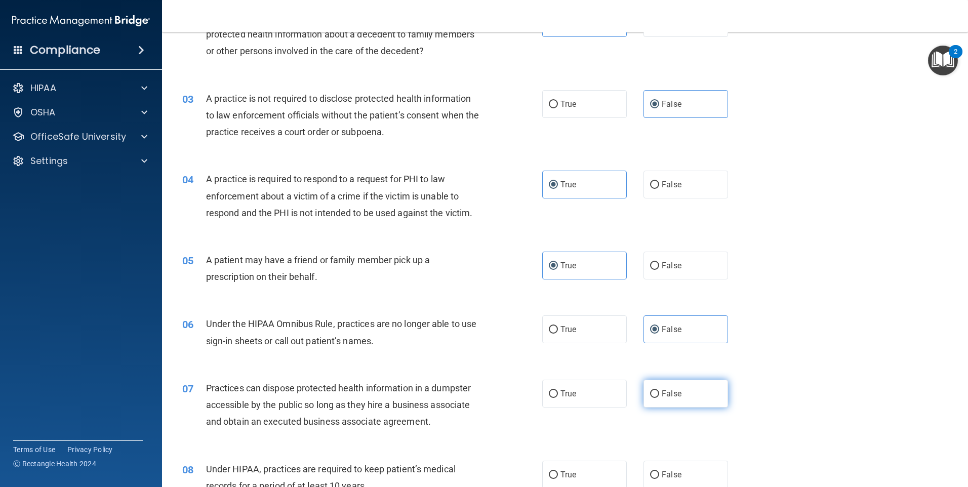
radio input "true"
click at [650, 471] on input "False" at bounding box center [654, 475] width 9 height 8
radio input "true"
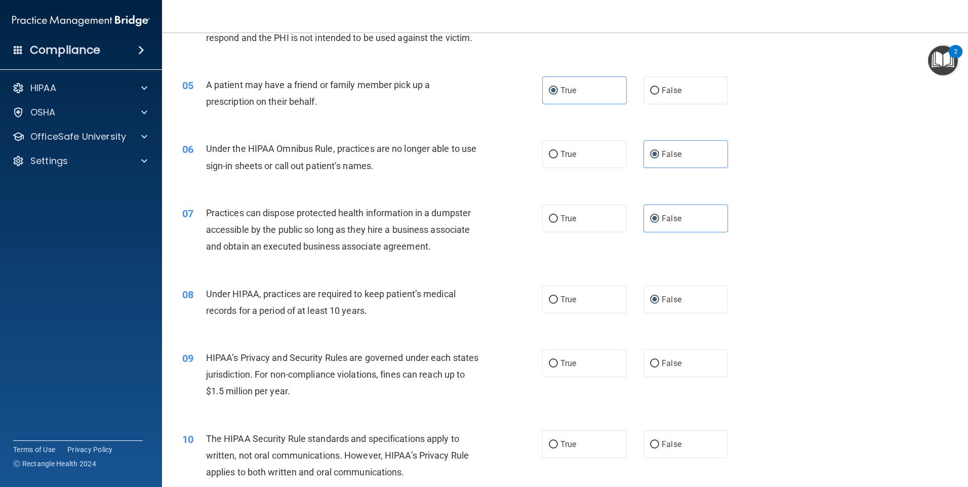
scroll to position [405, 0]
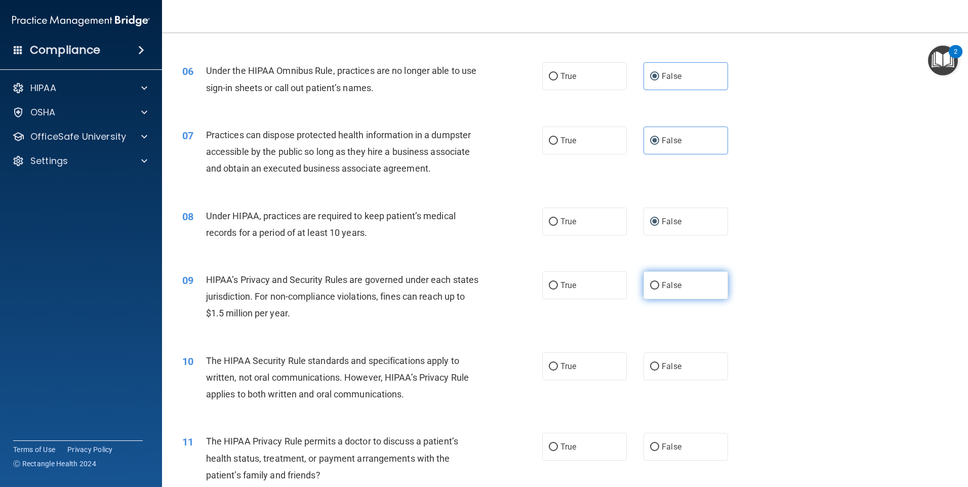
click at [655, 288] on label "False" at bounding box center [686, 285] width 85 height 28
click at [655, 288] on input "False" at bounding box center [654, 286] width 9 height 8
radio input "true"
click at [576, 366] on label "True" at bounding box center [584, 366] width 85 height 28
click at [558, 366] on input "True" at bounding box center [553, 367] width 9 height 8
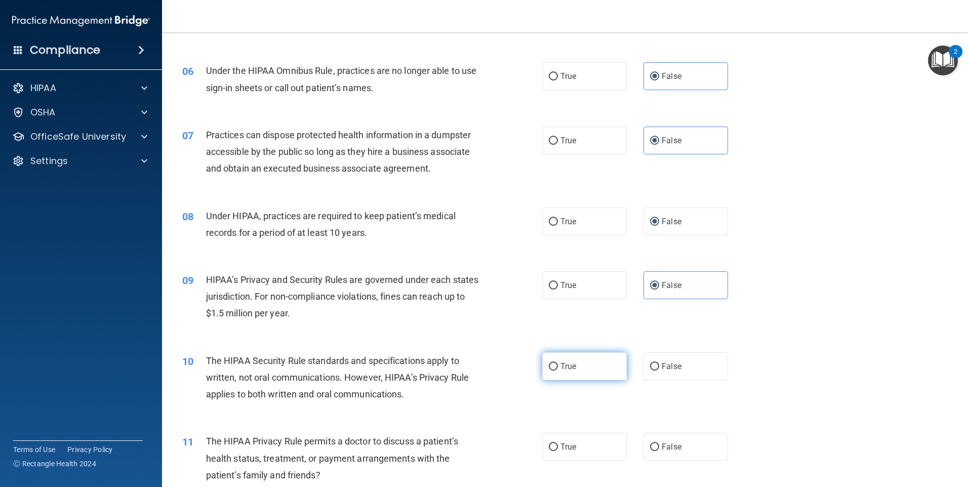
radio input "true"
click at [576, 444] on label "True" at bounding box center [584, 447] width 85 height 28
click at [558, 444] on input "True" at bounding box center [553, 448] width 9 height 8
radio input "true"
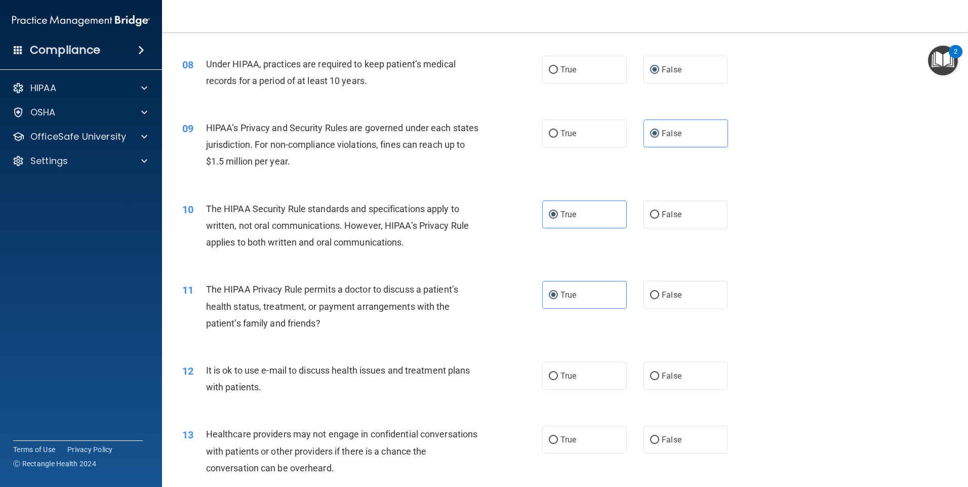
scroll to position [658, 0]
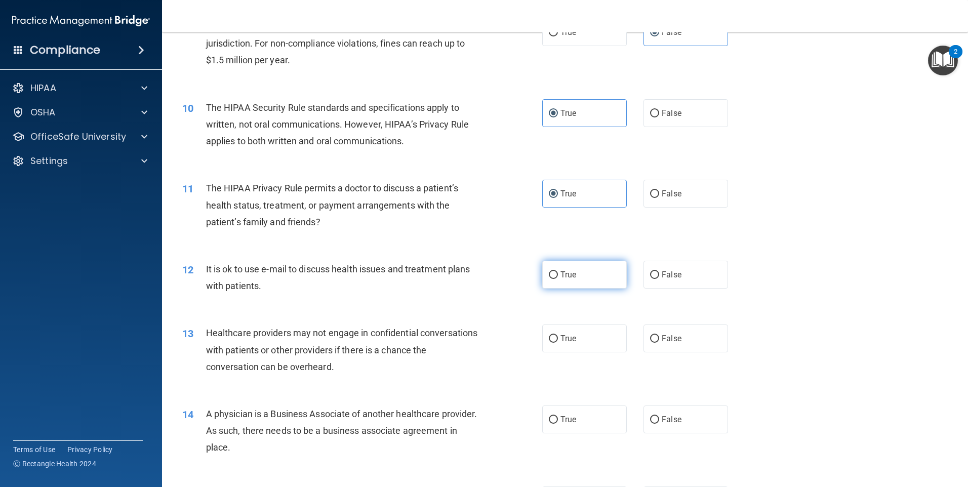
click at [570, 281] on label "True" at bounding box center [584, 275] width 85 height 28
click at [558, 279] on input "True" at bounding box center [553, 275] width 9 height 8
radio input "true"
click at [650, 335] on input "False" at bounding box center [654, 339] width 9 height 8
radio input "true"
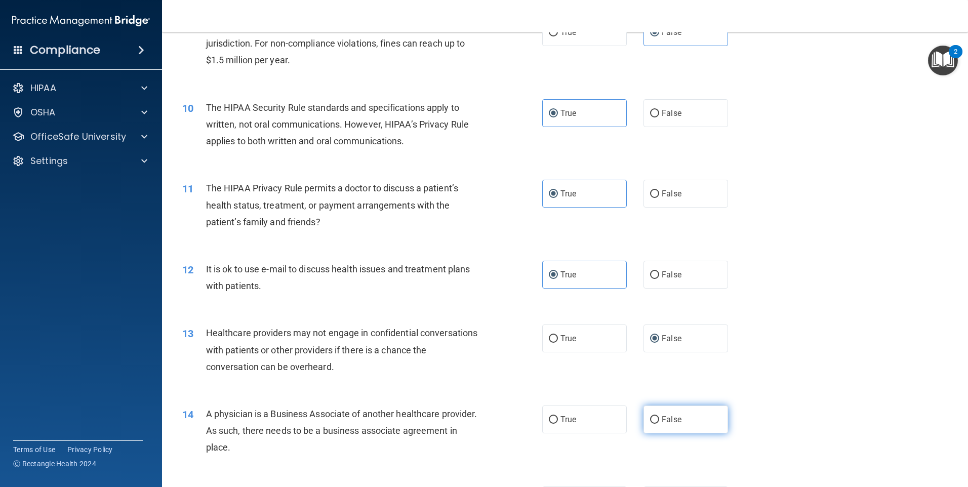
click at [650, 421] on input "False" at bounding box center [654, 420] width 9 height 8
radio input "true"
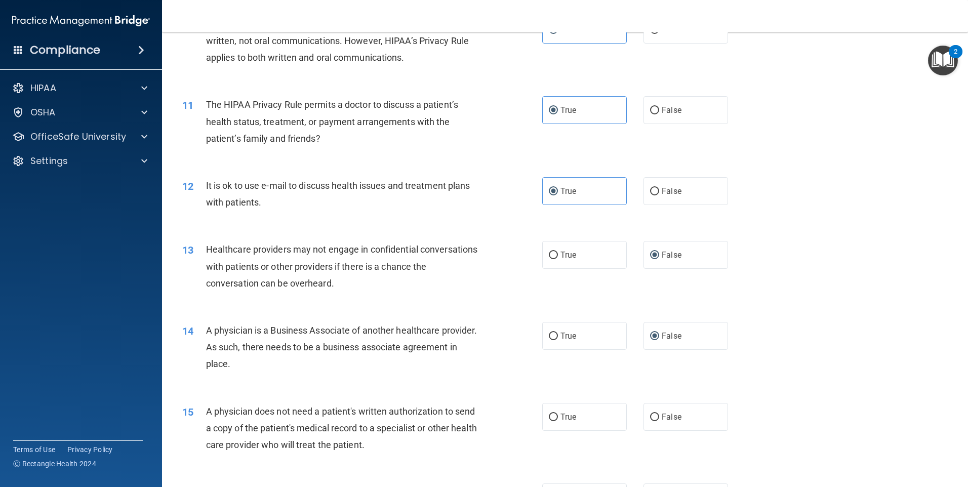
scroll to position [810, 0]
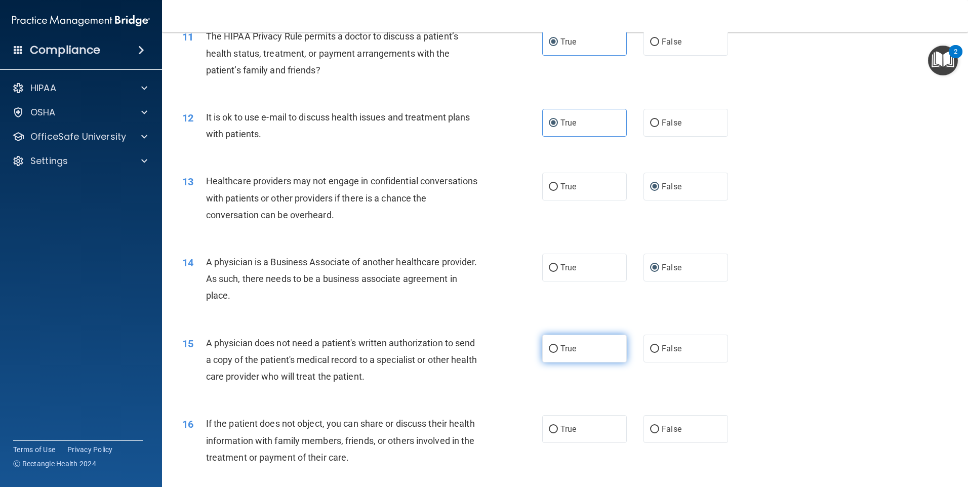
click at [570, 352] on span "True" at bounding box center [568, 349] width 16 height 10
click at [558, 352] on input "True" at bounding box center [553, 349] width 9 height 8
radio input "true"
click at [577, 439] on label "True" at bounding box center [584, 429] width 85 height 28
click at [558, 433] on input "True" at bounding box center [553, 430] width 9 height 8
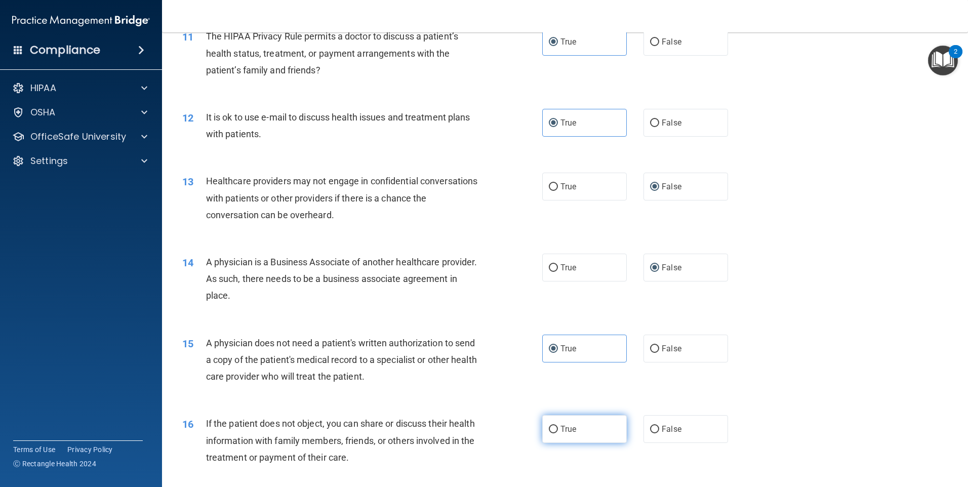
radio input "true"
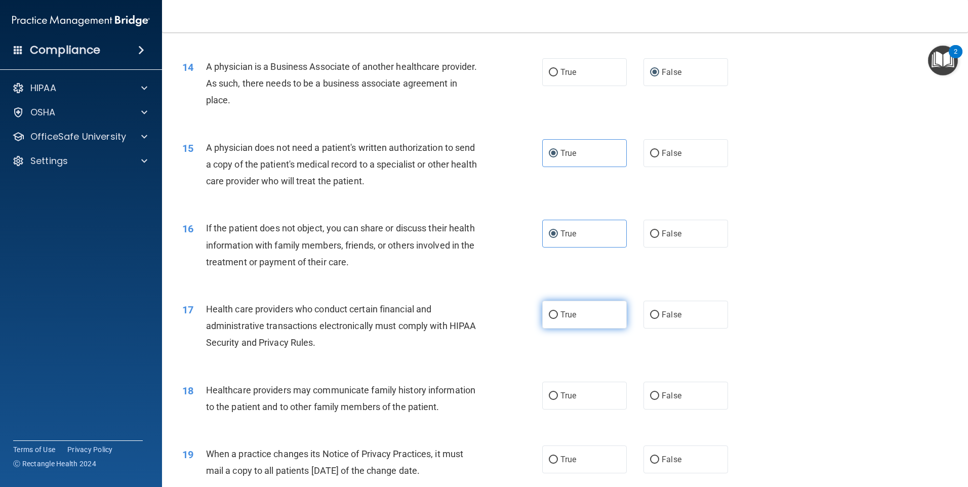
scroll to position [1013, 0]
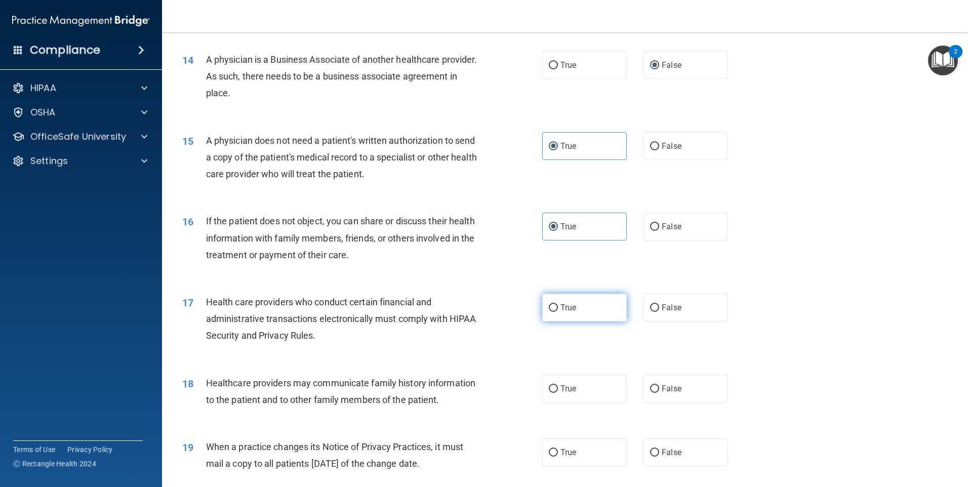
click at [561, 302] on label "True" at bounding box center [584, 308] width 85 height 28
click at [558, 304] on input "True" at bounding box center [553, 308] width 9 height 8
radio input "true"
click at [673, 388] on span "False" at bounding box center [672, 389] width 20 height 10
click at [659, 388] on input "False" at bounding box center [654, 389] width 9 height 8
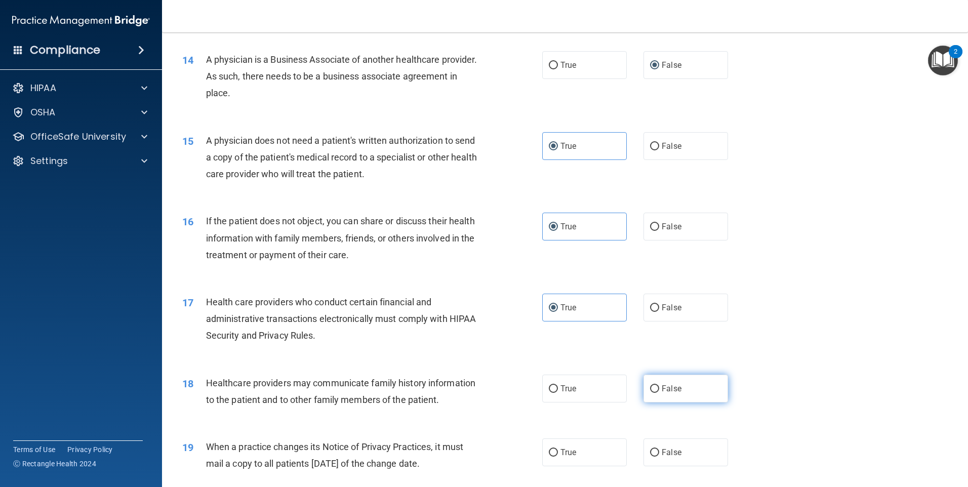
radio input "true"
click at [656, 460] on label "False" at bounding box center [686, 452] width 85 height 28
click at [656, 457] on input "False" at bounding box center [654, 453] width 9 height 8
radio input "true"
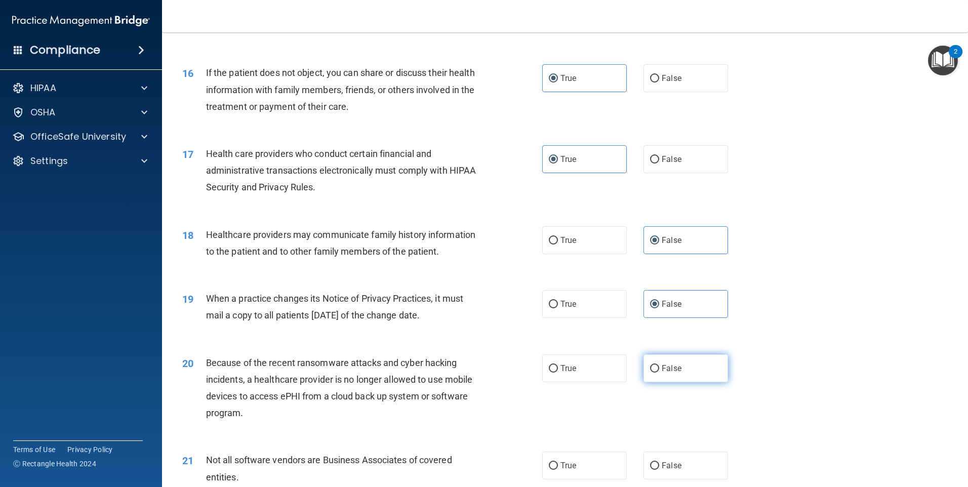
scroll to position [1164, 0]
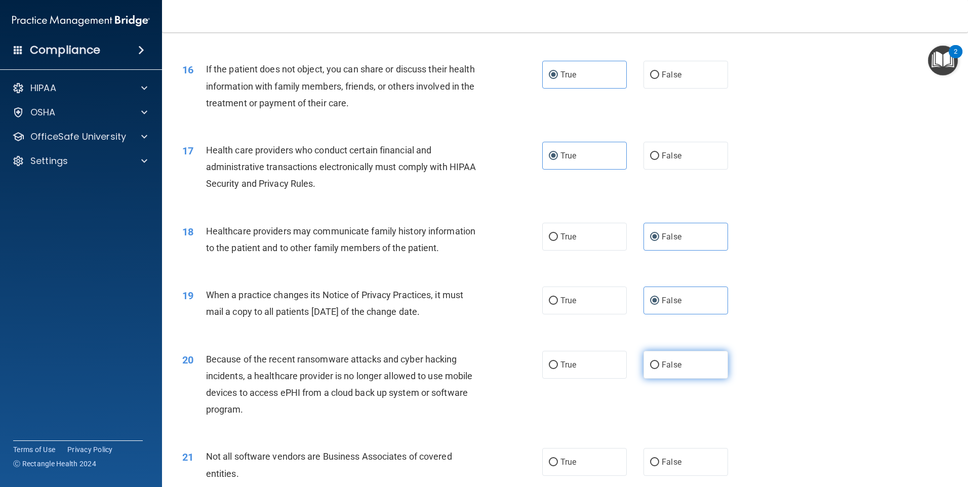
click at [662, 354] on label "False" at bounding box center [686, 365] width 85 height 28
click at [659, 361] on input "False" at bounding box center [654, 365] width 9 height 8
radio input "true"
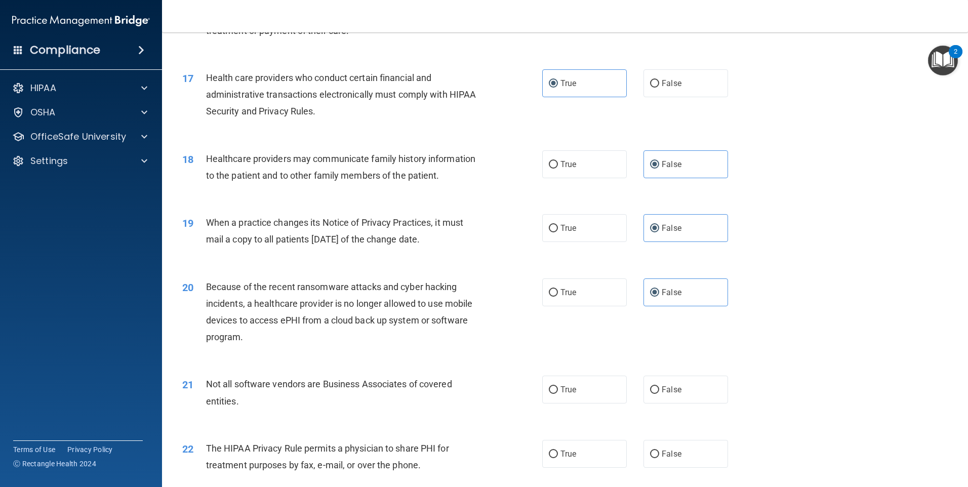
scroll to position [1266, 0]
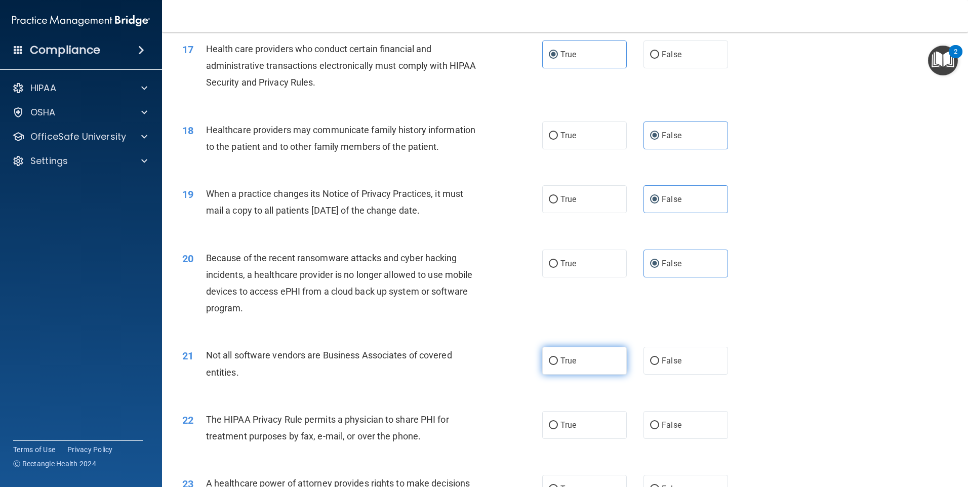
click at [563, 356] on span "True" at bounding box center [568, 361] width 16 height 10
click at [558, 357] on input "True" at bounding box center [553, 361] width 9 height 8
radio input "true"
click at [561, 416] on label "True" at bounding box center [584, 425] width 85 height 28
click at [558, 422] on input "True" at bounding box center [553, 426] width 9 height 8
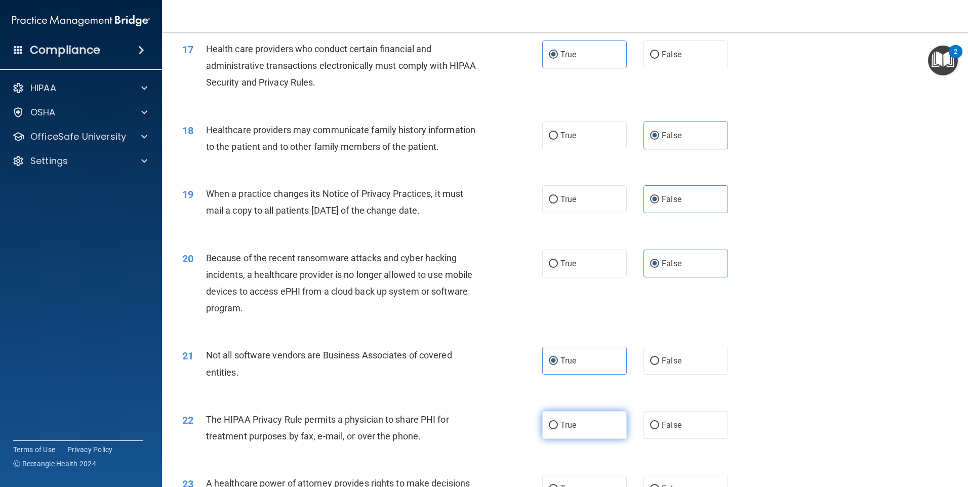
radio input "true"
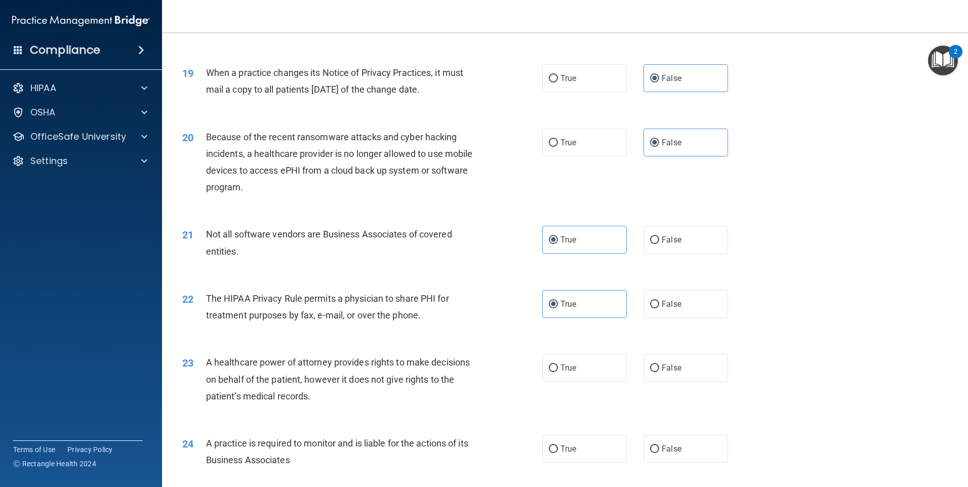
scroll to position [1418, 0]
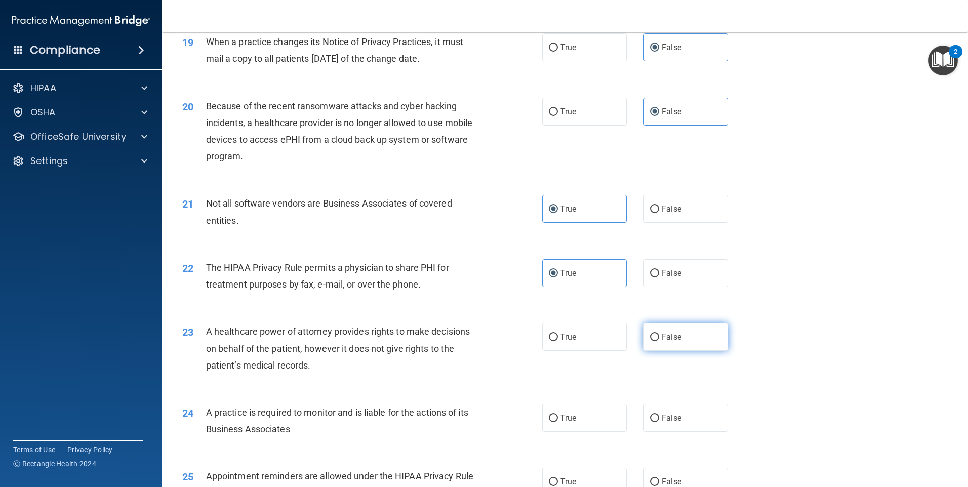
click at [662, 339] on span "False" at bounding box center [672, 337] width 20 height 10
click at [659, 339] on input "False" at bounding box center [654, 338] width 9 height 8
radio input "true"
click at [654, 426] on label "False" at bounding box center [686, 418] width 85 height 28
click at [654, 422] on input "False" at bounding box center [654, 419] width 9 height 8
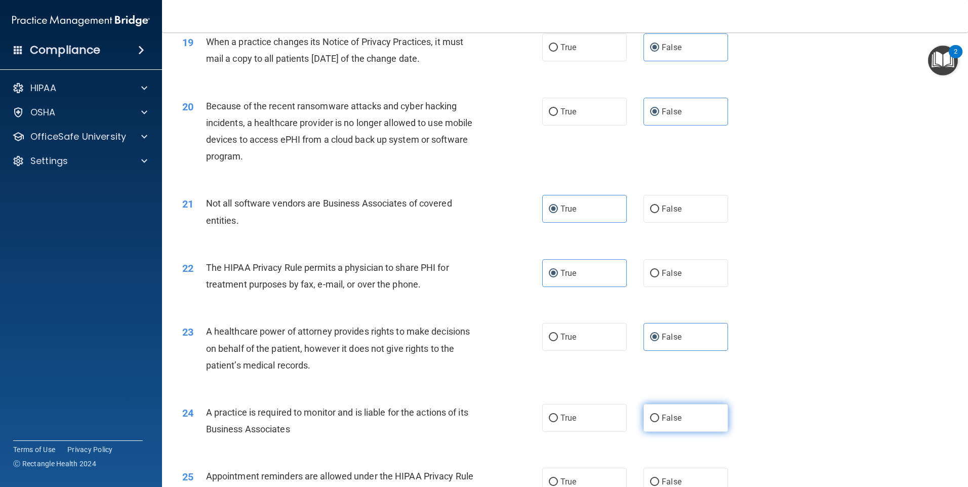
radio input "true"
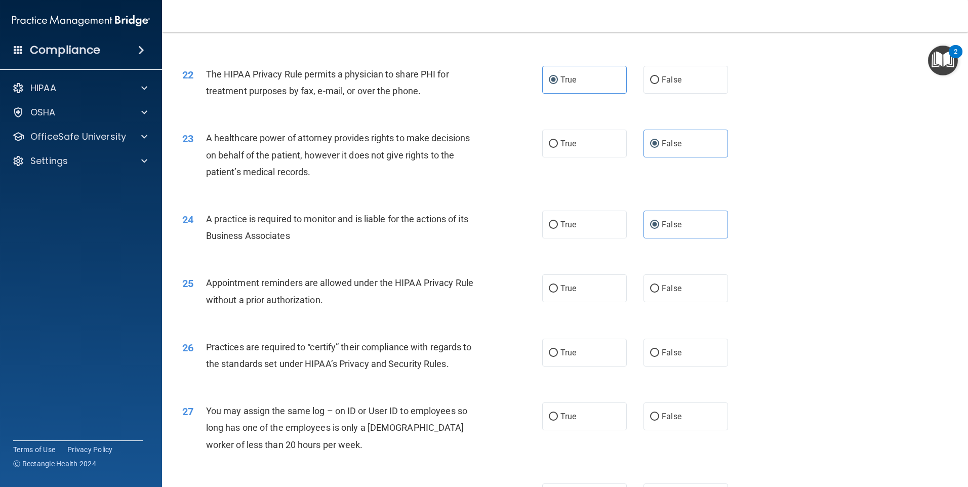
scroll to position [1620, 0]
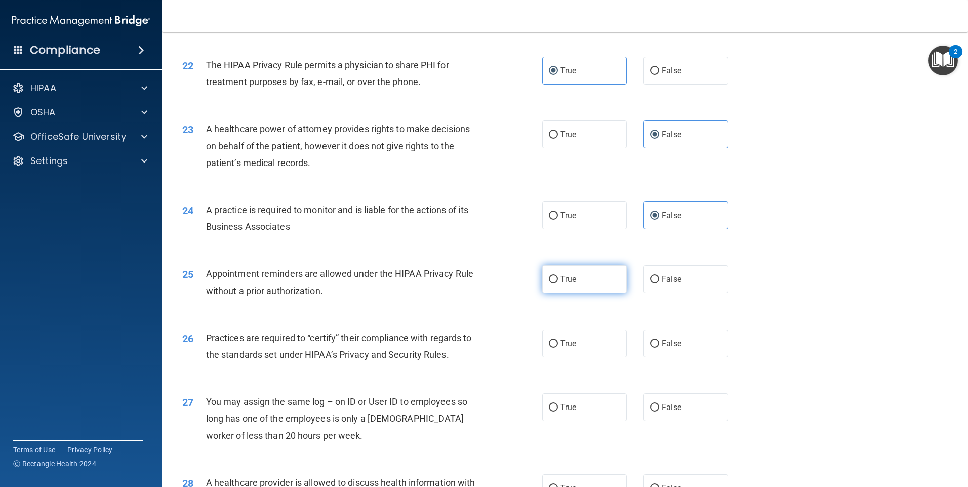
click at [582, 280] on label "True" at bounding box center [584, 279] width 85 height 28
click at [558, 280] on input "True" at bounding box center [553, 280] width 9 height 8
radio input "true"
click at [668, 350] on label "False" at bounding box center [686, 344] width 85 height 28
click at [659, 348] on input "False" at bounding box center [654, 344] width 9 height 8
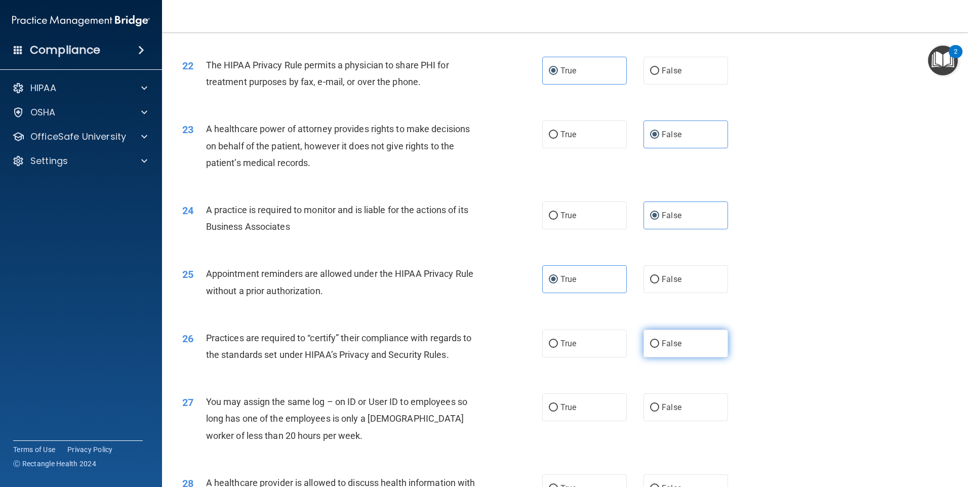
radio input "true"
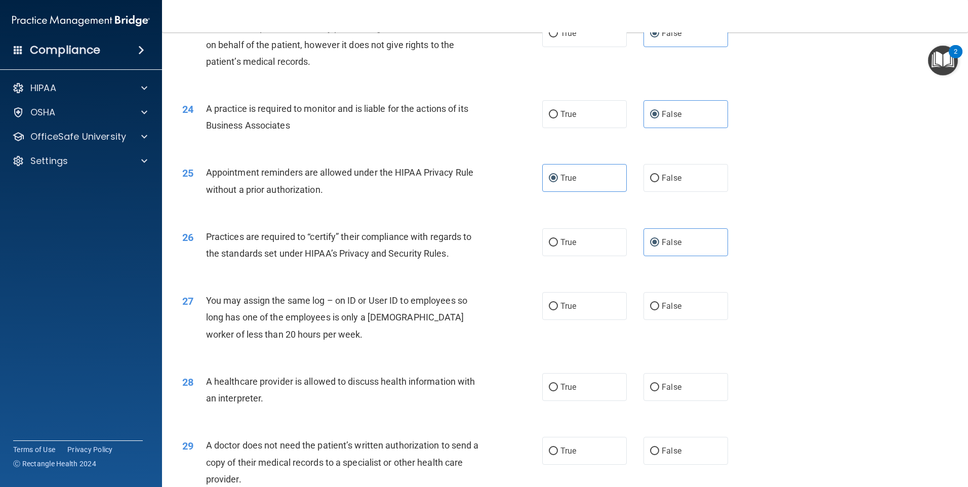
scroll to position [1772, 0]
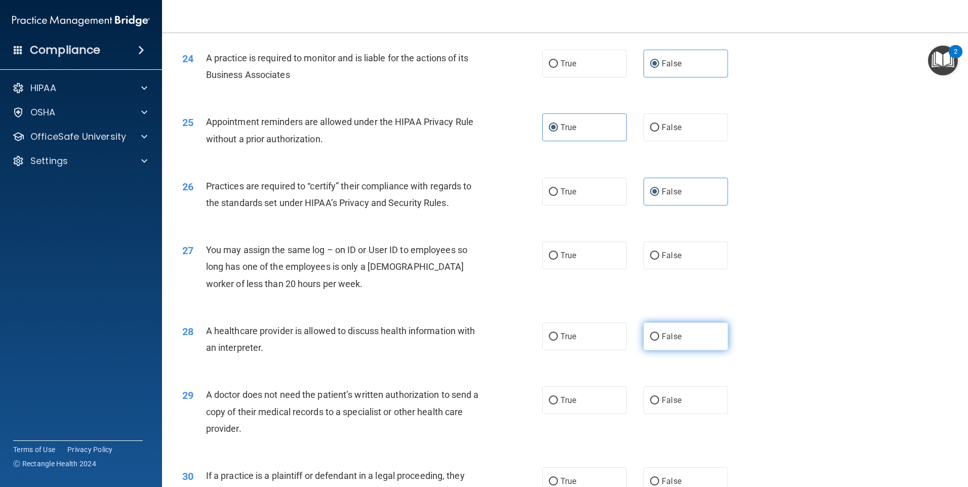
click at [683, 349] on label "False" at bounding box center [686, 337] width 85 height 28
click at [659, 341] on input "False" at bounding box center [654, 337] width 9 height 8
radio input "true"
click at [671, 332] on span "False" at bounding box center [672, 337] width 20 height 10
click at [659, 333] on input "False" at bounding box center [654, 337] width 9 height 8
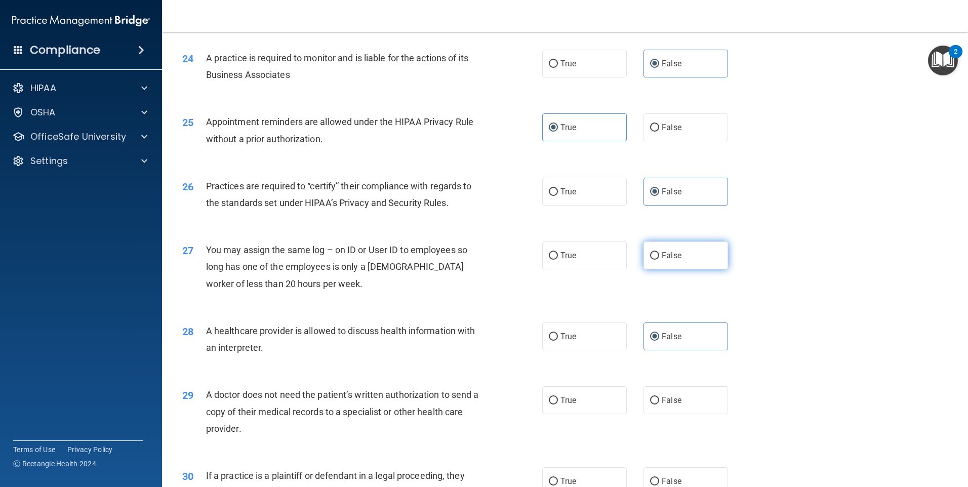
click at [668, 258] on span "False" at bounding box center [672, 256] width 20 height 10
click at [659, 258] on input "False" at bounding box center [654, 256] width 9 height 8
radio input "true"
click at [584, 335] on label "True" at bounding box center [584, 337] width 85 height 28
click at [558, 335] on input "True" at bounding box center [553, 337] width 9 height 8
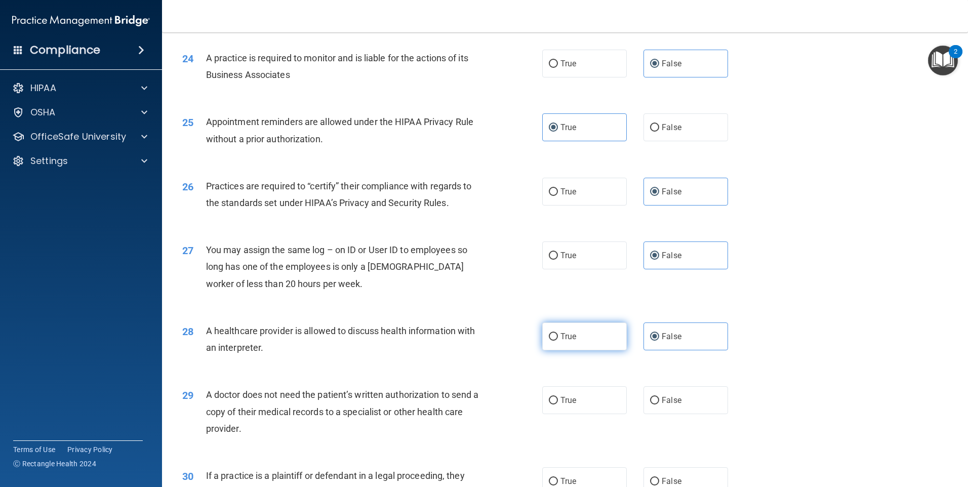
radio input "true"
radio input "false"
click at [583, 398] on label "True" at bounding box center [584, 400] width 85 height 28
click at [558, 398] on input "True" at bounding box center [553, 401] width 9 height 8
radio input "true"
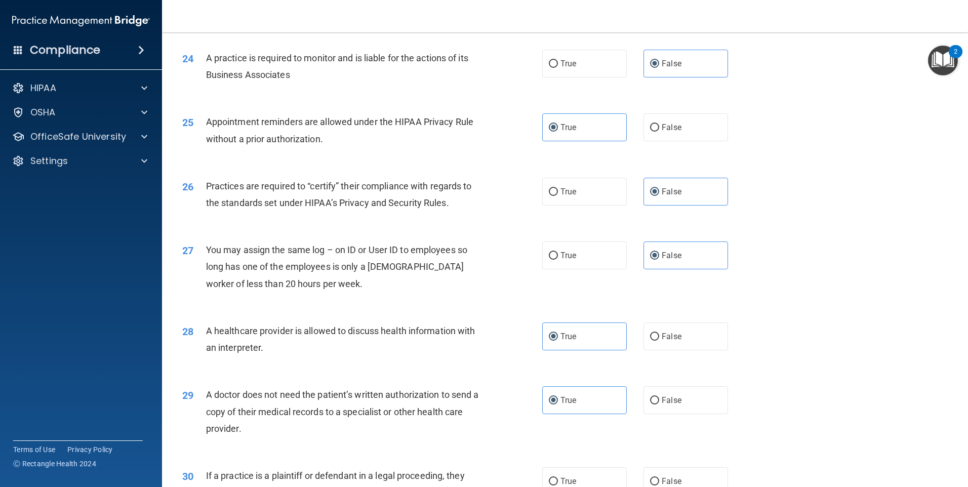
scroll to position [1870, 0]
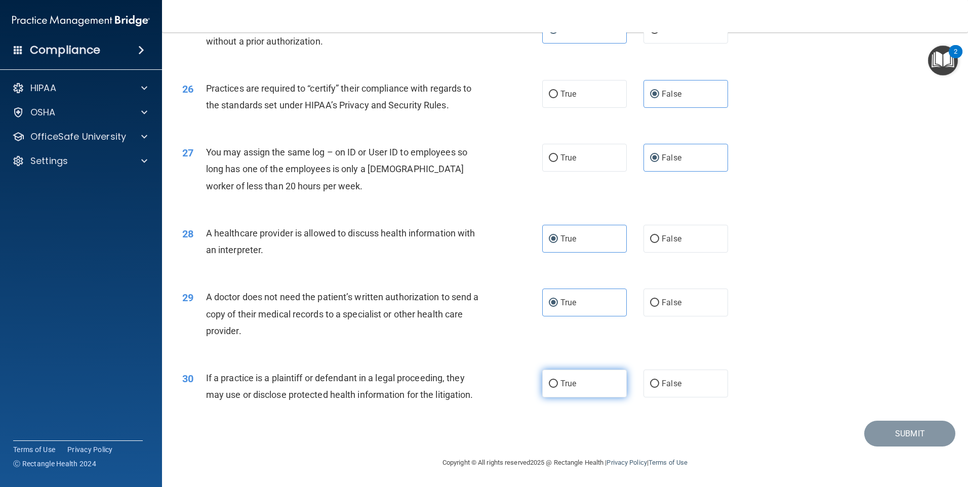
click at [580, 380] on label "True" at bounding box center [584, 384] width 85 height 28
click at [558, 380] on input "True" at bounding box center [553, 384] width 9 height 8
radio input "true"
click at [898, 432] on button "Submit" at bounding box center [909, 434] width 91 height 26
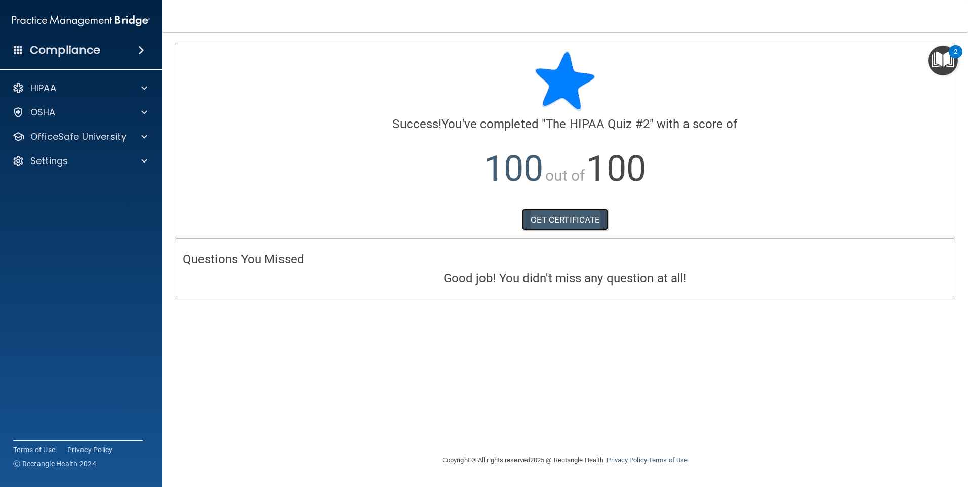
click at [547, 220] on link "GET CERTIFICATE" at bounding box center [565, 220] width 87 height 22
click at [74, 138] on p "OfficeSafe University" at bounding box center [78, 137] width 96 height 12
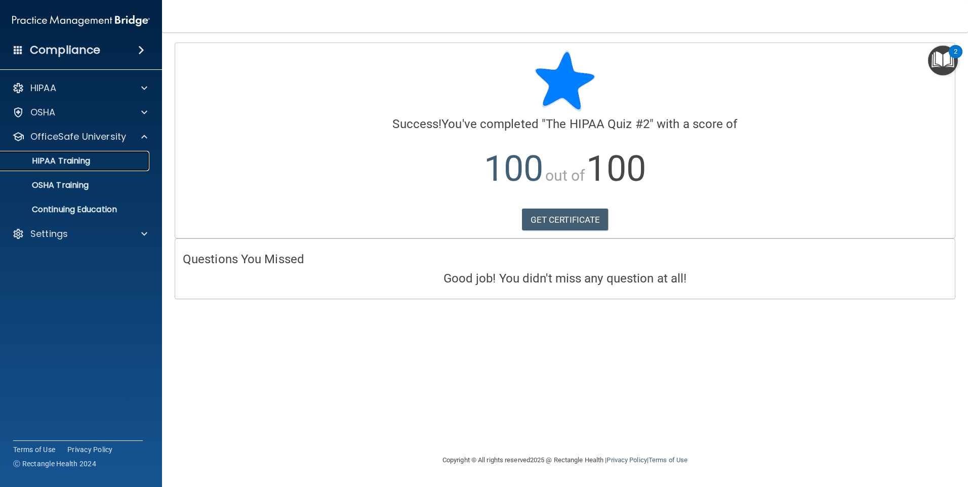
click at [86, 168] on link "HIPAA Training" at bounding box center [69, 161] width 159 height 20
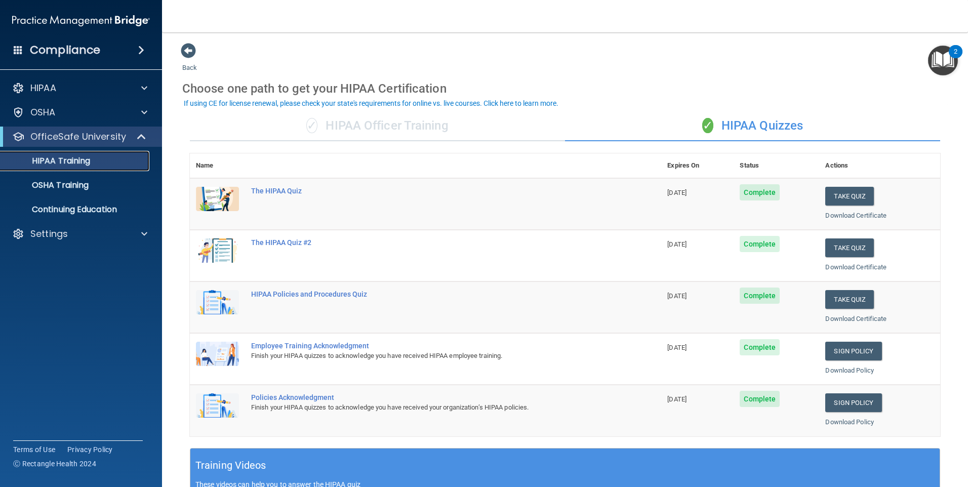
scroll to position [51, 0]
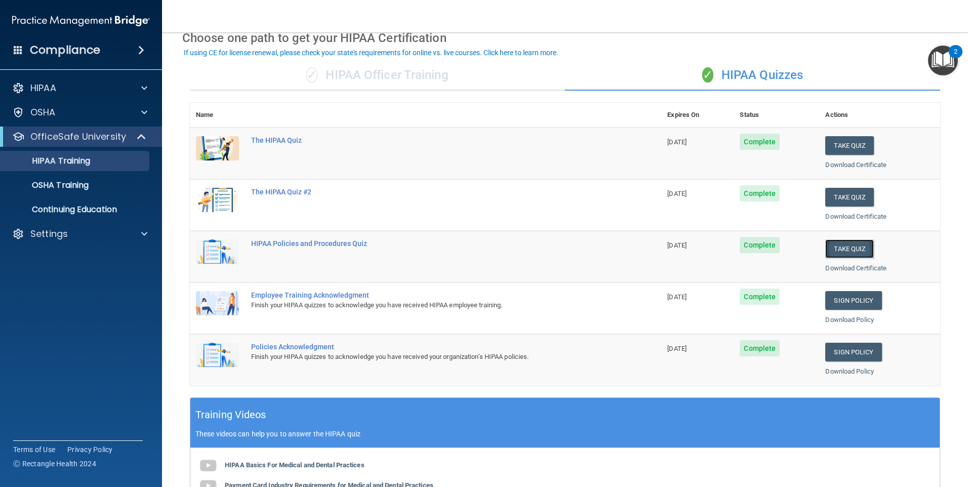
click at [850, 244] on button "Take Quiz" at bounding box center [849, 248] width 49 height 19
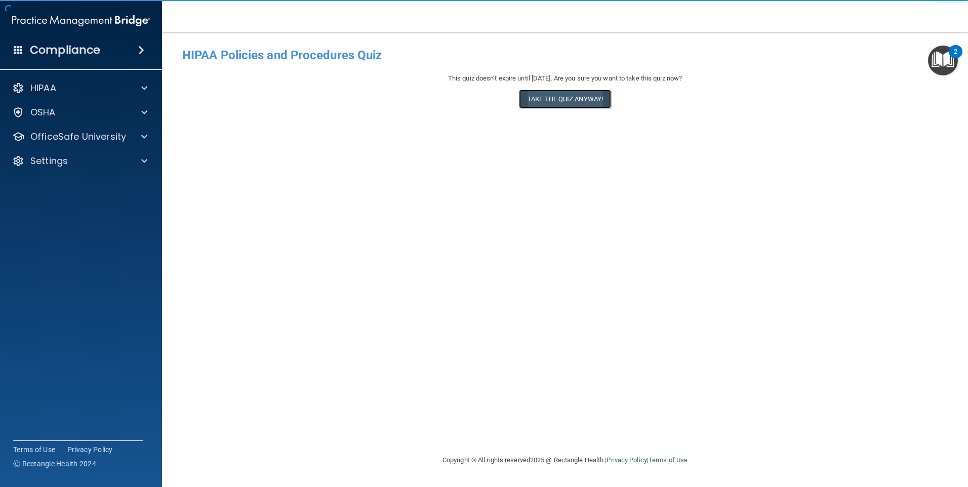
click at [553, 99] on button "Take the quiz anyway!" at bounding box center [565, 99] width 92 height 19
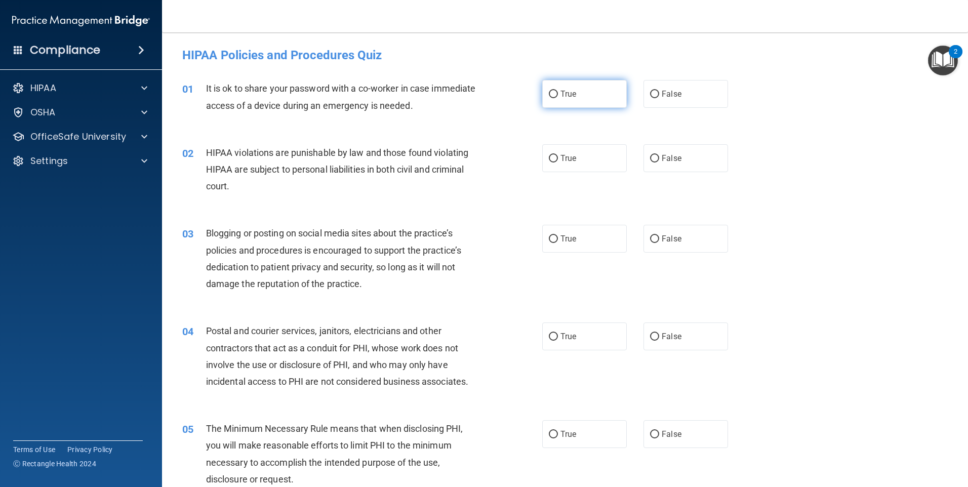
click at [569, 92] on span "True" at bounding box center [568, 94] width 16 height 10
click at [558, 92] on input "True" at bounding box center [553, 95] width 9 height 8
radio input "true"
click at [560, 154] on span "True" at bounding box center [568, 158] width 16 height 10
click at [558, 155] on input "True" at bounding box center [553, 159] width 9 height 8
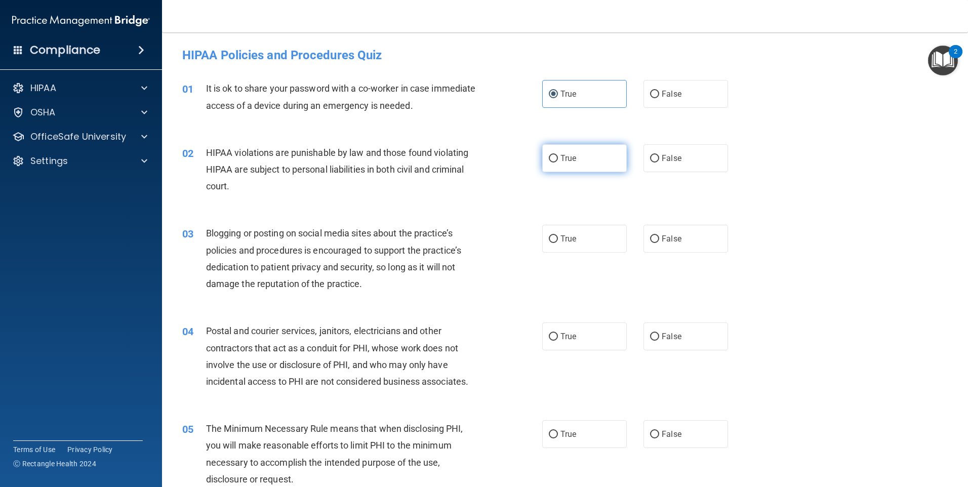
radio input "true"
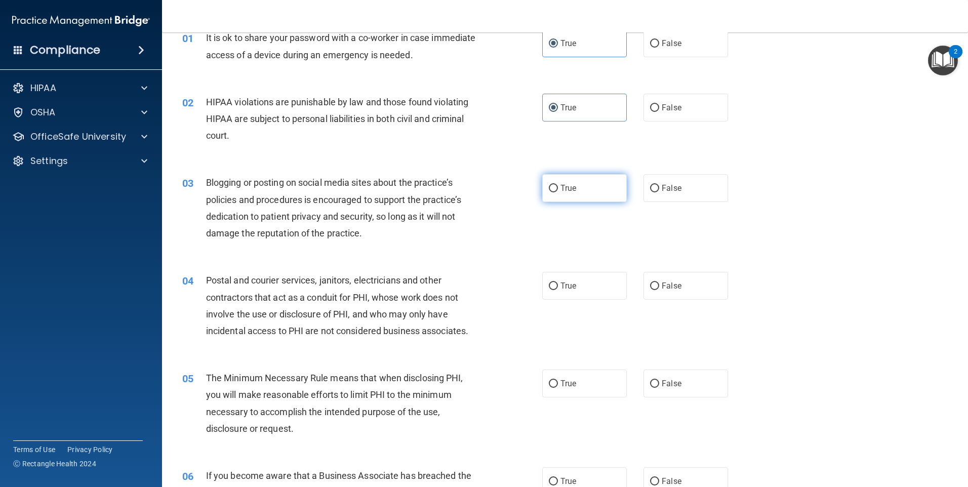
click at [556, 187] on label "True" at bounding box center [584, 188] width 85 height 28
click at [556, 187] on input "True" at bounding box center [553, 189] width 9 height 8
radio input "true"
click at [561, 290] on span "True" at bounding box center [568, 286] width 16 height 10
click at [558, 290] on input "True" at bounding box center [553, 287] width 9 height 8
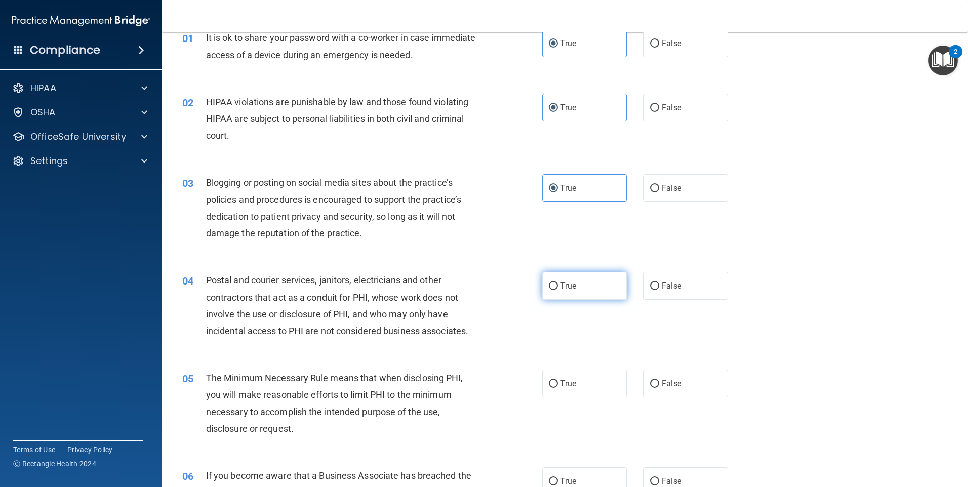
radio input "true"
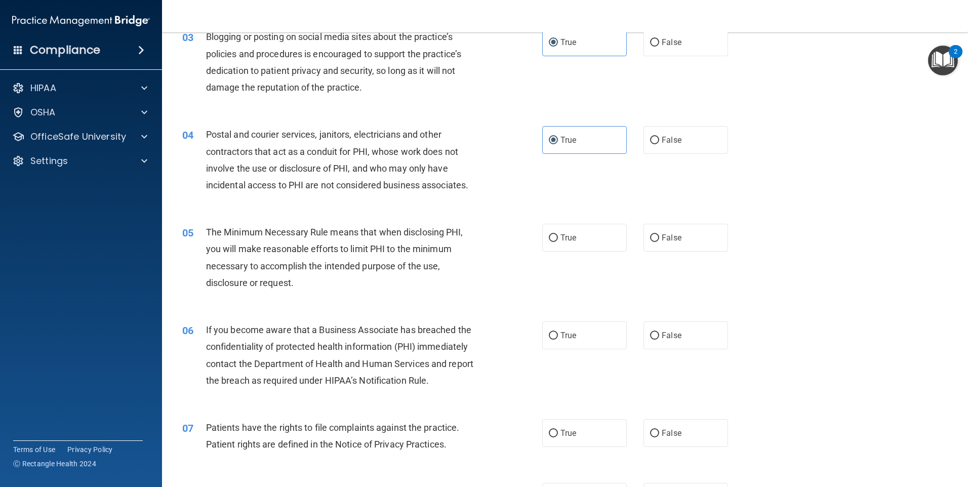
scroll to position [203, 0]
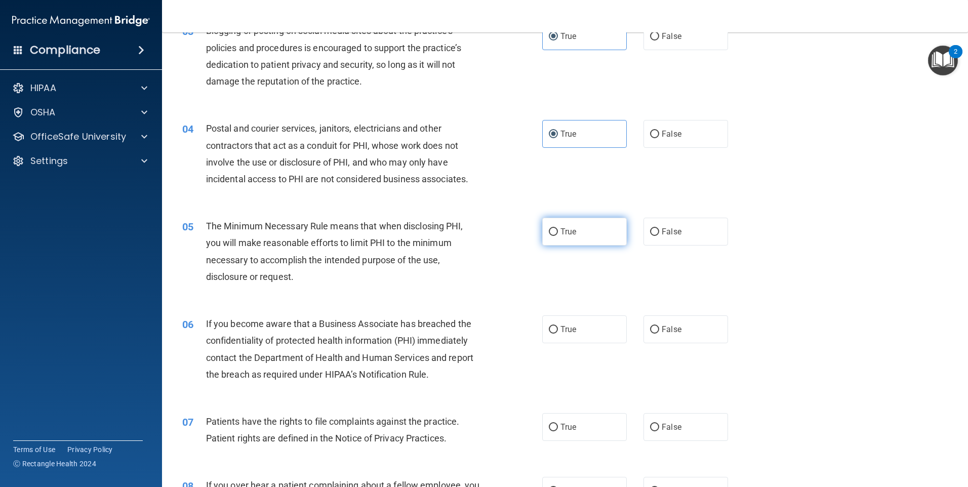
click at [564, 230] on span "True" at bounding box center [568, 232] width 16 height 10
click at [558, 230] on input "True" at bounding box center [553, 232] width 9 height 8
radio input "true"
click at [570, 330] on span "True" at bounding box center [568, 330] width 16 height 10
click at [558, 330] on input "True" at bounding box center [553, 330] width 9 height 8
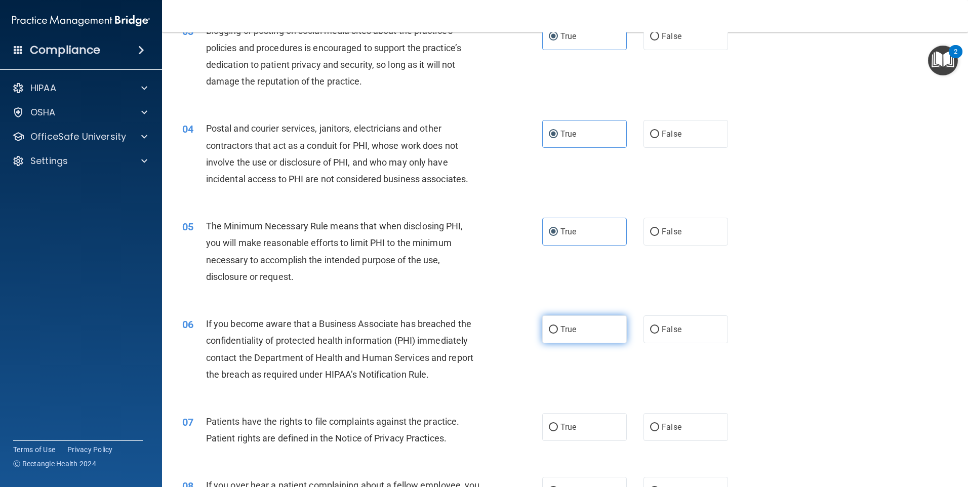
radio input "true"
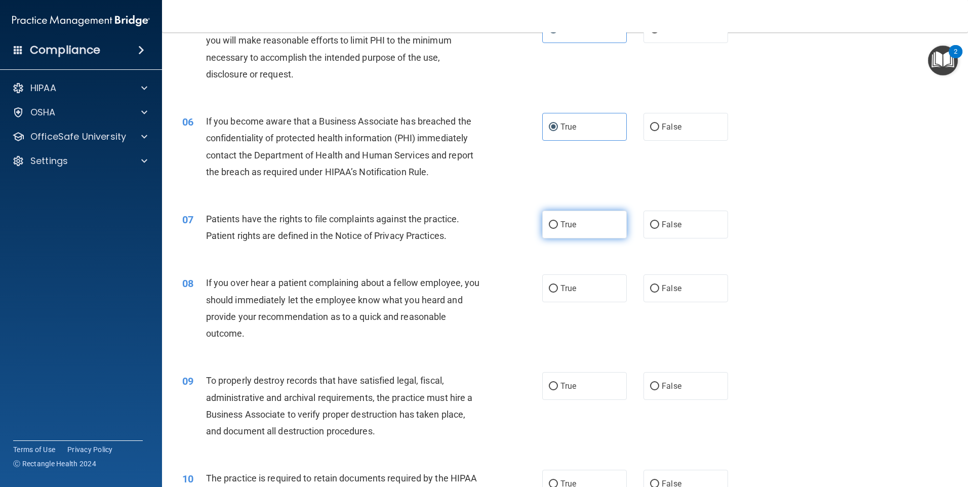
click at [564, 223] on span "True" at bounding box center [568, 225] width 16 height 10
click at [558, 223] on input "True" at bounding box center [553, 225] width 9 height 8
radio input "true"
click at [573, 283] on label "True" at bounding box center [584, 288] width 85 height 28
click at [558, 285] on input "True" at bounding box center [553, 289] width 9 height 8
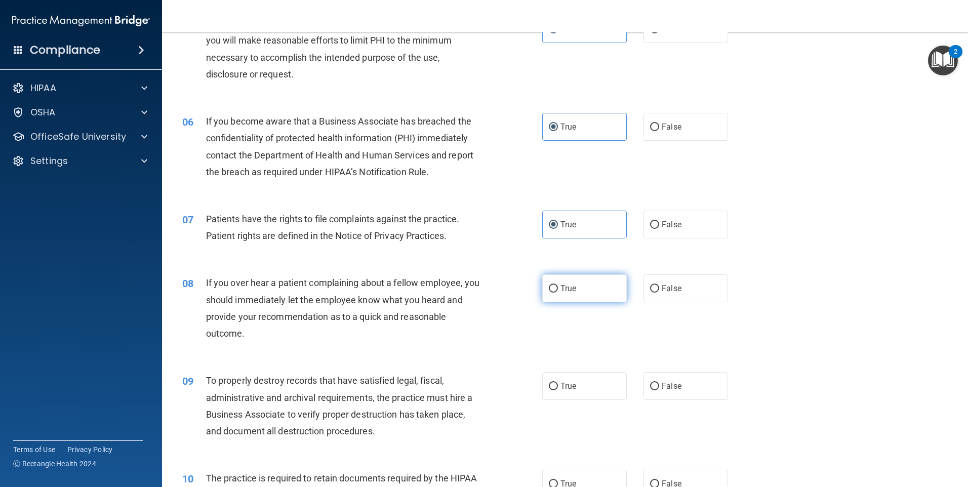
radio input "true"
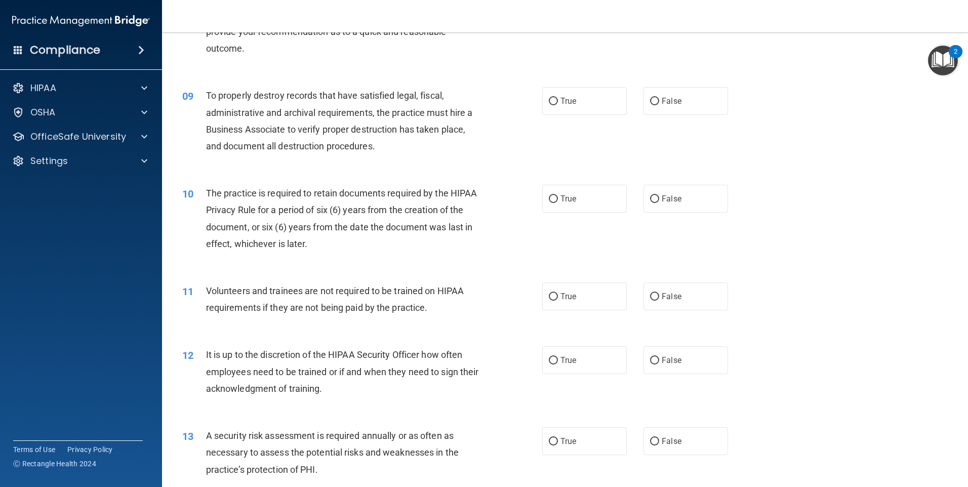
scroll to position [709, 0]
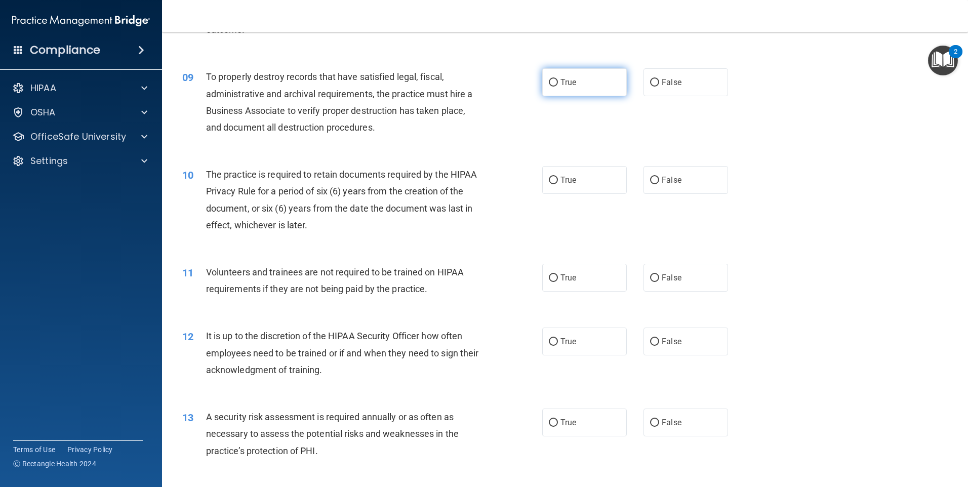
click at [563, 74] on label "True" at bounding box center [584, 82] width 85 height 28
click at [558, 79] on input "True" at bounding box center [553, 83] width 9 height 8
radio input "true"
click at [559, 169] on label "True" at bounding box center [584, 180] width 85 height 28
click at [558, 177] on input "True" at bounding box center [553, 181] width 9 height 8
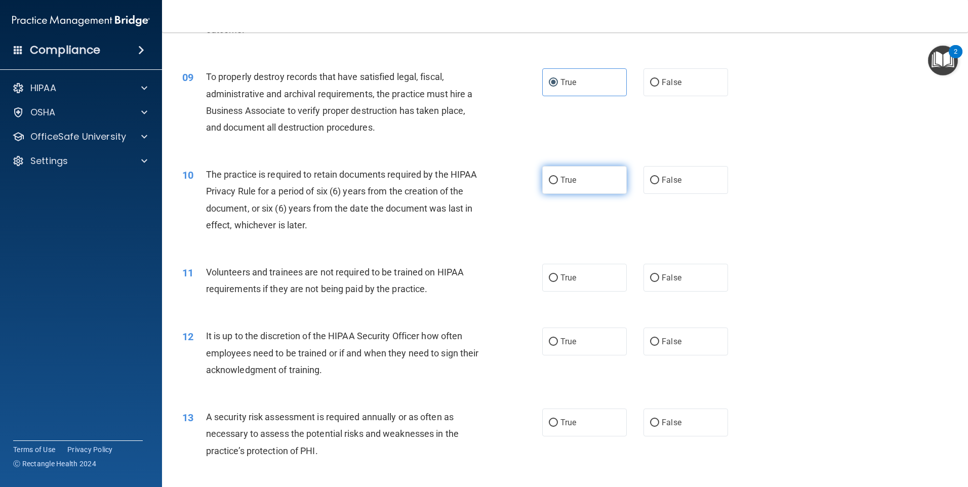
radio input "true"
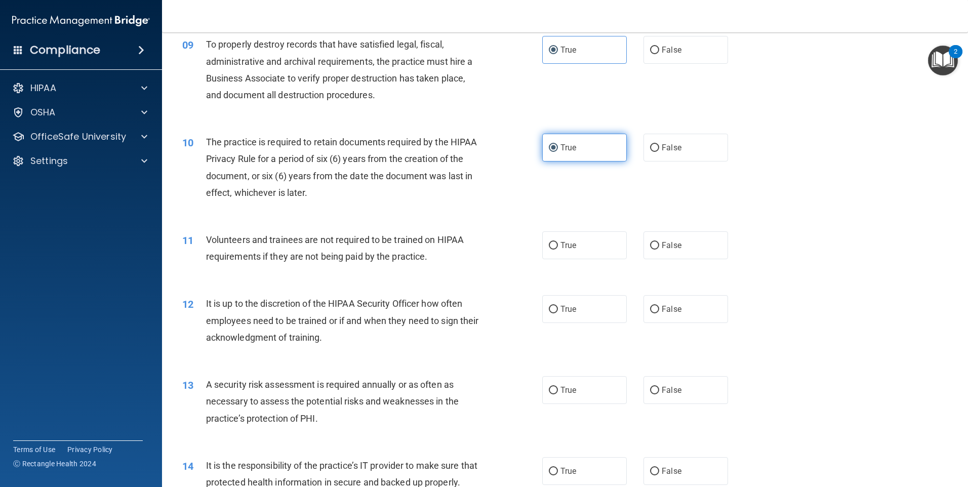
scroll to position [759, 0]
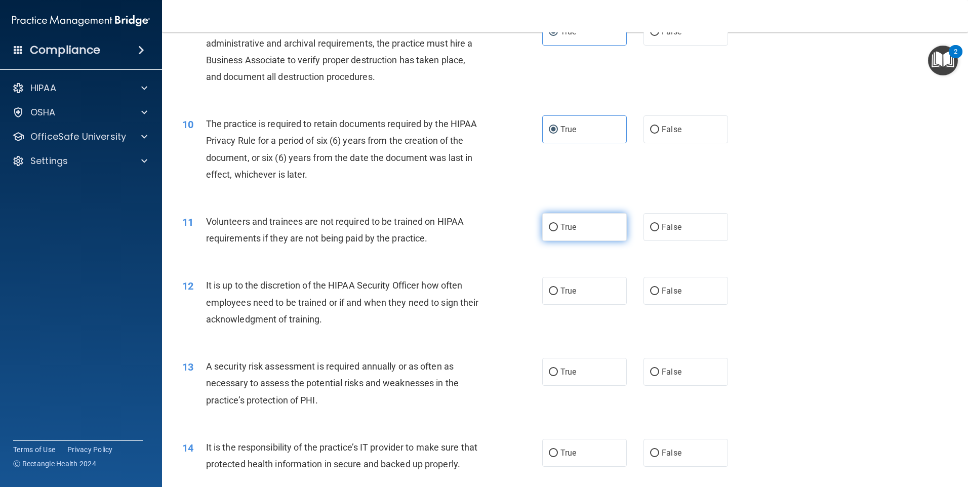
click at [579, 239] on label "True" at bounding box center [584, 227] width 85 height 28
click at [558, 231] on input "True" at bounding box center [553, 228] width 9 height 8
radio input "true"
click at [568, 285] on label "True" at bounding box center [584, 291] width 85 height 28
click at [558, 288] on input "True" at bounding box center [553, 292] width 9 height 8
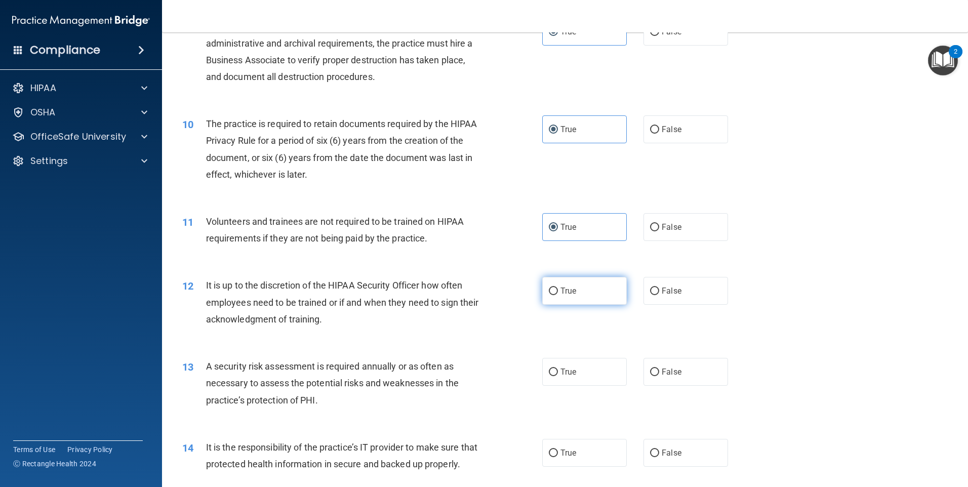
radio input "true"
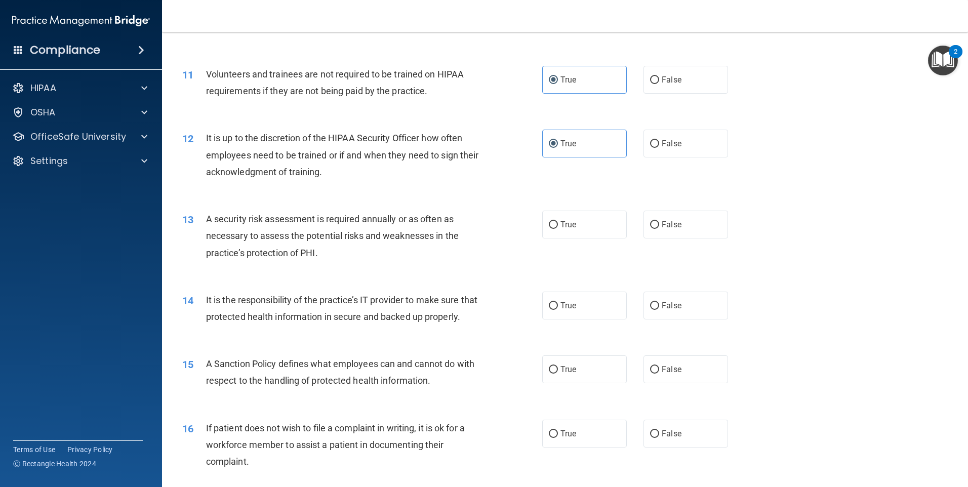
scroll to position [911, 0]
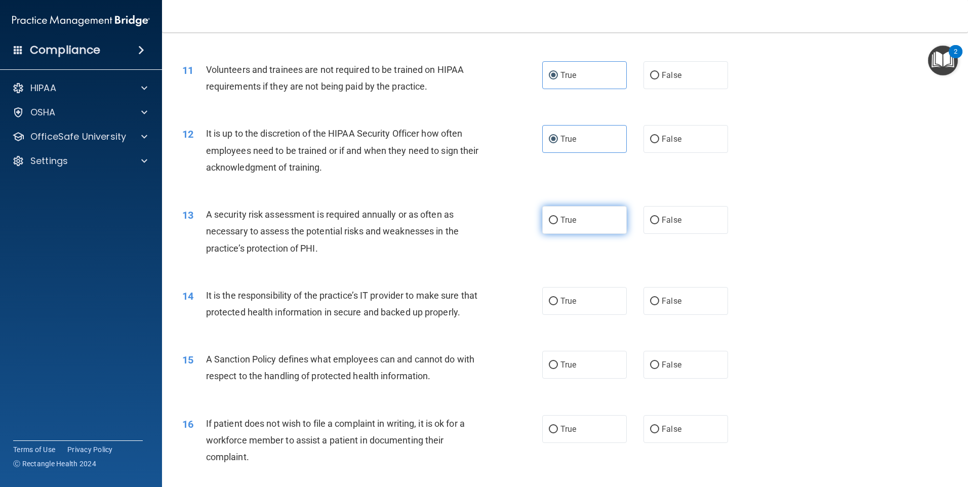
click at [566, 222] on span "True" at bounding box center [568, 220] width 16 height 10
click at [558, 222] on input "True" at bounding box center [553, 221] width 9 height 8
radio input "true"
click at [546, 292] on label "True" at bounding box center [584, 301] width 85 height 28
click at [549, 298] on input "True" at bounding box center [553, 302] width 9 height 8
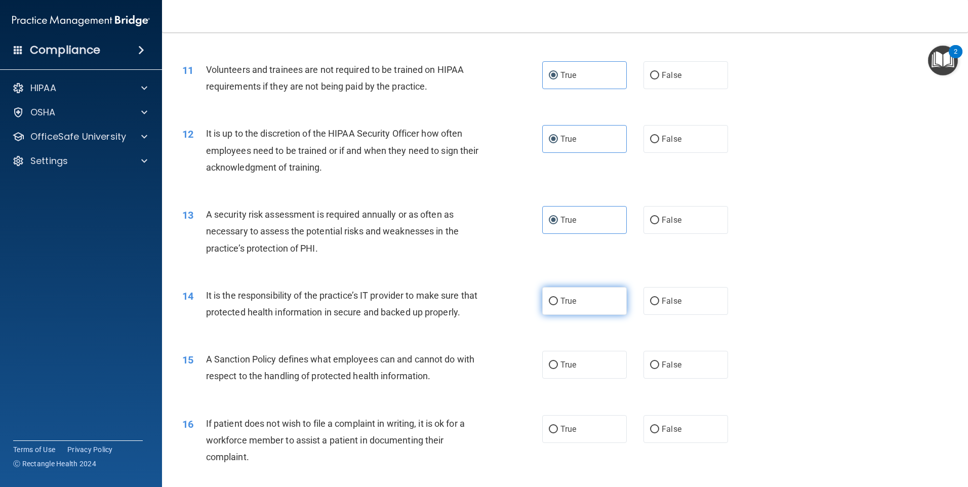
radio input "true"
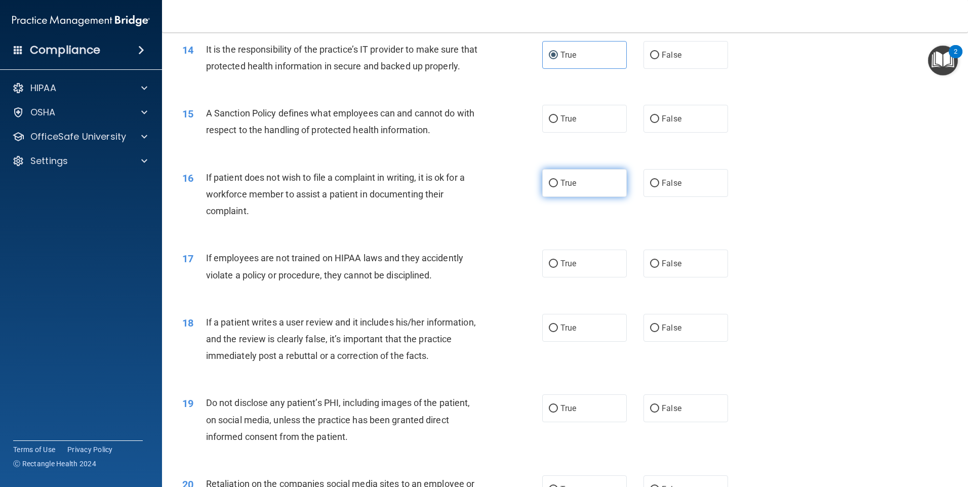
scroll to position [1164, 0]
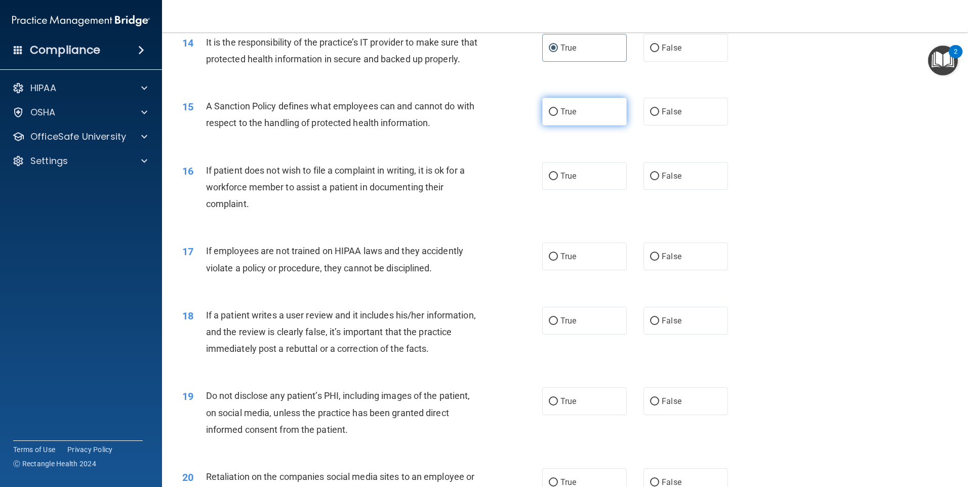
click at [560, 116] on span "True" at bounding box center [568, 112] width 16 height 10
click at [558, 116] on input "True" at bounding box center [553, 112] width 9 height 8
radio input "true"
click at [558, 184] on label "True" at bounding box center [584, 176] width 85 height 28
click at [558, 180] on input "True" at bounding box center [553, 177] width 9 height 8
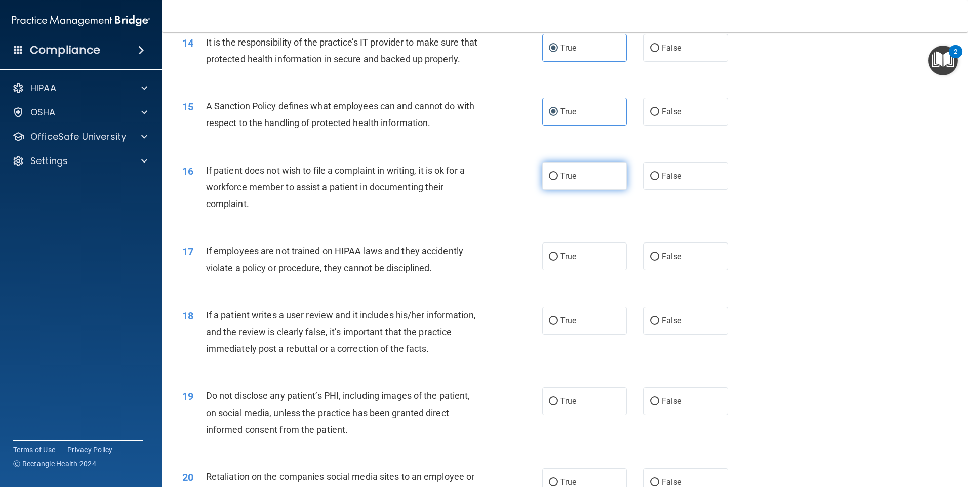
radio input "true"
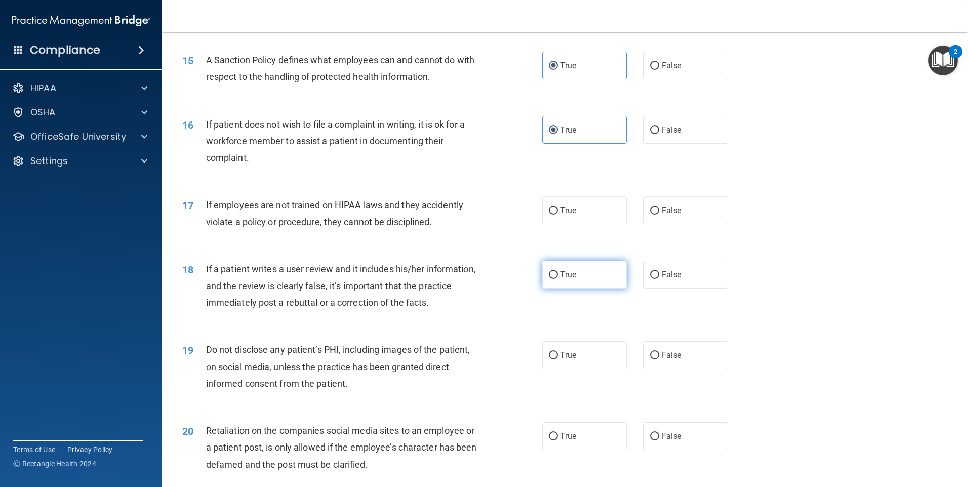
scroll to position [1367, 0]
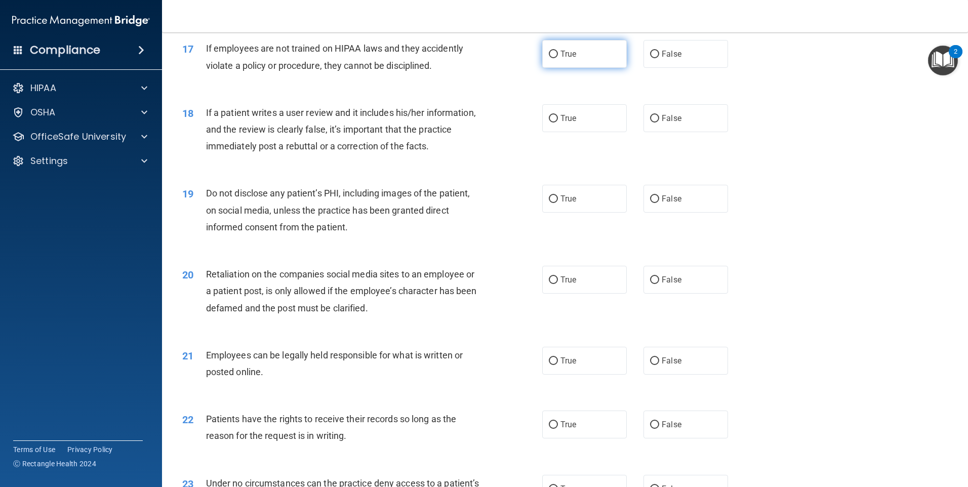
click at [564, 59] on span "True" at bounding box center [568, 54] width 16 height 10
click at [558, 58] on input "True" at bounding box center [553, 55] width 9 height 8
radio input "true"
click at [555, 132] on label "True" at bounding box center [584, 118] width 85 height 28
click at [555, 123] on input "True" at bounding box center [553, 119] width 9 height 8
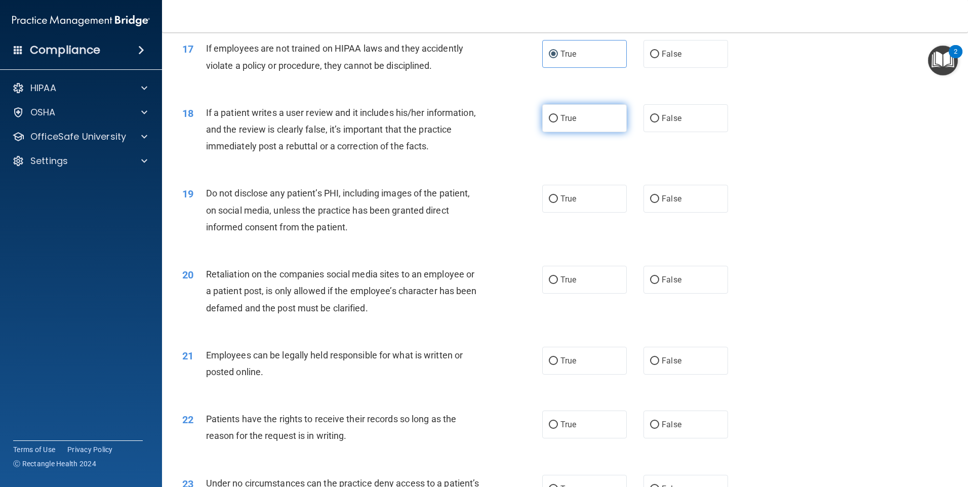
radio input "true"
click at [572, 202] on label "True" at bounding box center [584, 199] width 85 height 28
click at [558, 202] on input "True" at bounding box center [553, 199] width 9 height 8
radio input "true"
click at [561, 294] on label "True" at bounding box center [584, 280] width 85 height 28
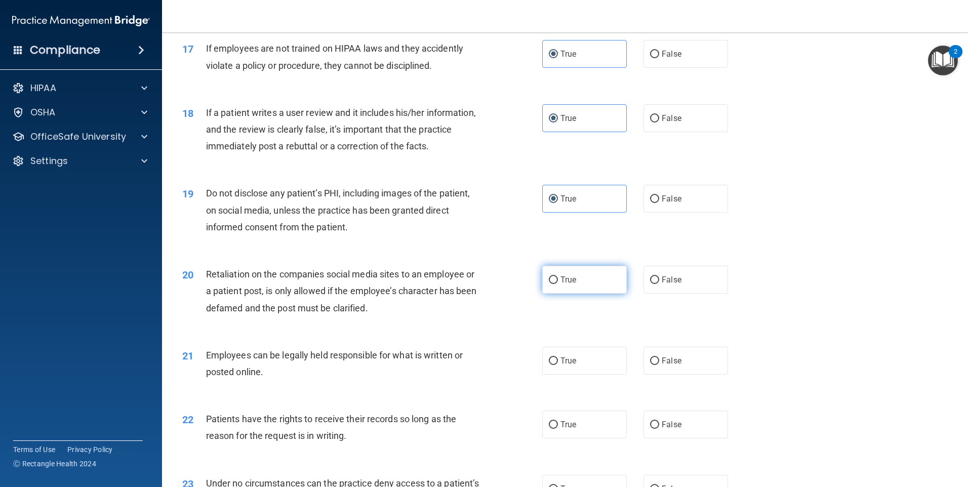
click at [558, 284] on input "True" at bounding box center [553, 280] width 9 height 8
radio input "true"
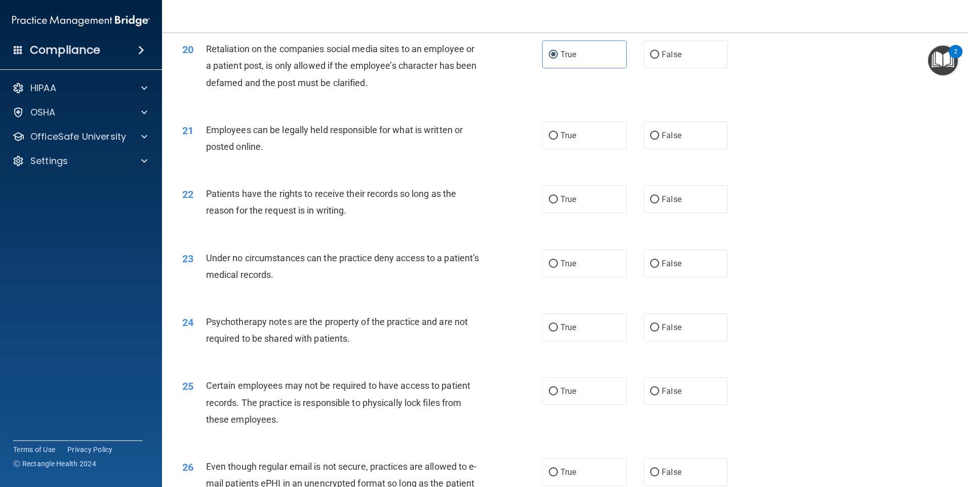
scroll to position [1620, 0]
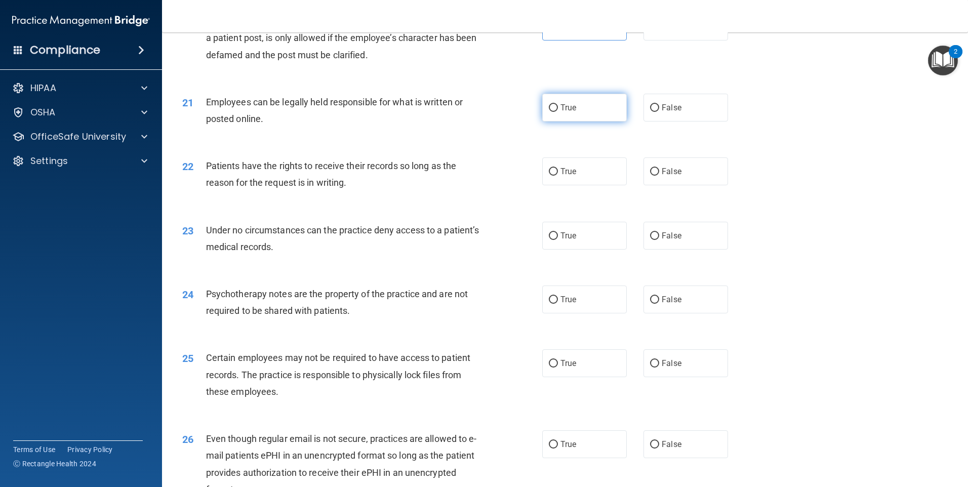
click at [562, 122] on label "True" at bounding box center [584, 108] width 85 height 28
click at [558, 112] on input "True" at bounding box center [553, 108] width 9 height 8
radio input "true"
click at [562, 176] on span "True" at bounding box center [568, 172] width 16 height 10
click at [558, 176] on input "True" at bounding box center [553, 172] width 9 height 8
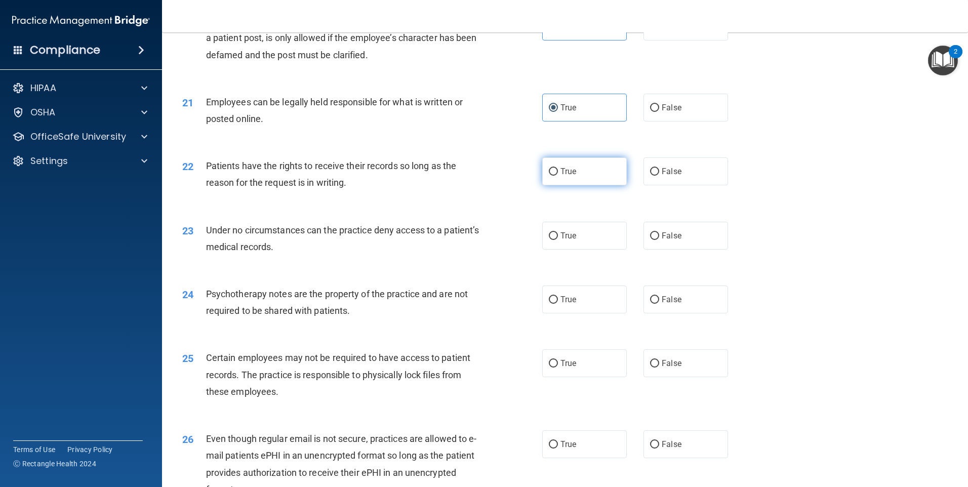
radio input "true"
click at [558, 242] on label "True" at bounding box center [584, 236] width 85 height 28
click at [558, 240] on input "True" at bounding box center [553, 236] width 9 height 8
radio input "true"
click at [559, 310] on label "True" at bounding box center [584, 300] width 85 height 28
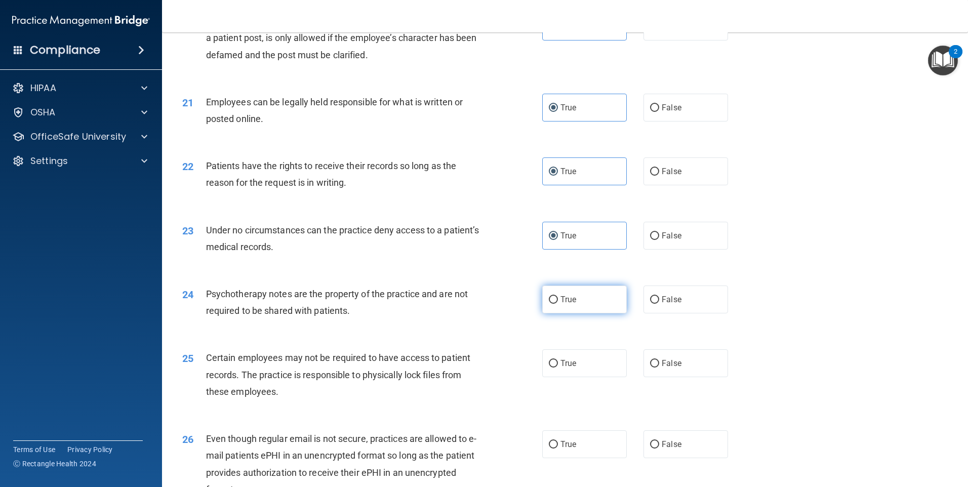
click at [558, 304] on input "True" at bounding box center [553, 300] width 9 height 8
radio input "true"
click at [569, 355] on div "25 Certain employees may not be required to have access to patient records. The…" at bounding box center [565, 377] width 781 height 81
click at [575, 377] on label "True" at bounding box center [584, 363] width 85 height 28
click at [558, 368] on input "True" at bounding box center [553, 364] width 9 height 8
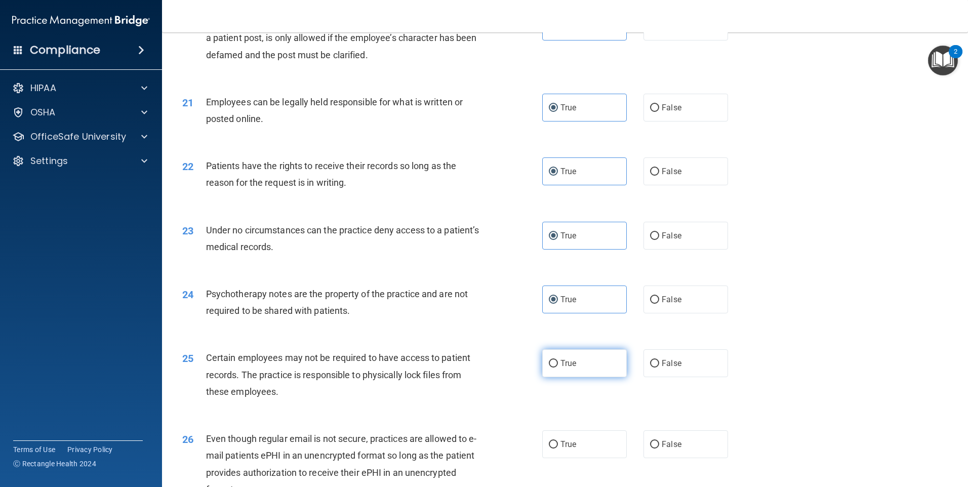
radio input "true"
click at [579, 458] on label "True" at bounding box center [584, 444] width 85 height 28
click at [558, 449] on input "True" at bounding box center [553, 445] width 9 height 8
radio input "true"
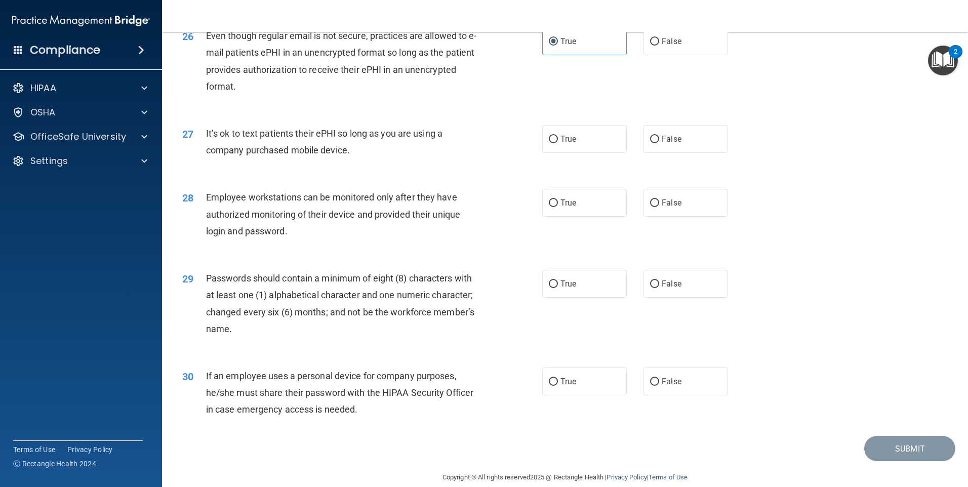
scroll to position [2025, 0]
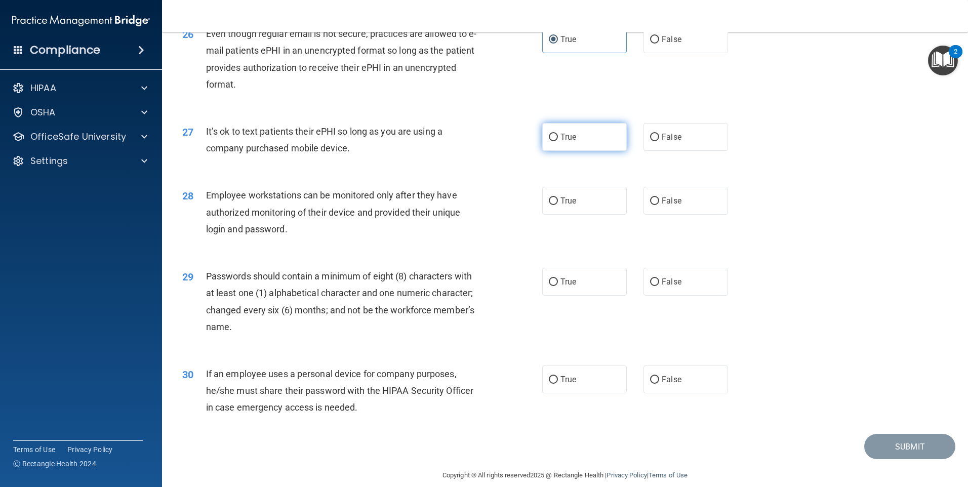
click at [574, 150] on label "True" at bounding box center [584, 137] width 85 height 28
click at [558, 141] on input "True" at bounding box center [553, 138] width 9 height 8
radio input "true"
click at [569, 203] on div "28 Employee workstations can be monitored only after they have authorized monit…" at bounding box center [565, 214] width 781 height 81
click at [567, 206] on span "True" at bounding box center [568, 201] width 16 height 10
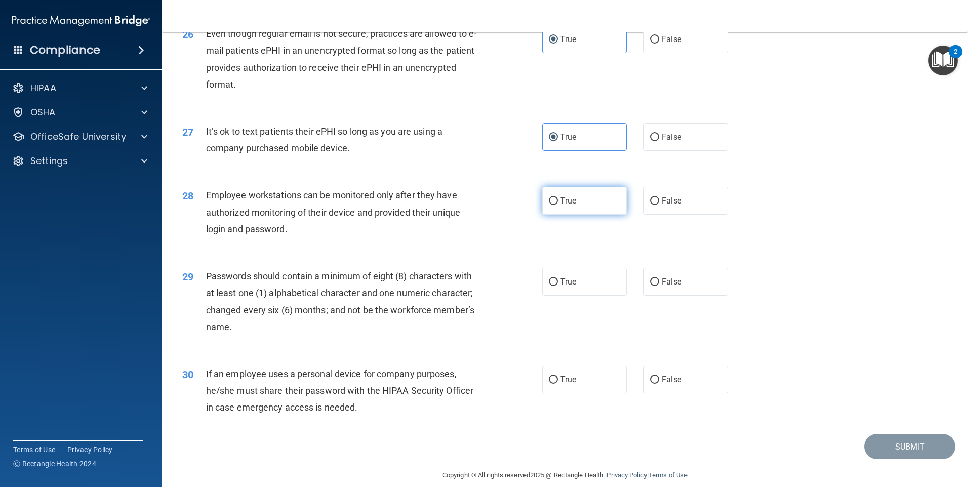
click at [558, 205] on input "True" at bounding box center [553, 201] width 9 height 8
radio input "true"
click at [550, 273] on div "29 Passwords should contain a minimum of eight (8) characters with at least one…" at bounding box center [565, 304] width 781 height 98
click at [551, 286] on input "True" at bounding box center [553, 282] width 9 height 8
radio input "true"
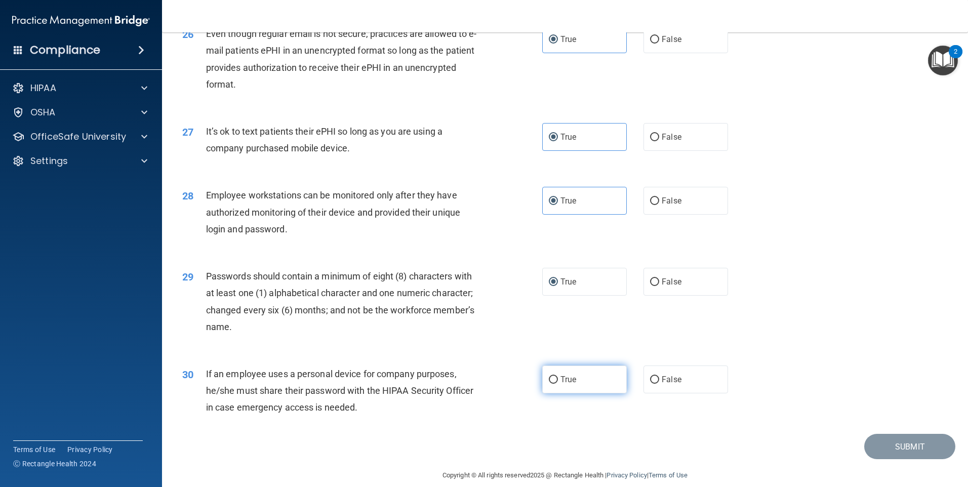
click at [576, 393] on label "True" at bounding box center [584, 380] width 85 height 28
click at [558, 384] on input "True" at bounding box center [553, 380] width 9 height 8
radio input "true"
click at [889, 460] on button "Submit" at bounding box center [909, 447] width 91 height 26
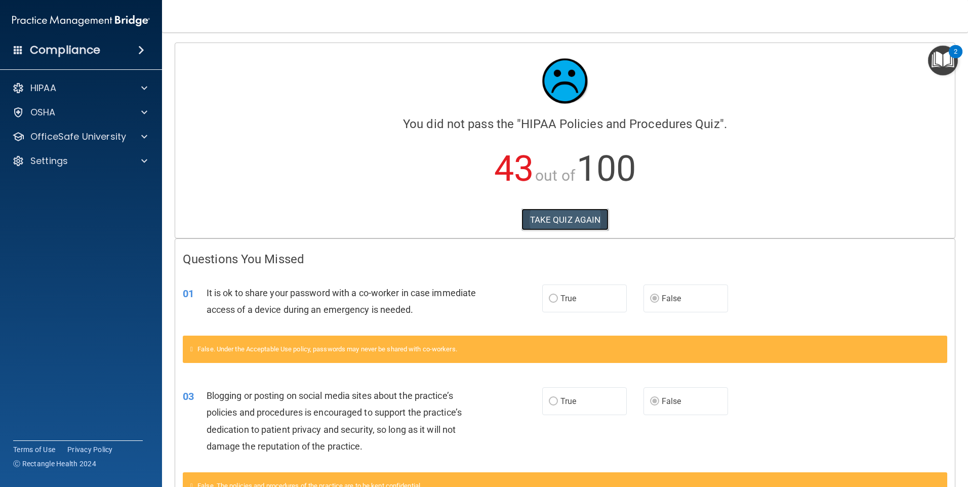
click at [542, 218] on button "TAKE QUIZ AGAIN" at bounding box center [565, 220] width 88 height 22
drag, startPoint x: 542, startPoint y: 218, endPoint x: 528, endPoint y: 216, distance: 14.3
click at [528, 216] on button "TAKE QUIZ AGAIN" at bounding box center [565, 220] width 88 height 22
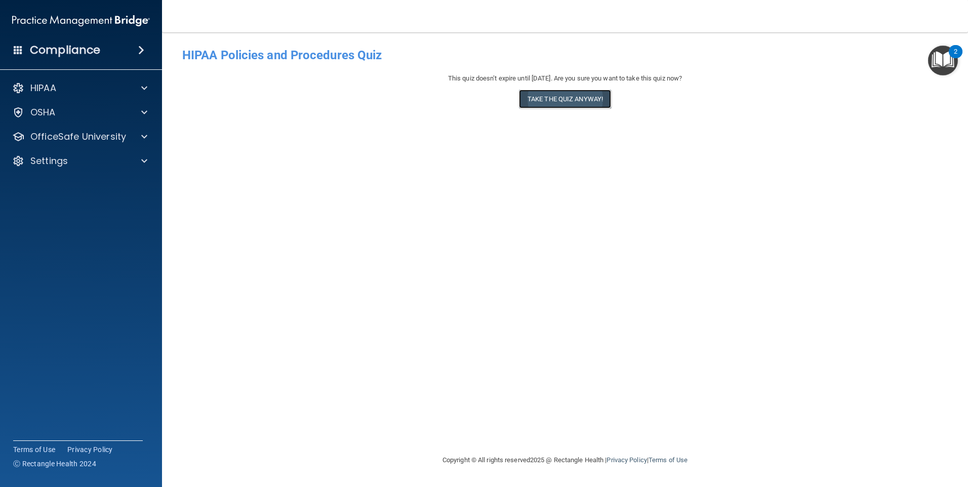
click at [583, 108] on button "Take the quiz anyway!" at bounding box center [565, 99] width 92 height 19
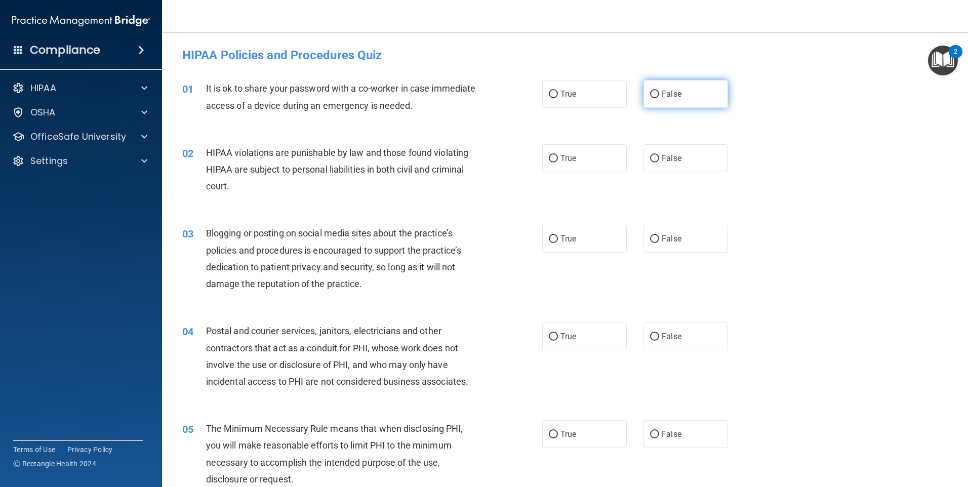
click at [647, 100] on label "False" at bounding box center [686, 94] width 85 height 28
click at [650, 98] on input "False" at bounding box center [654, 95] width 9 height 8
radio input "true"
click at [542, 153] on label "True" at bounding box center [584, 158] width 85 height 28
click at [549, 155] on input "True" at bounding box center [553, 159] width 9 height 8
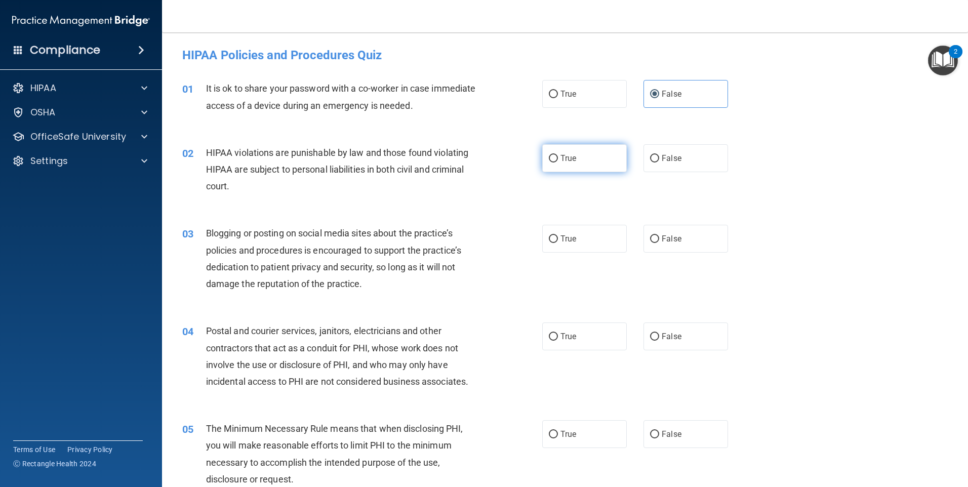
radio input "true"
click at [678, 250] on label "False" at bounding box center [686, 239] width 85 height 28
click at [659, 243] on input "False" at bounding box center [654, 239] width 9 height 8
radio input "true"
click at [589, 336] on label "True" at bounding box center [584, 337] width 85 height 28
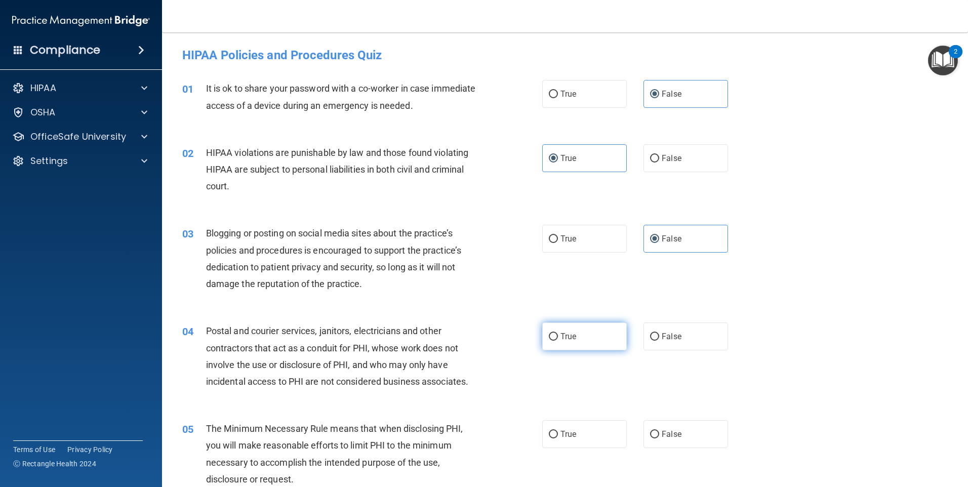
click at [558, 336] on input "True" at bounding box center [553, 337] width 9 height 8
radio input "true"
click at [588, 445] on label "True" at bounding box center [584, 434] width 85 height 28
click at [558, 438] on input "True" at bounding box center [553, 435] width 9 height 8
radio input "true"
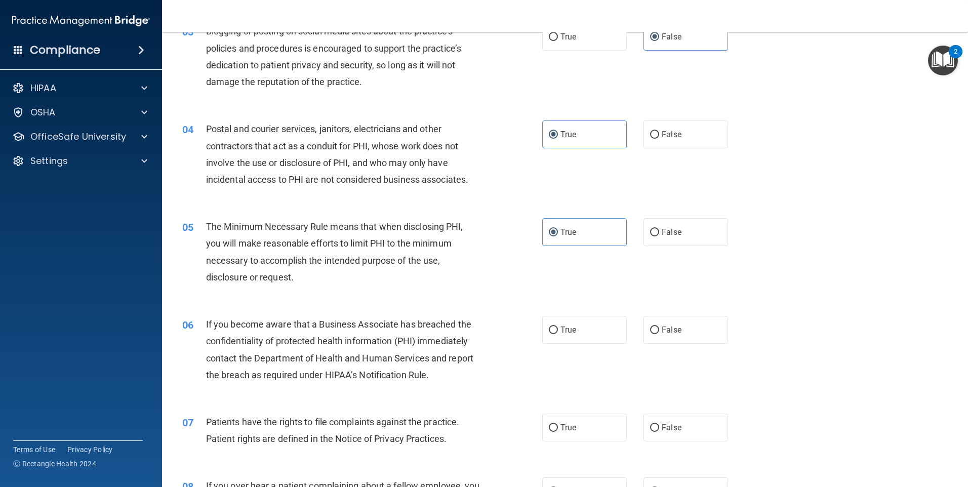
scroll to position [203, 0]
click at [692, 334] on label "False" at bounding box center [686, 329] width 85 height 28
click at [659, 334] on input "False" at bounding box center [654, 330] width 9 height 8
radio input "true"
click at [568, 432] on label "True" at bounding box center [584, 427] width 85 height 28
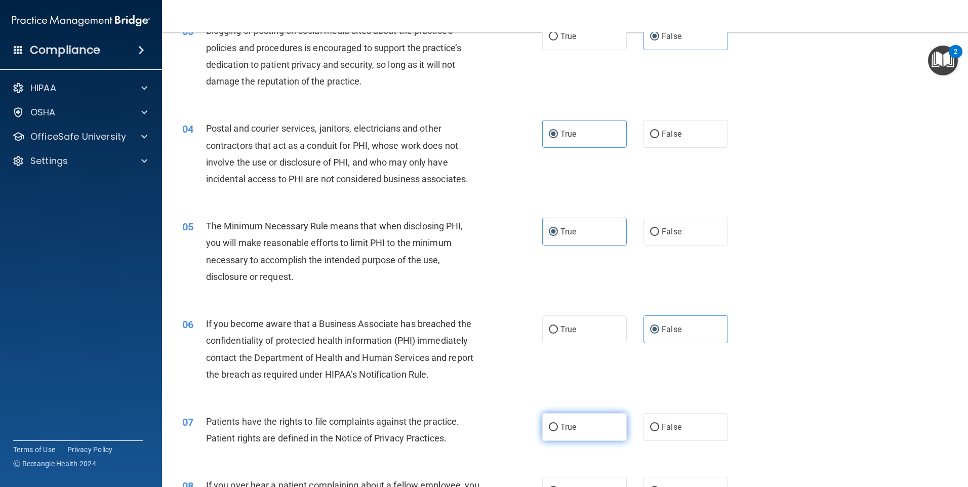
click at [558, 431] on input "True" at bounding box center [553, 428] width 9 height 8
radio input "true"
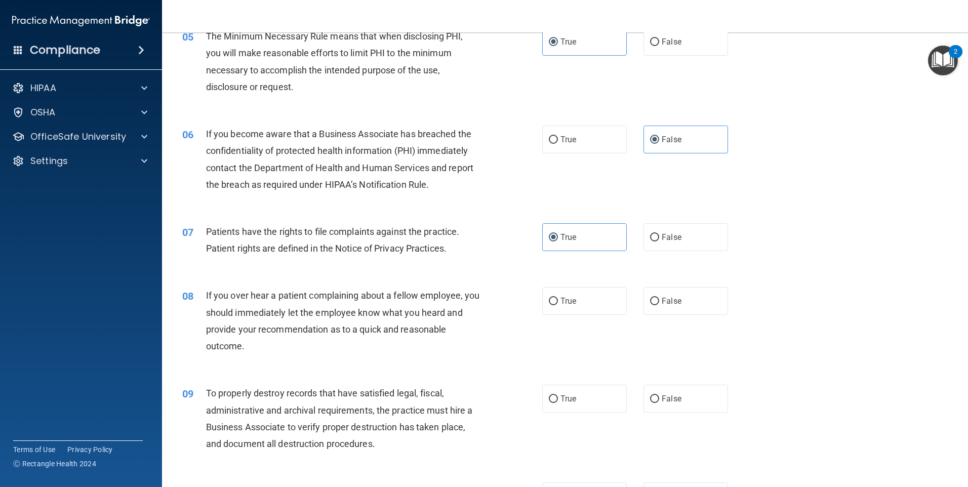
scroll to position [405, 0]
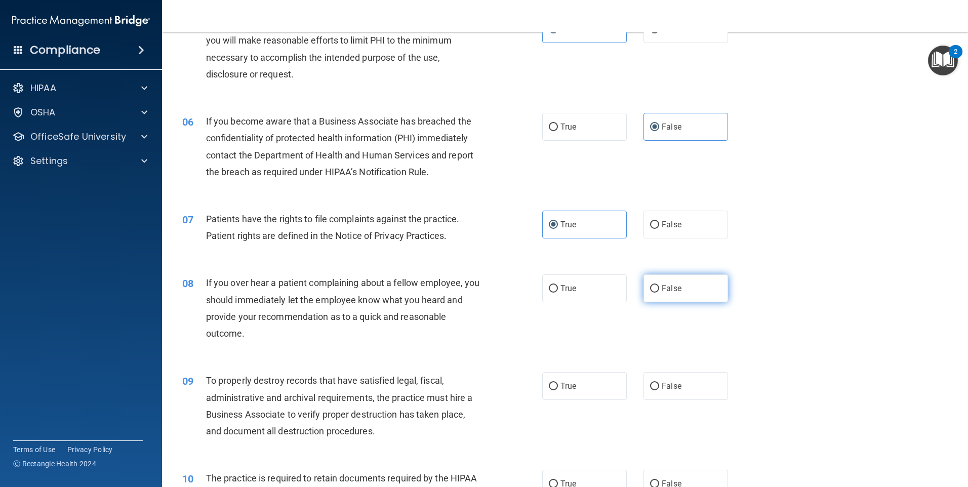
click at [674, 289] on span "False" at bounding box center [672, 289] width 20 height 10
click at [659, 289] on input "False" at bounding box center [654, 289] width 9 height 8
radio input "true"
click at [681, 372] on label "False" at bounding box center [686, 386] width 85 height 28
click at [659, 383] on input "False" at bounding box center [654, 387] width 9 height 8
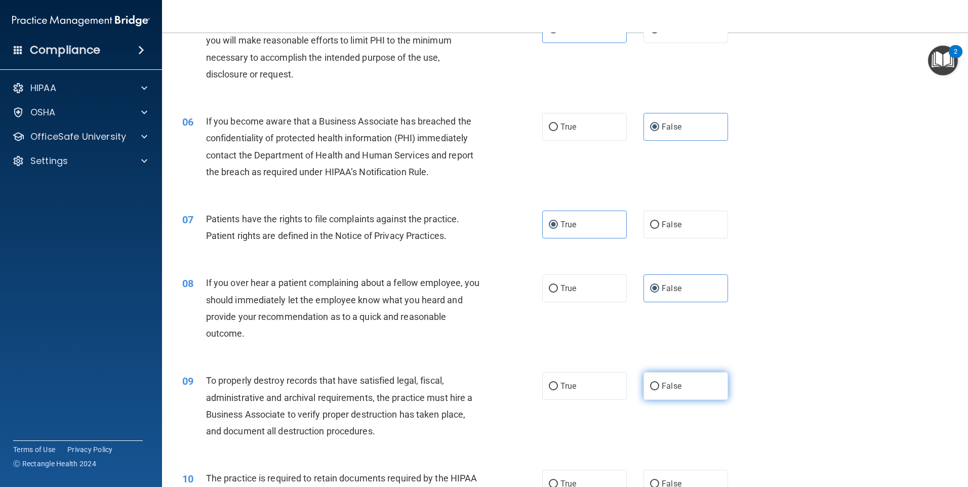
radio input "true"
click at [679, 382] on label "False" at bounding box center [686, 386] width 85 height 28
click at [659, 383] on input "False" at bounding box center [654, 387] width 9 height 8
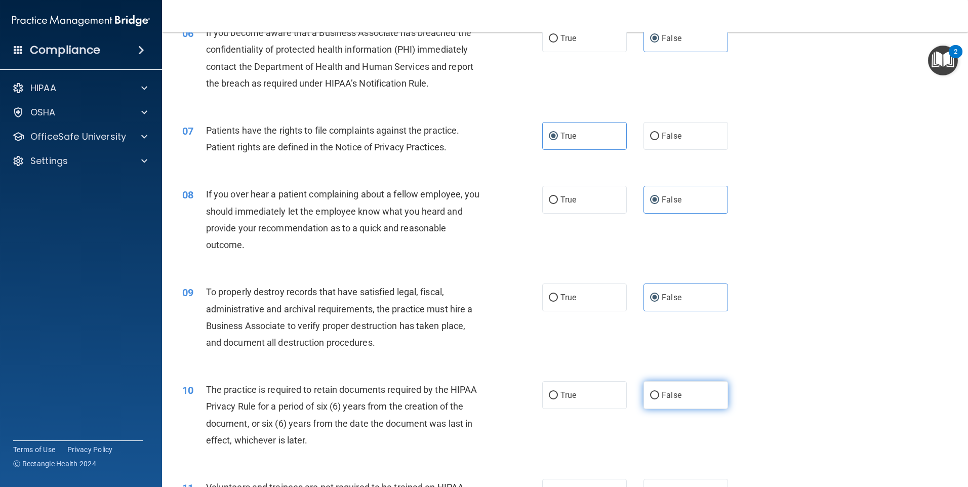
scroll to position [506, 0]
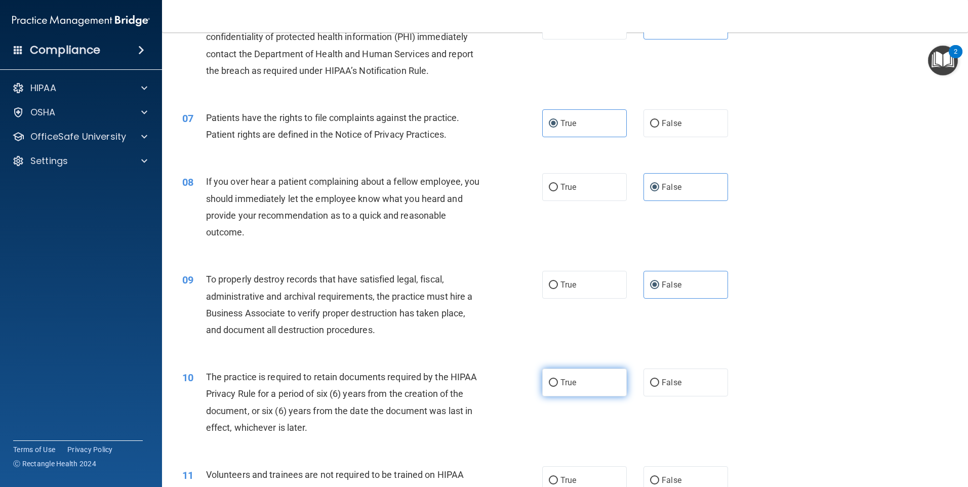
click at [581, 381] on label "True" at bounding box center [584, 383] width 85 height 28
click at [558, 381] on input "True" at bounding box center [553, 383] width 9 height 8
radio input "true"
click at [690, 472] on label "False" at bounding box center [686, 480] width 85 height 28
click at [659, 477] on input "False" at bounding box center [654, 481] width 9 height 8
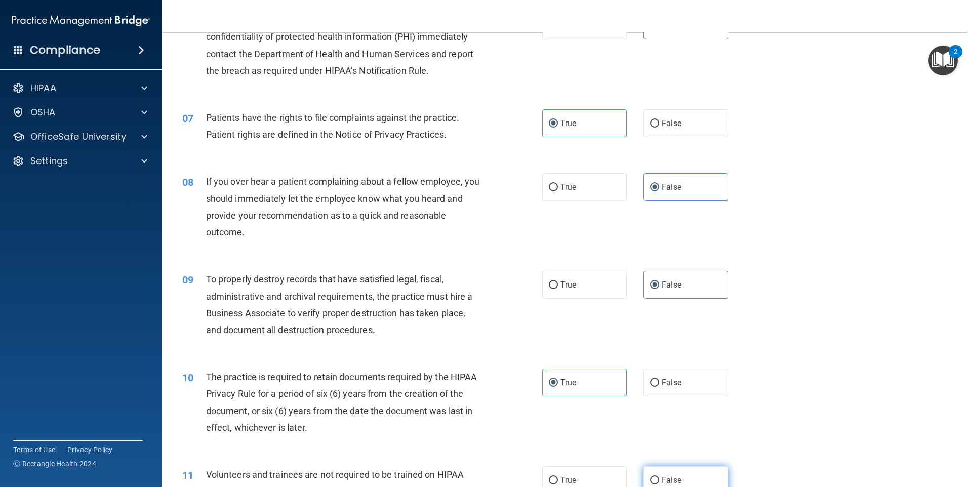
radio input "true"
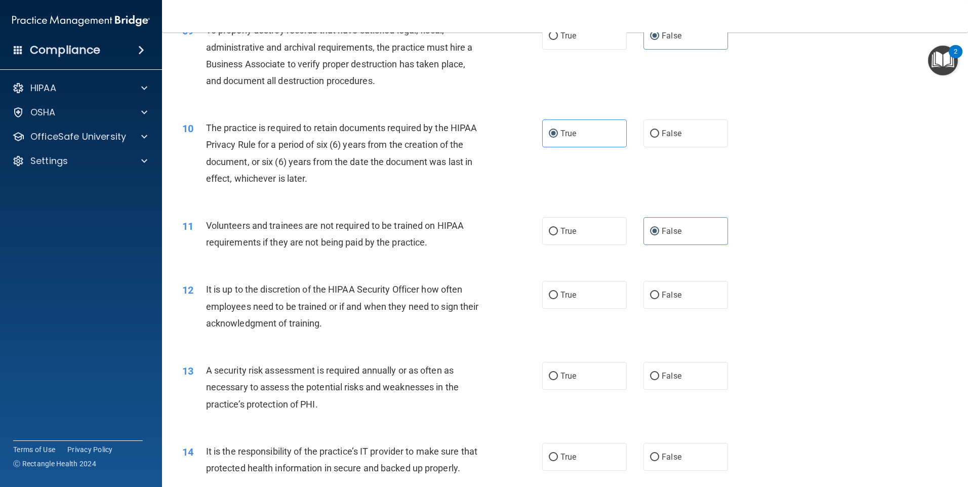
scroll to position [759, 0]
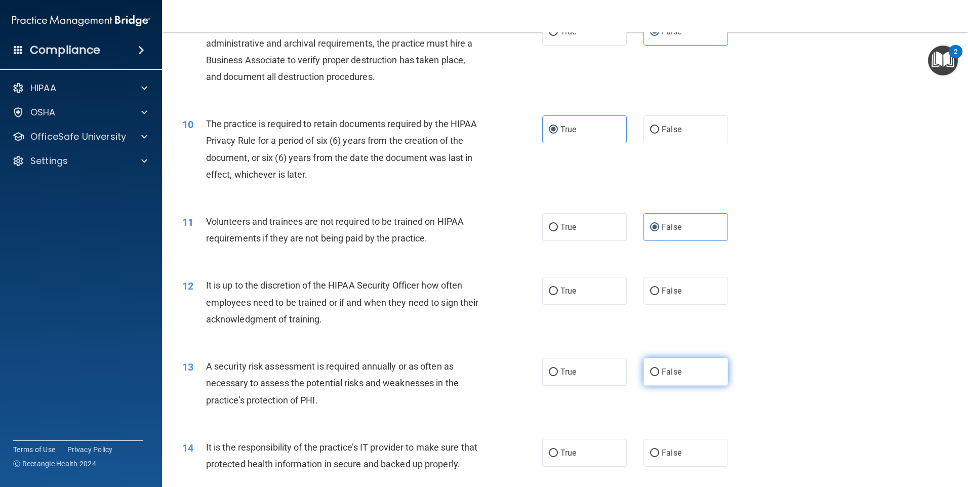
click at [665, 371] on span "False" at bounding box center [672, 372] width 20 height 10
click at [659, 371] on input "False" at bounding box center [654, 373] width 9 height 8
radio input "true"
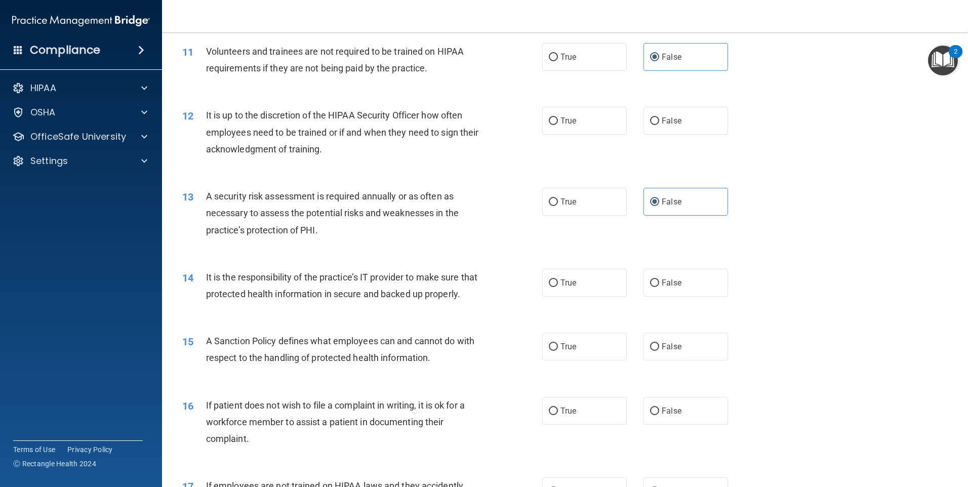
scroll to position [962, 0]
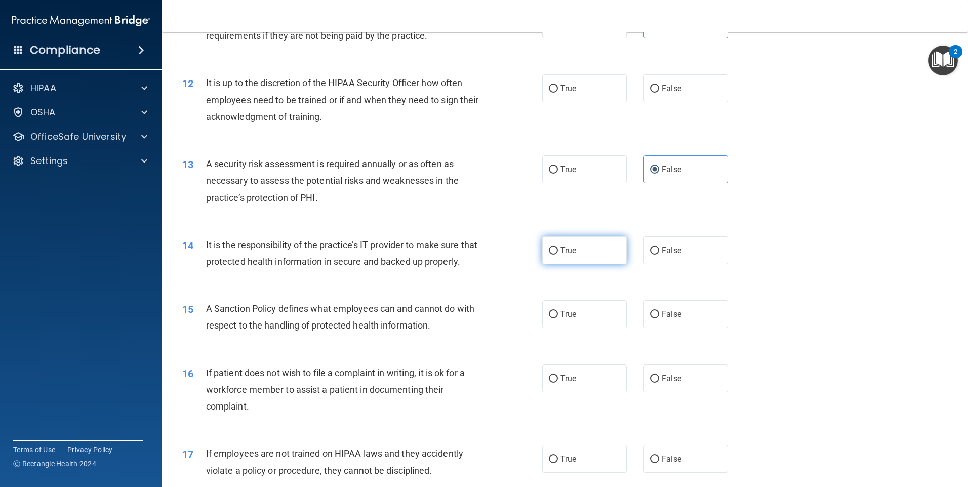
click at [572, 247] on span "True" at bounding box center [568, 251] width 16 height 10
click at [558, 247] on input "True" at bounding box center [553, 251] width 9 height 8
radio input "true"
click at [663, 81] on label "False" at bounding box center [686, 88] width 85 height 28
click at [659, 85] on input "False" at bounding box center [654, 89] width 9 height 8
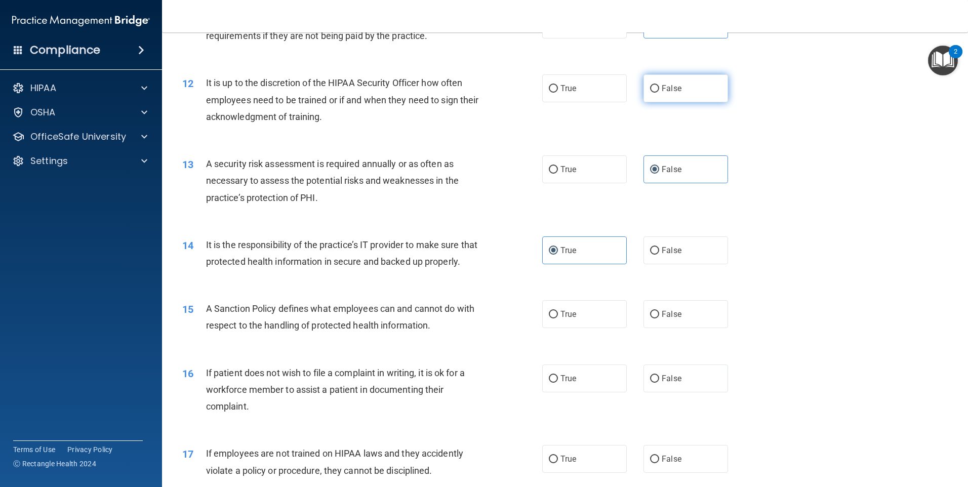
radio input "true"
click at [591, 169] on label "True" at bounding box center [584, 169] width 85 height 28
click at [558, 169] on input "True" at bounding box center [553, 170] width 9 height 8
radio input "true"
radio input "false"
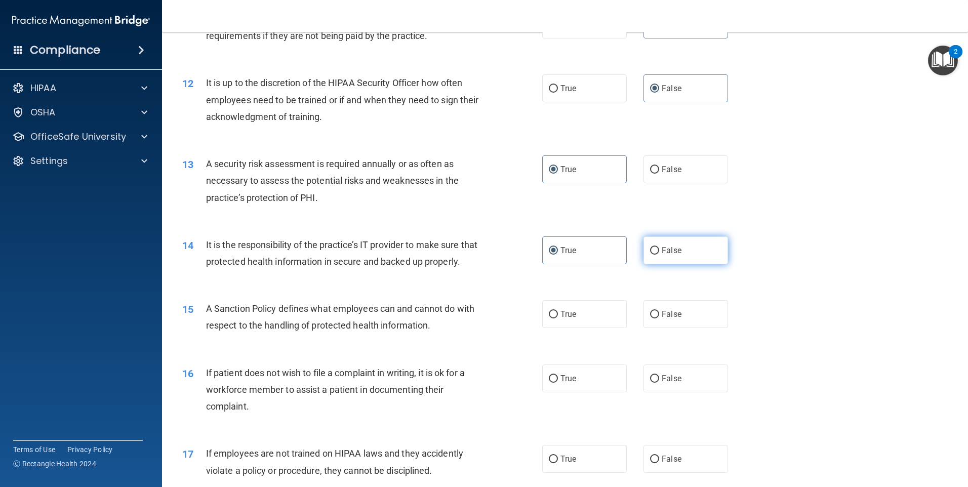
click at [672, 256] on label "False" at bounding box center [686, 250] width 85 height 28
click at [659, 255] on input "False" at bounding box center [654, 251] width 9 height 8
radio input "true"
radio input "false"
click at [669, 328] on label "False" at bounding box center [686, 314] width 85 height 28
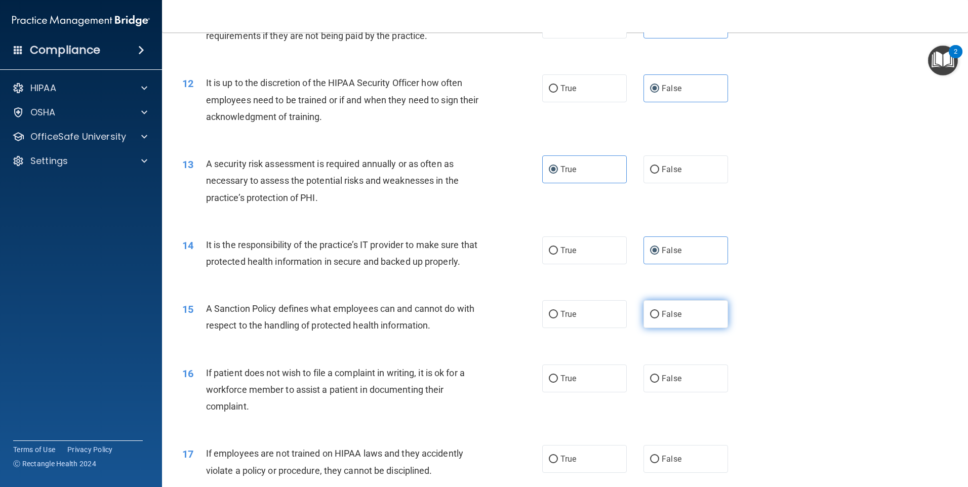
click at [659, 318] on input "False" at bounding box center [654, 315] width 9 height 8
radio input "true"
click at [591, 392] on label "True" at bounding box center [584, 379] width 85 height 28
click at [558, 383] on input "True" at bounding box center [553, 379] width 9 height 8
radio input "true"
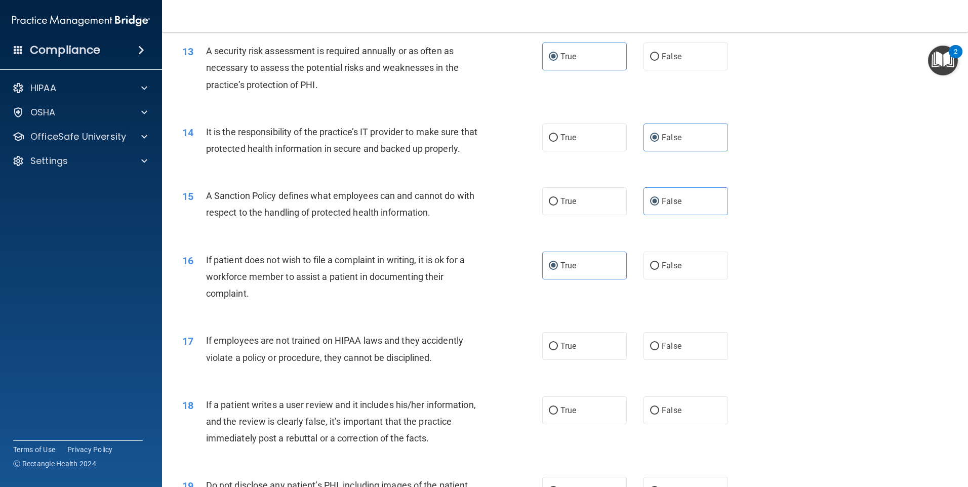
scroll to position [1164, 0]
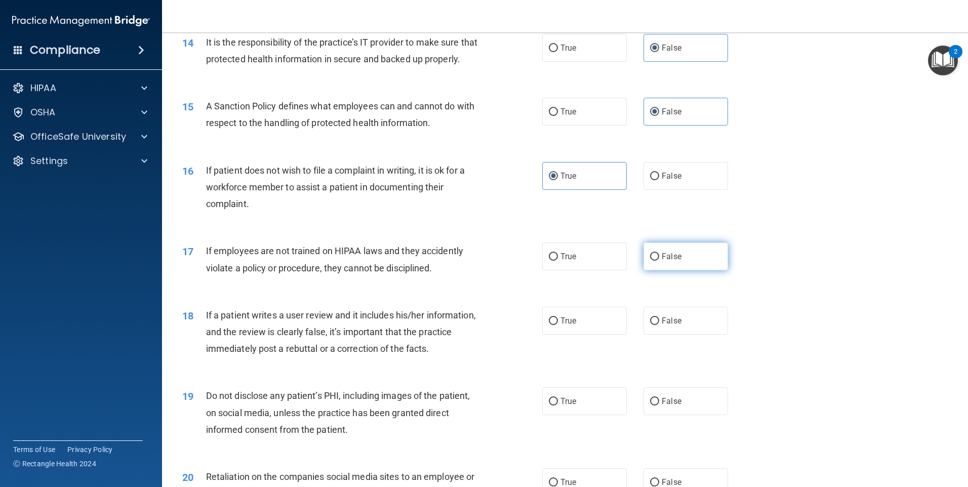
click at [688, 270] on label "False" at bounding box center [686, 257] width 85 height 28
click at [659, 261] on input "False" at bounding box center [654, 257] width 9 height 8
radio input "true"
click at [678, 335] on label "False" at bounding box center [686, 321] width 85 height 28
click at [659, 325] on input "False" at bounding box center [654, 321] width 9 height 8
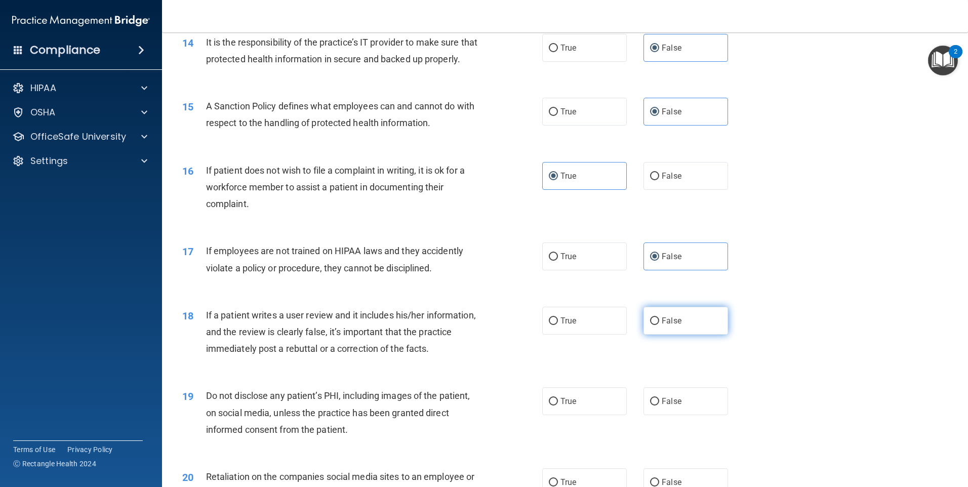
radio input "true"
click at [577, 415] on label "True" at bounding box center [584, 401] width 85 height 28
click at [558, 406] on input "True" at bounding box center [553, 402] width 9 height 8
radio input "true"
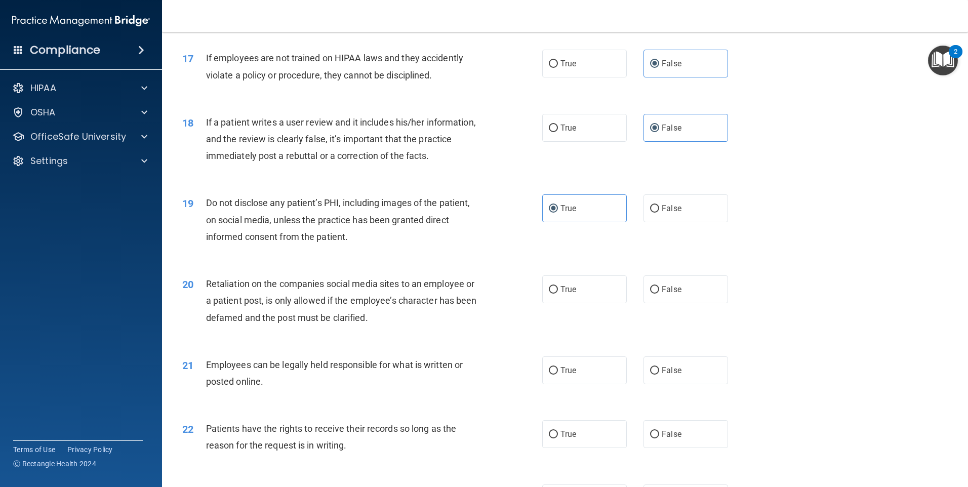
scroll to position [1468, 0]
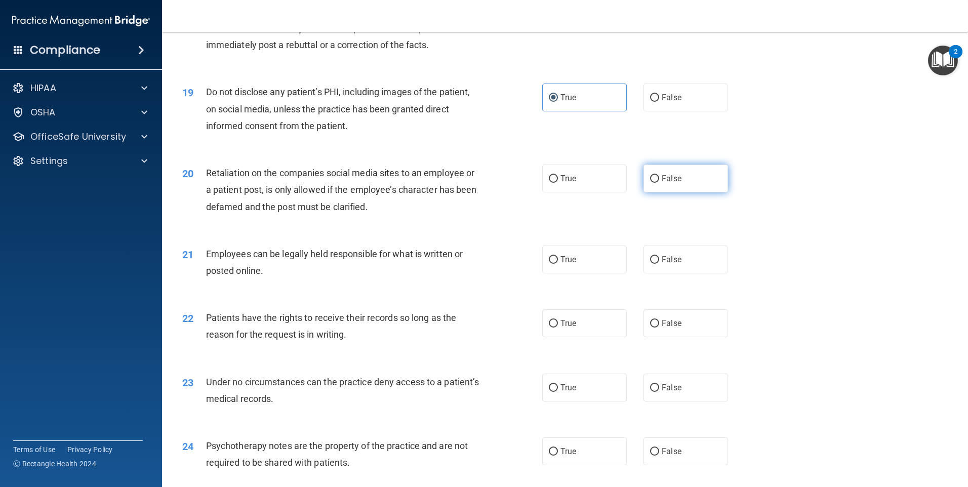
click at [665, 183] on span "False" at bounding box center [672, 179] width 20 height 10
click at [659, 183] on input "False" at bounding box center [654, 179] width 9 height 8
radio input "true"
click at [585, 269] on label "True" at bounding box center [584, 260] width 85 height 28
click at [558, 264] on input "True" at bounding box center [553, 260] width 9 height 8
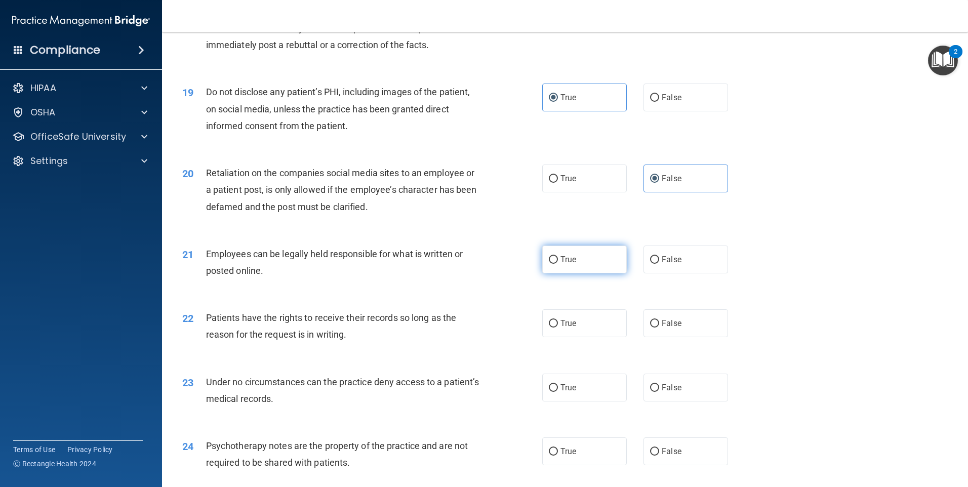
radio input "true"
click at [662, 328] on span "False" at bounding box center [672, 323] width 20 height 10
click at [659, 328] on input "False" at bounding box center [654, 324] width 9 height 8
radio input "true"
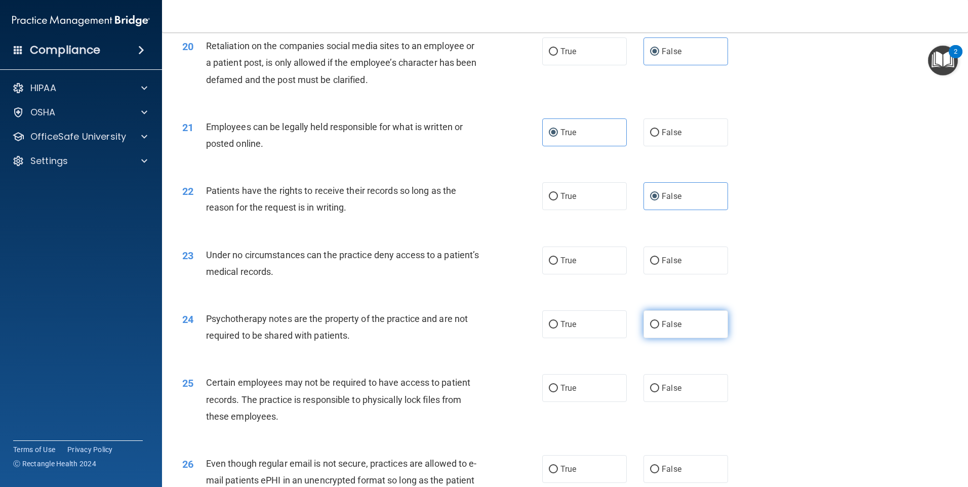
scroll to position [1620, 0]
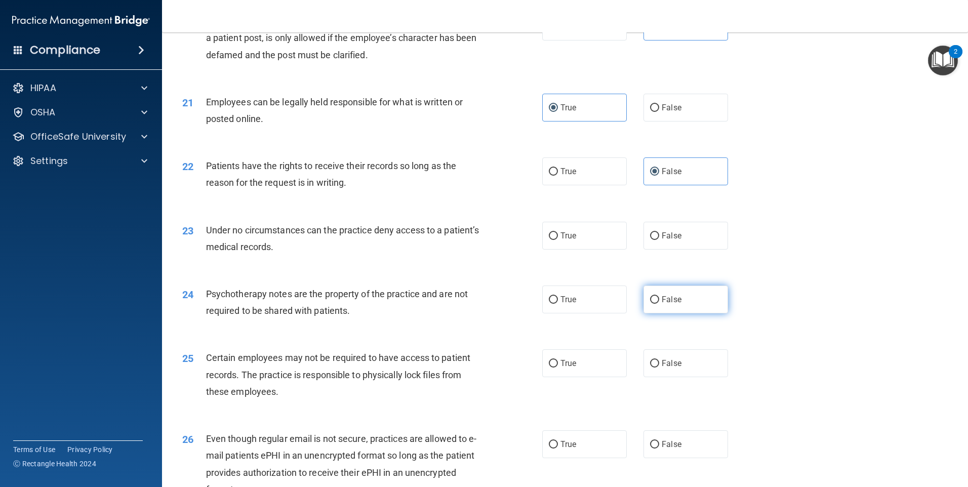
click at [671, 304] on span "False" at bounding box center [672, 300] width 20 height 10
click at [659, 304] on input "False" at bounding box center [654, 300] width 9 height 8
radio input "true"
drag, startPoint x: 658, startPoint y: 250, endPoint x: 653, endPoint y: 276, distance: 27.2
click at [662, 240] on span "False" at bounding box center [672, 236] width 20 height 10
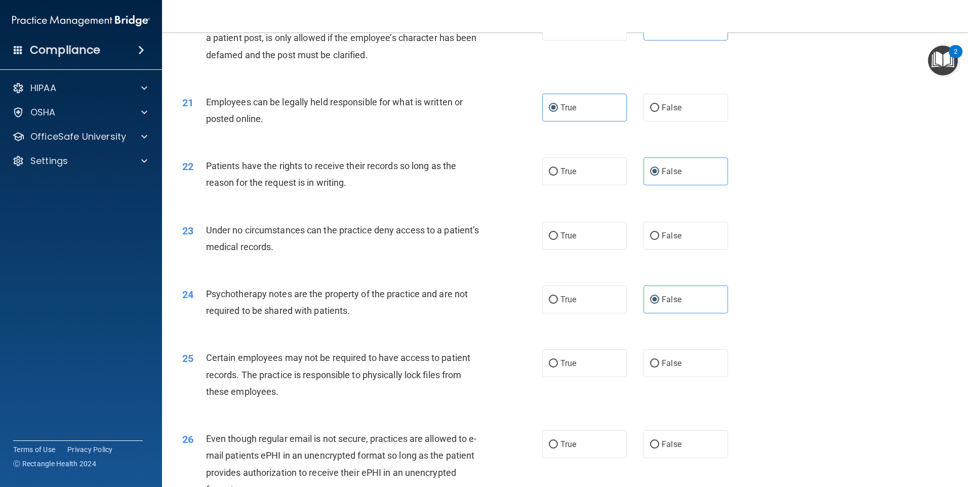
click at [658, 240] on input "False" at bounding box center [654, 236] width 9 height 8
radio input "true"
click at [579, 313] on label "True" at bounding box center [584, 300] width 85 height 28
click at [558, 304] on input "True" at bounding box center [553, 300] width 9 height 8
radio input "true"
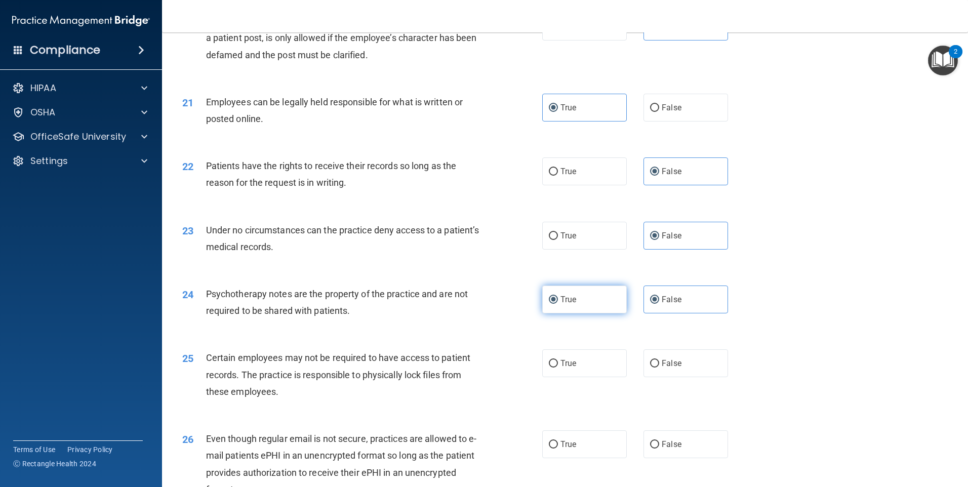
radio input "false"
click at [576, 377] on label "True" at bounding box center [584, 363] width 85 height 28
click at [558, 368] on input "True" at bounding box center [553, 364] width 9 height 8
radio input "true"
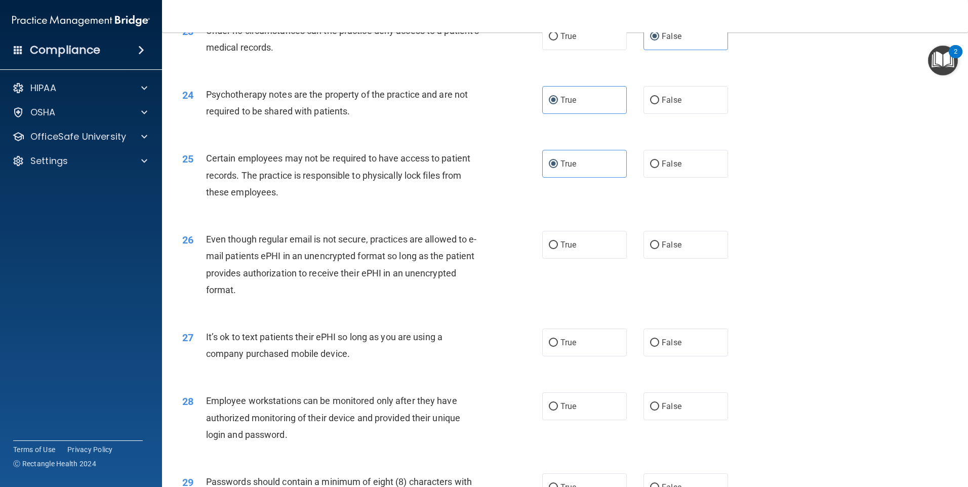
scroll to position [1823, 0]
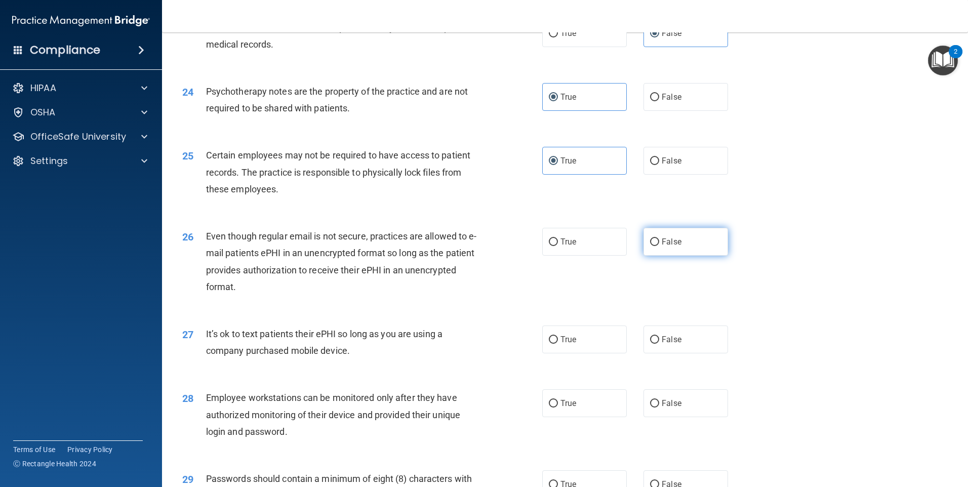
click at [669, 247] on span "False" at bounding box center [672, 242] width 20 height 10
click at [659, 246] on input "False" at bounding box center [654, 242] width 9 height 8
radio input "true"
click at [675, 273] on div "26 Even though regular email is not secure, practices are allowed to e-mail pat…" at bounding box center [565, 264] width 781 height 98
click at [566, 247] on span "True" at bounding box center [568, 242] width 16 height 10
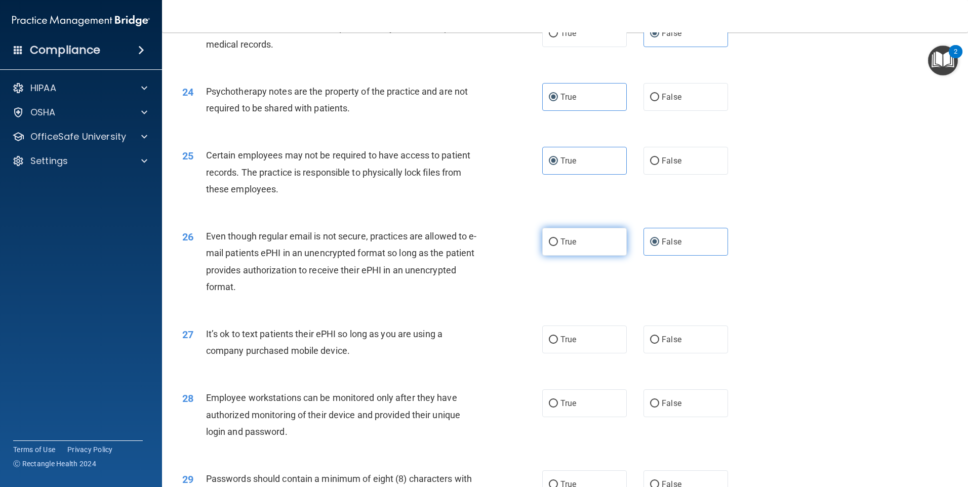
click at [558, 246] on input "True" at bounding box center [553, 242] width 9 height 8
radio input "true"
radio input "false"
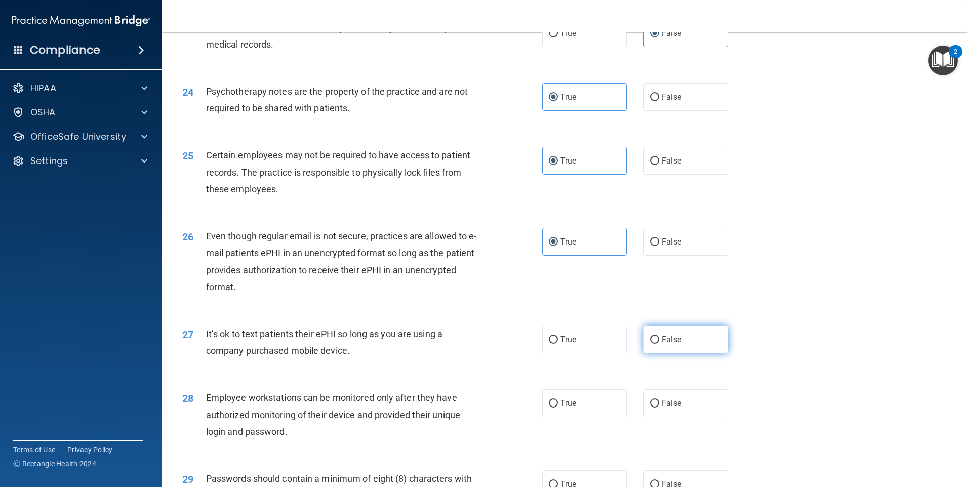
click at [654, 347] on label "False" at bounding box center [686, 340] width 85 height 28
click at [654, 344] on input "False" at bounding box center [654, 340] width 9 height 8
radio input "true"
click at [661, 417] on label "False" at bounding box center [686, 403] width 85 height 28
click at [659, 408] on input "False" at bounding box center [654, 404] width 9 height 8
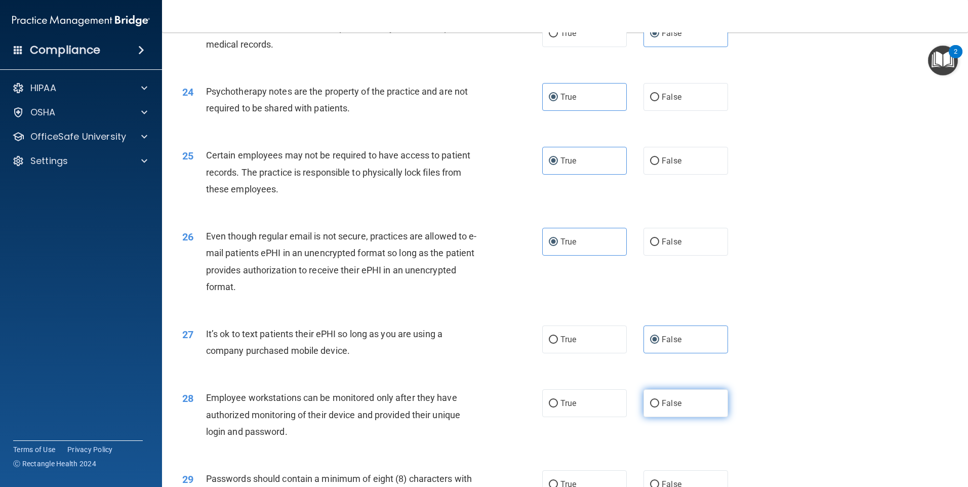
radio input "true"
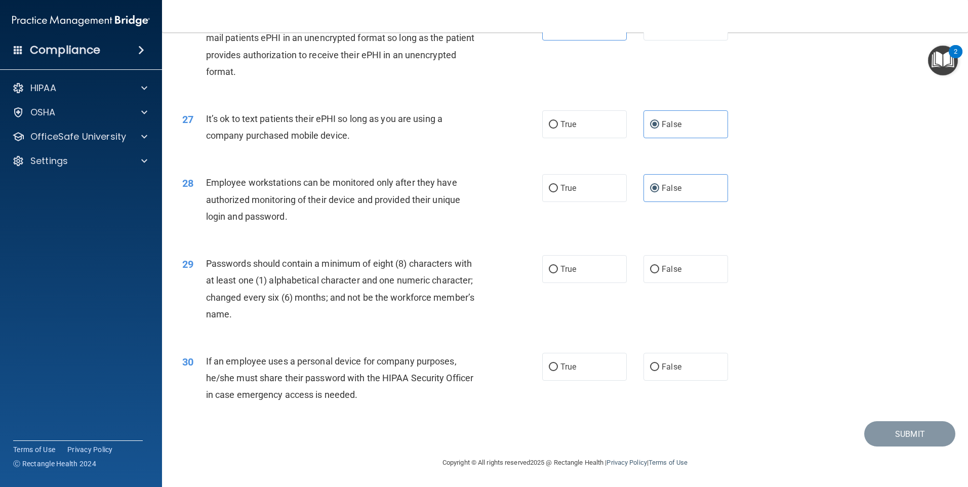
scroll to position [2055, 0]
click at [594, 274] on label "True" at bounding box center [584, 269] width 85 height 28
click at [558, 273] on input "True" at bounding box center [553, 270] width 9 height 8
radio input "true"
click at [662, 365] on span "False" at bounding box center [672, 367] width 20 height 10
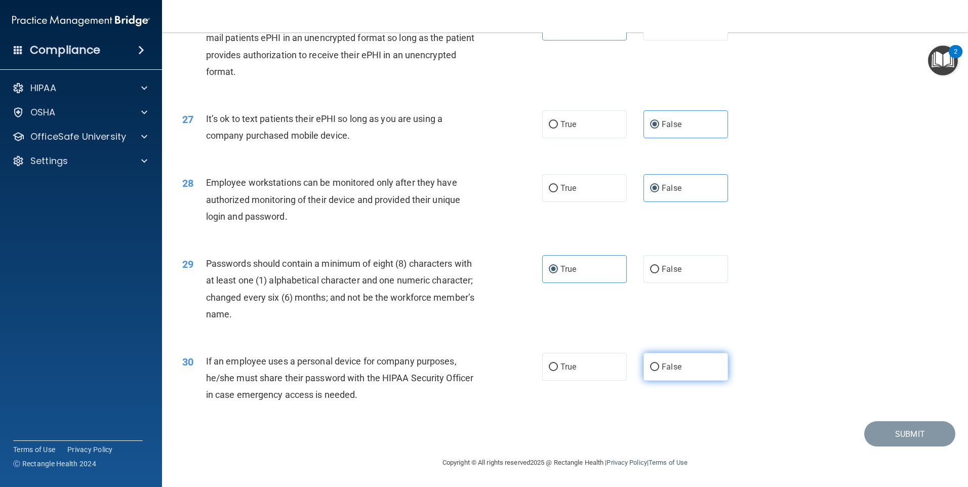
click at [659, 365] on input "False" at bounding box center [654, 368] width 9 height 8
radio input "true"
click at [907, 425] on button "Submit" at bounding box center [909, 434] width 91 height 26
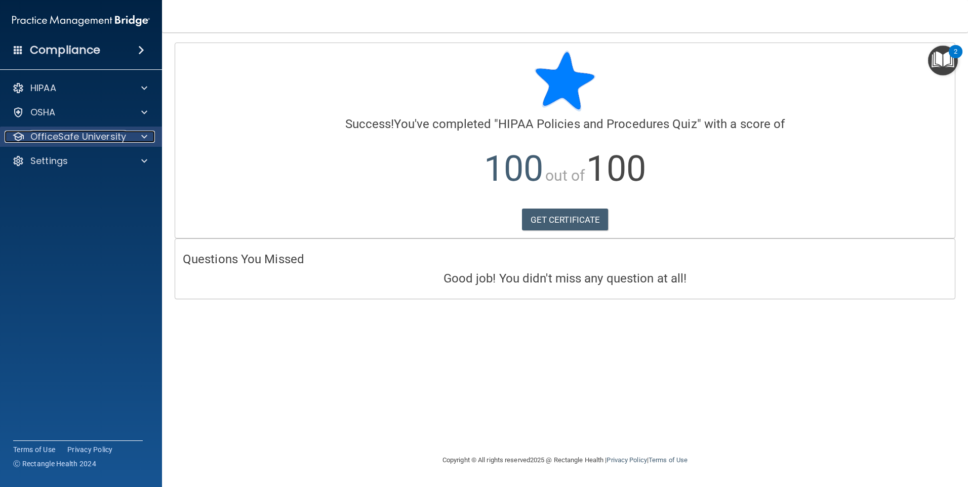
click at [95, 137] on p "OfficeSafe University" at bounding box center [78, 137] width 96 height 12
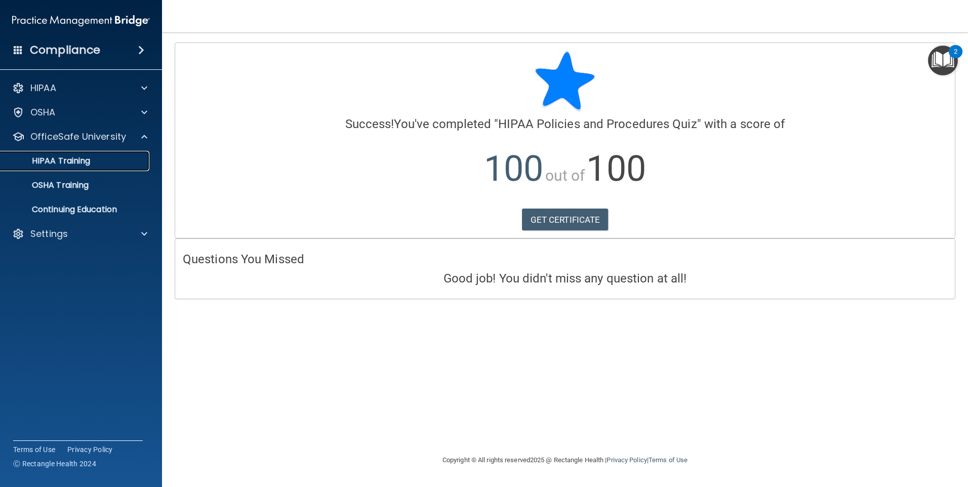
click at [89, 166] on p "HIPAA Training" at bounding box center [49, 161] width 84 height 10
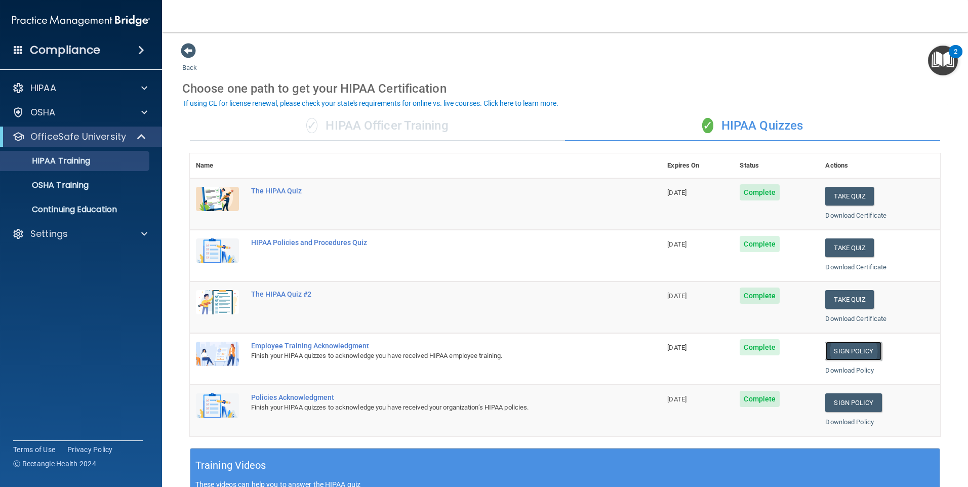
click at [855, 352] on link "Sign Policy" at bounding box center [853, 351] width 56 height 19
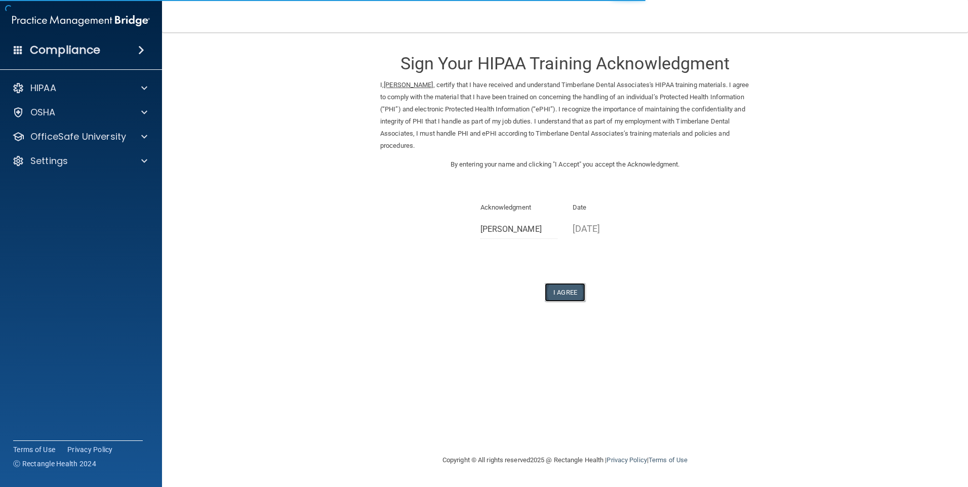
click at [572, 295] on button "I Agree" at bounding box center [565, 292] width 41 height 19
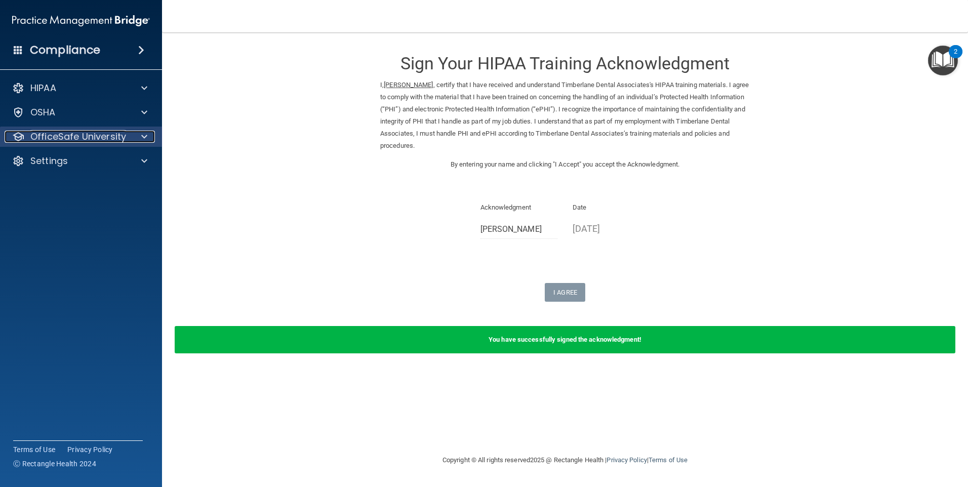
click at [83, 134] on p "OfficeSafe University" at bounding box center [78, 137] width 96 height 12
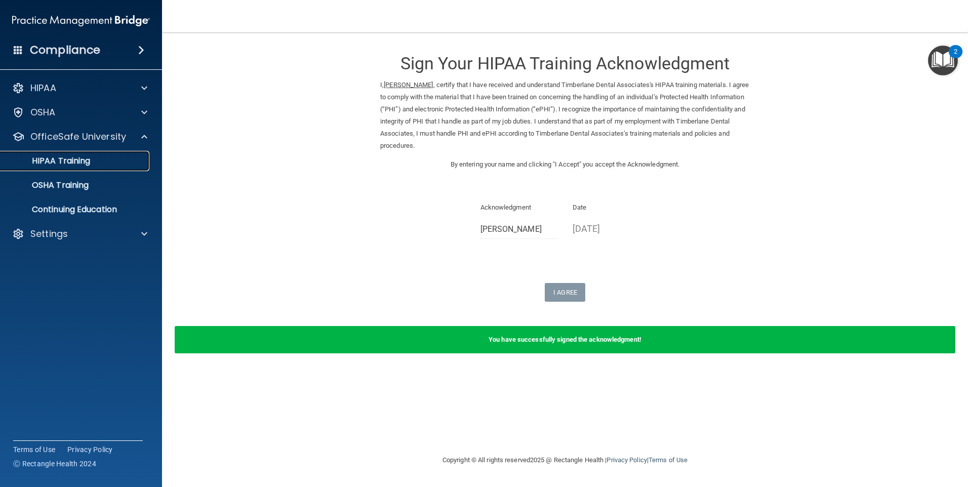
click at [93, 163] on div "HIPAA Training" at bounding box center [76, 161] width 138 height 10
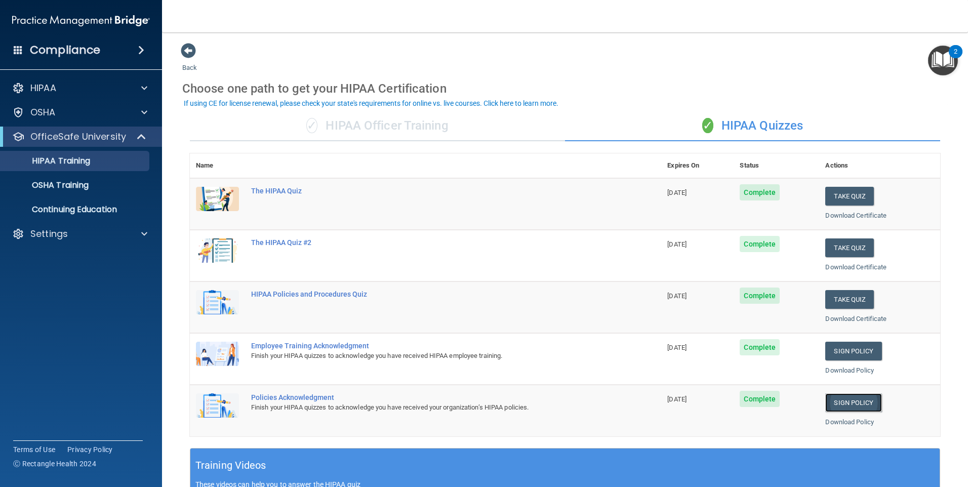
click at [853, 406] on link "Sign Policy" at bounding box center [853, 402] width 56 height 19
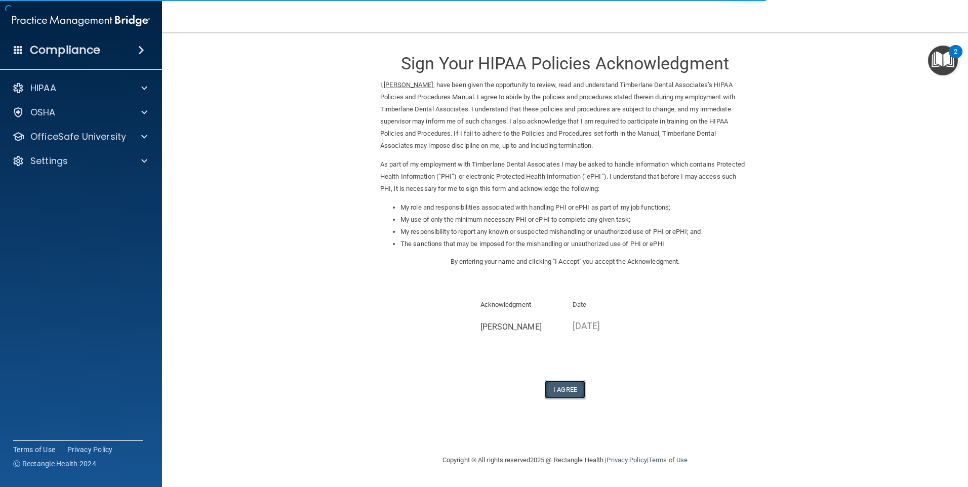
click at [573, 385] on button "I Agree" at bounding box center [565, 389] width 41 height 19
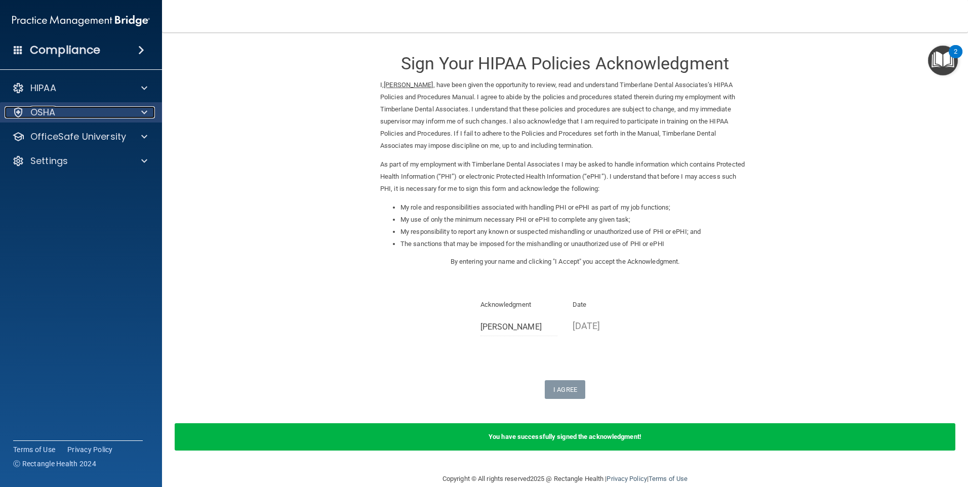
click at [83, 114] on div "OSHA" at bounding box center [68, 112] width 126 height 12
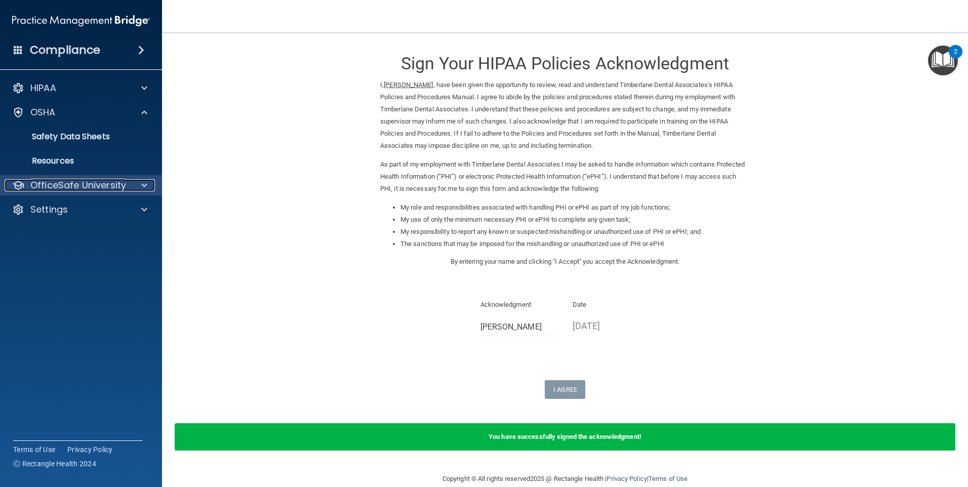
click at [77, 182] on p "OfficeSafe University" at bounding box center [78, 185] width 96 height 12
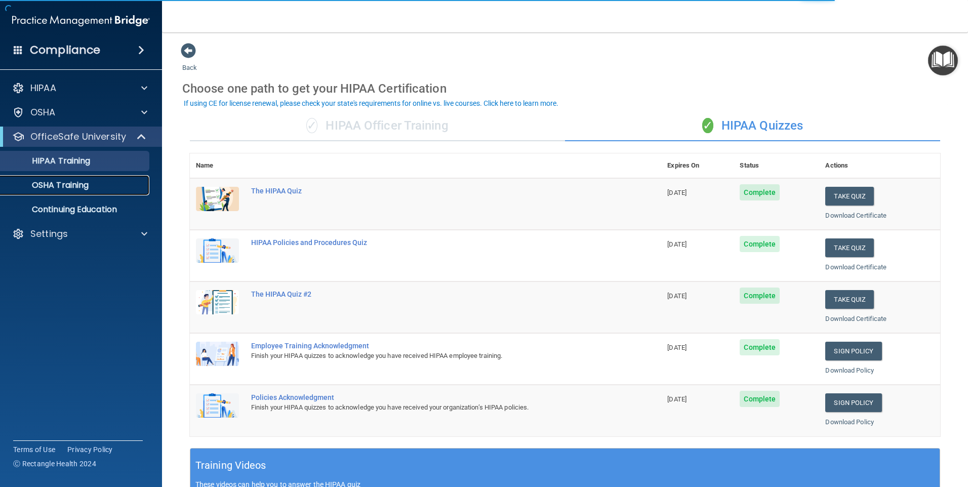
click at [83, 189] on p "OSHA Training" at bounding box center [48, 185] width 82 height 10
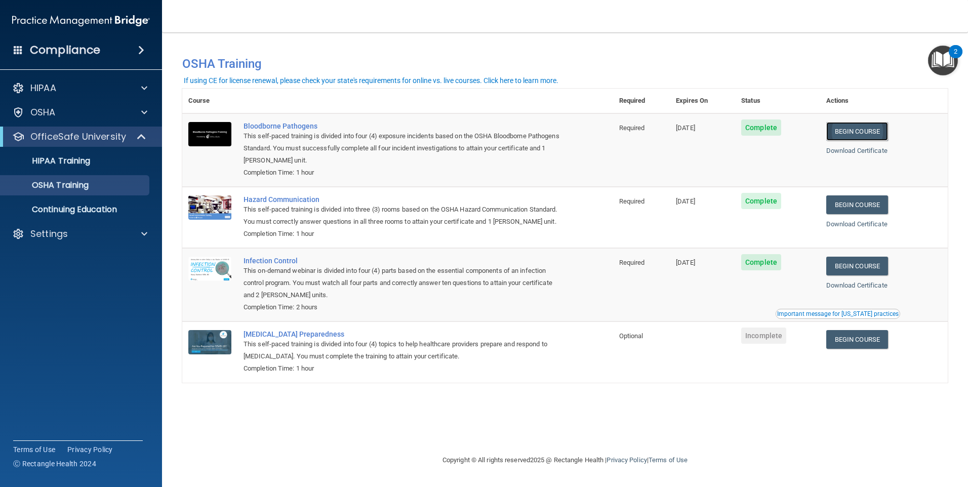
click at [854, 129] on link "Begin Course" at bounding box center [857, 131] width 62 height 19
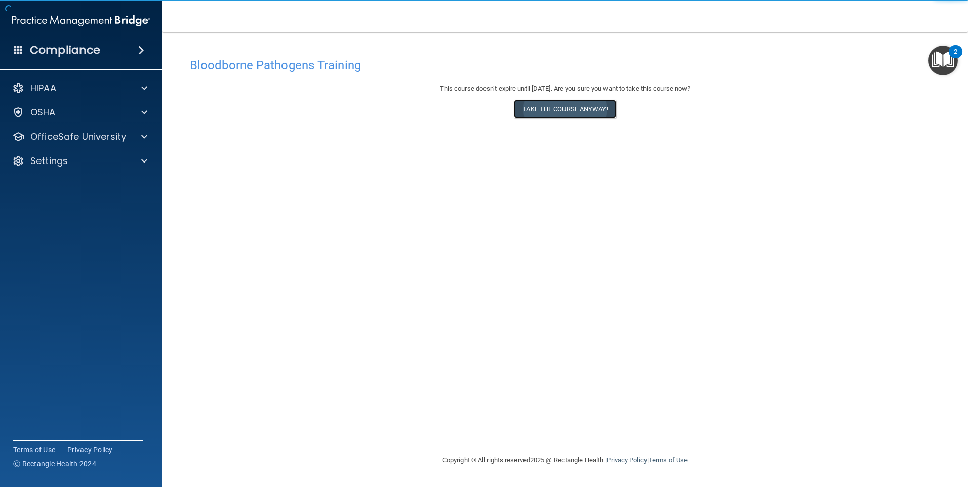
click at [555, 112] on button "Take the course anyway!" at bounding box center [565, 109] width 102 height 19
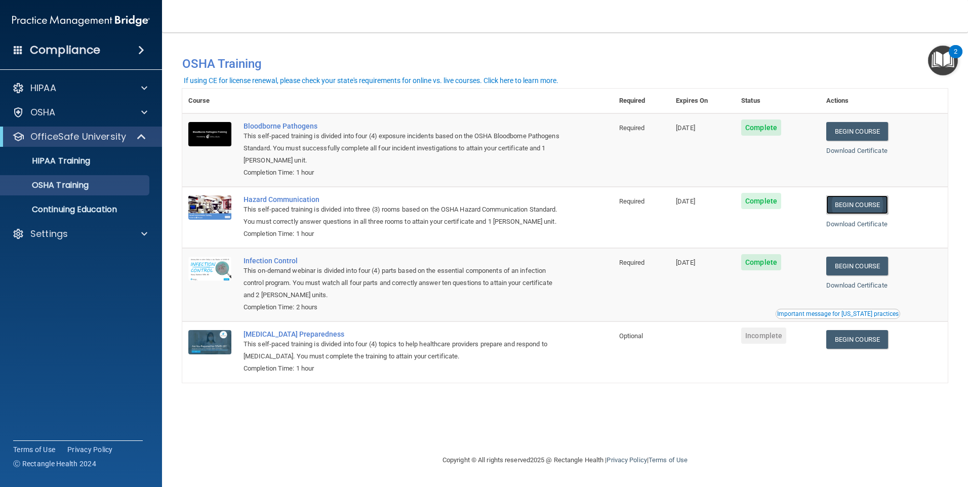
click at [865, 208] on link "Begin Course" at bounding box center [857, 204] width 62 height 19
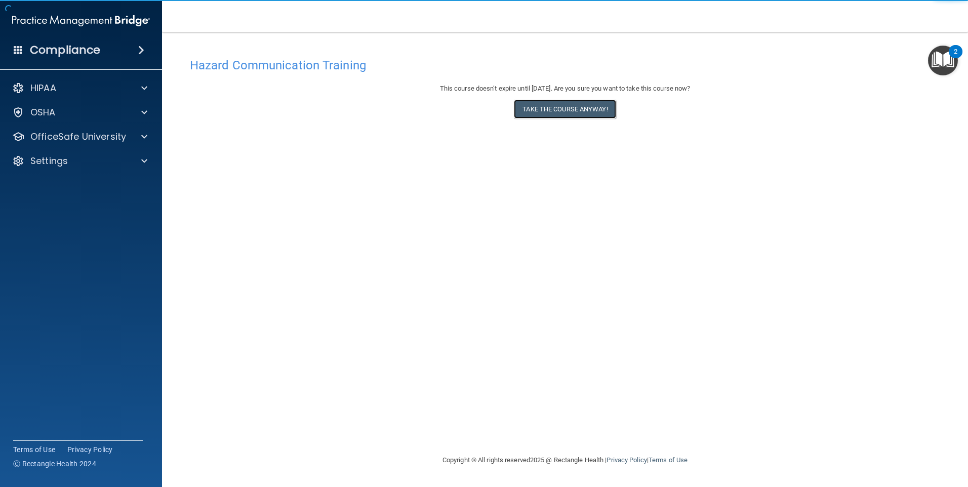
drag, startPoint x: 563, startPoint y: 113, endPoint x: 491, endPoint y: 136, distance: 75.9
click at [492, 134] on div "Hazard Communication Training This course doesn’t expire until 03/17/2026. Are …" at bounding box center [565, 253] width 766 height 401
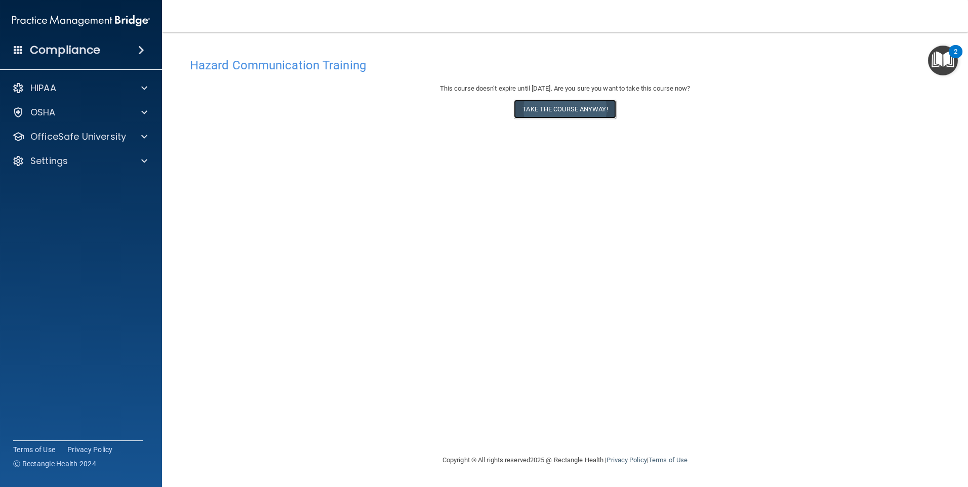
click at [556, 107] on button "Take the course anyway!" at bounding box center [565, 109] width 102 height 19
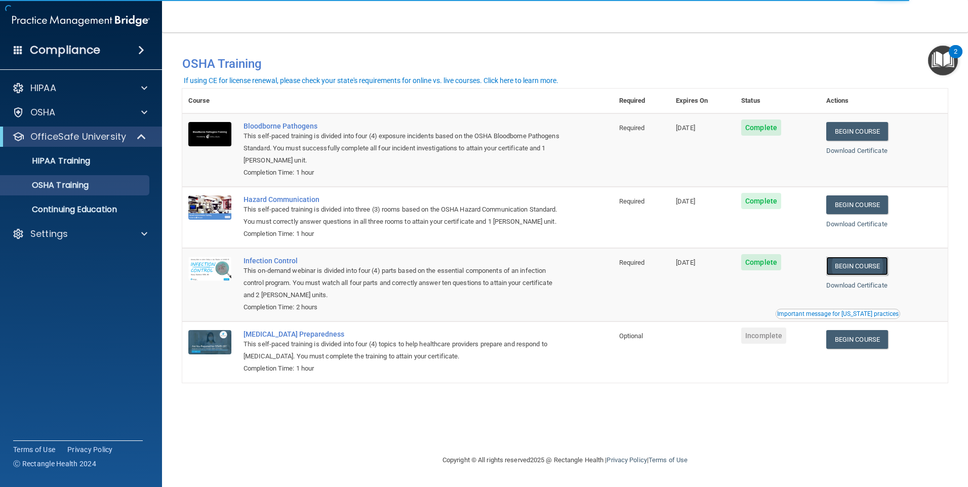
click at [867, 275] on link "Begin Course" at bounding box center [857, 266] width 62 height 19
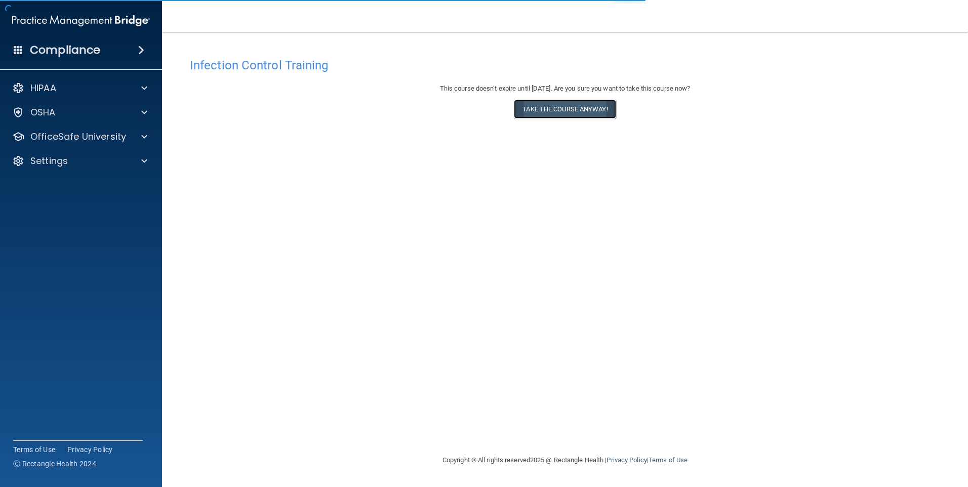
click at [555, 100] on button "Take the course anyway!" at bounding box center [565, 109] width 102 height 19
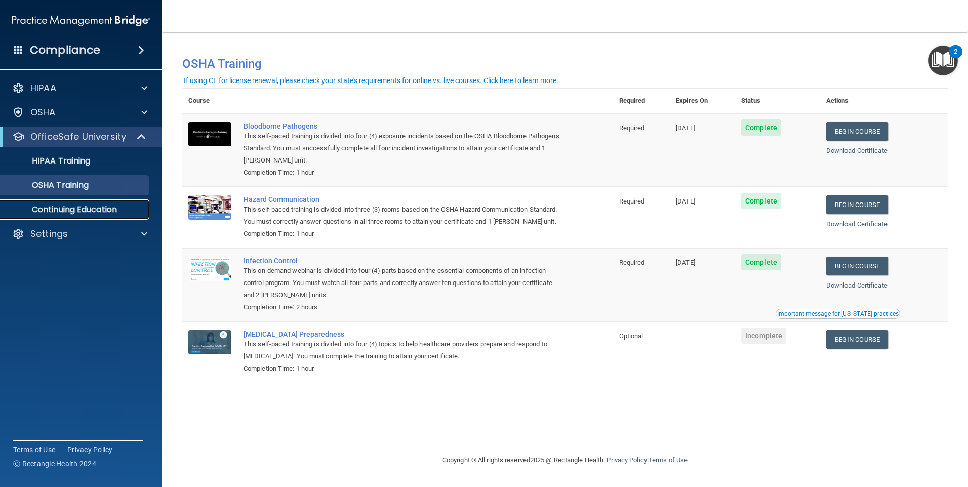
click at [74, 216] on link "Continuing Education" at bounding box center [69, 209] width 159 height 20
